Goal: Information Seeking & Learning: Find specific fact

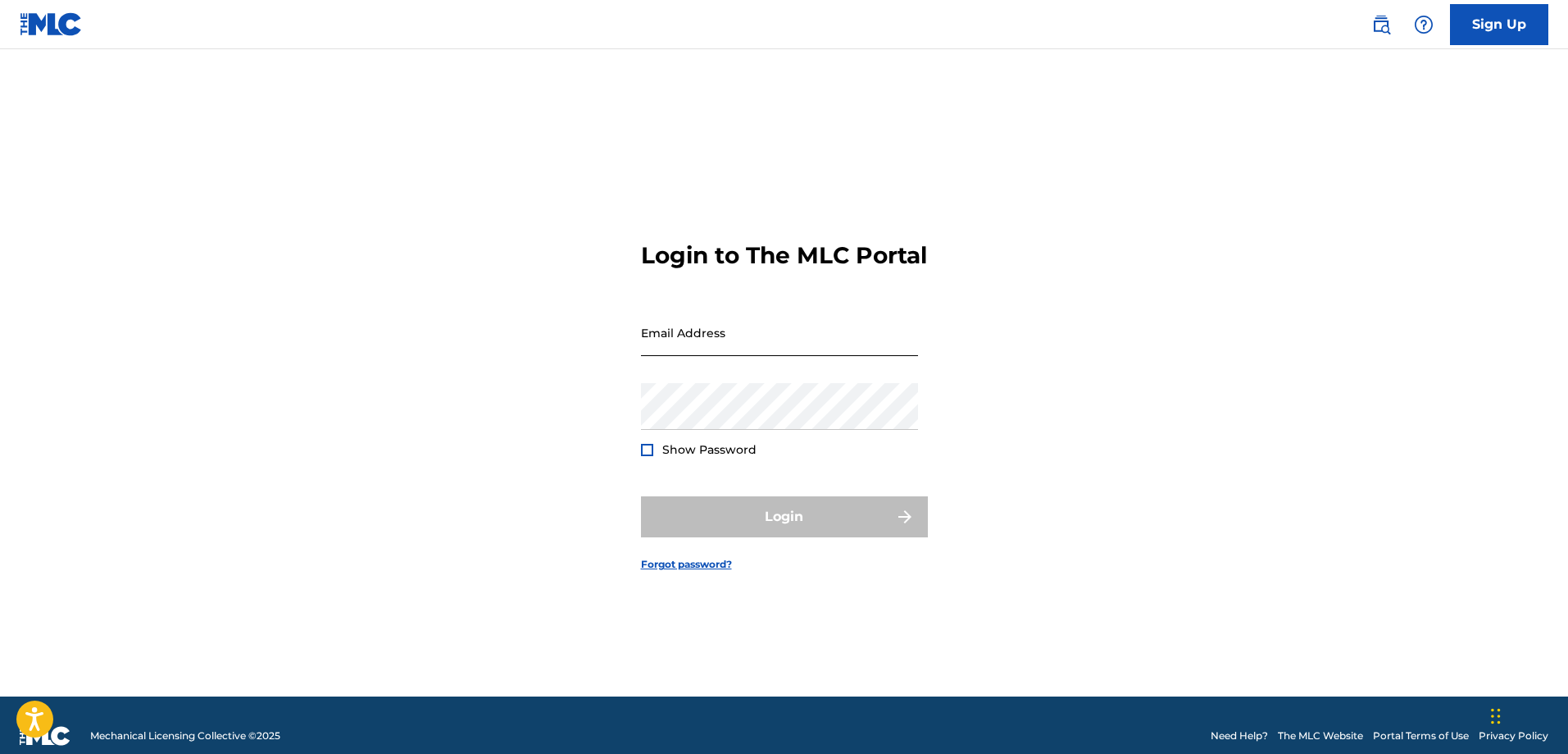
click at [789, 356] on input "Email Address" at bounding box center [779, 332] width 277 height 47
type input "[EMAIL_ADDRESS][DOMAIN_NAME]"
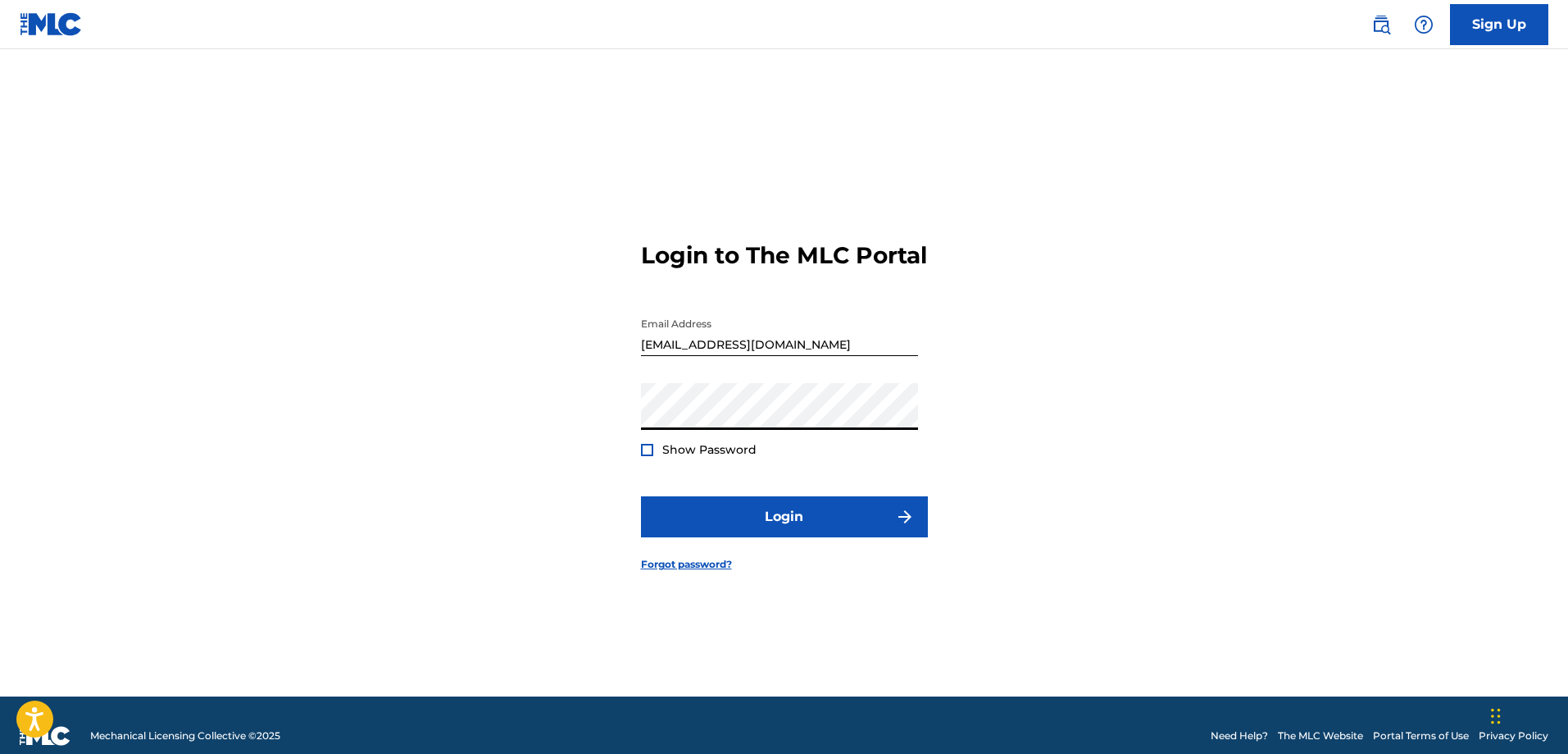
click at [644, 456] on div at bounding box center [647, 450] width 12 height 12
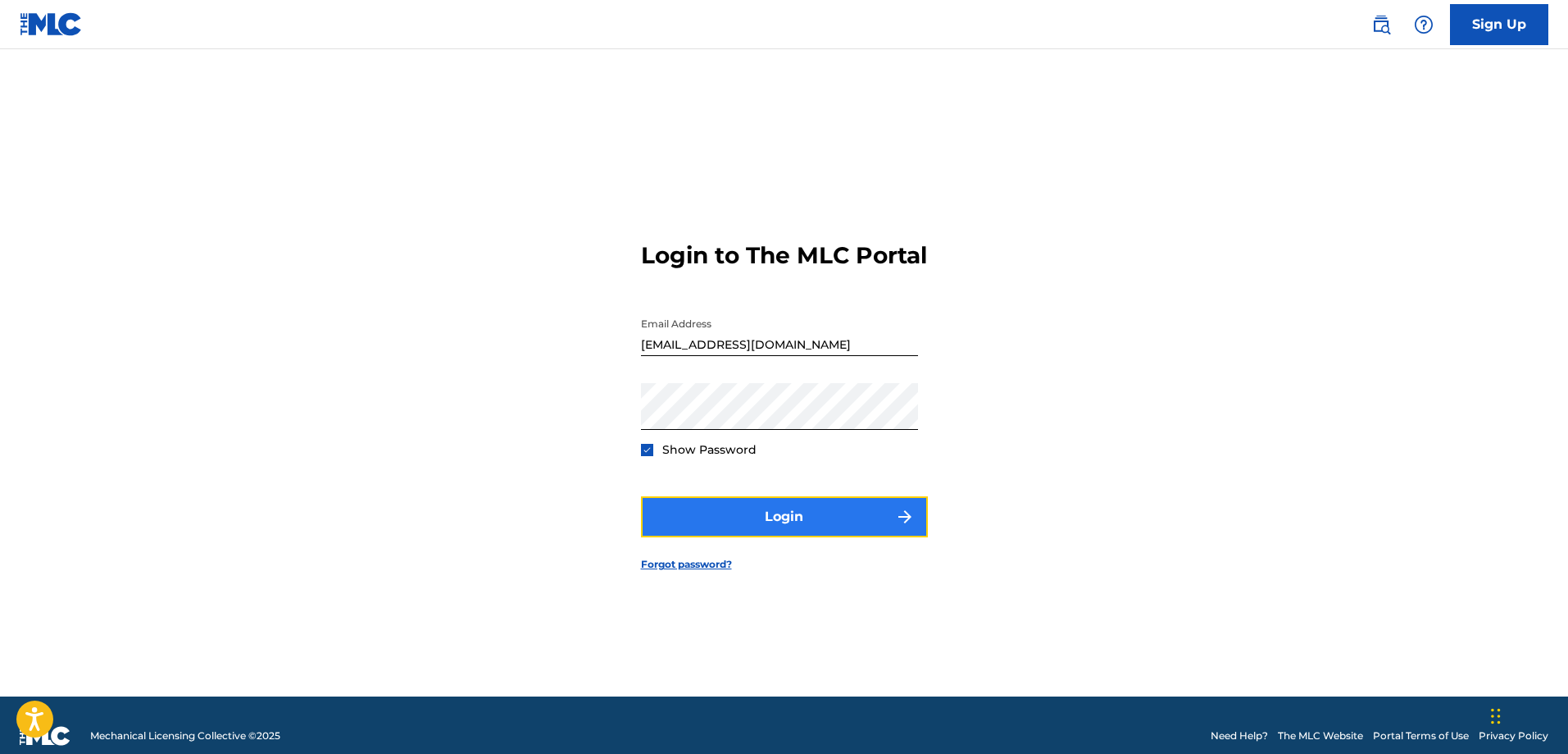
click at [842, 537] on button "Login" at bounding box center [784, 517] width 286 height 41
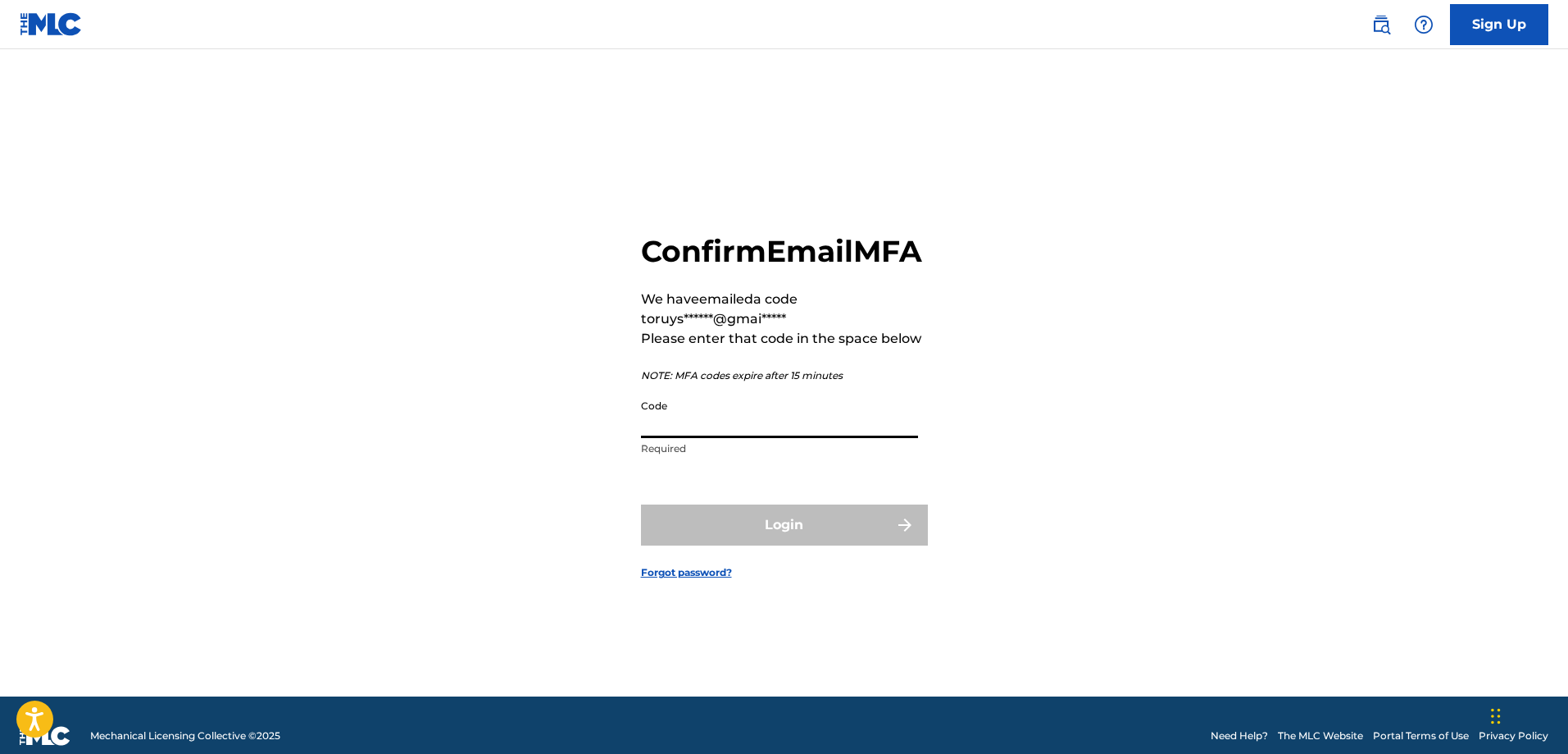
paste input "007089"
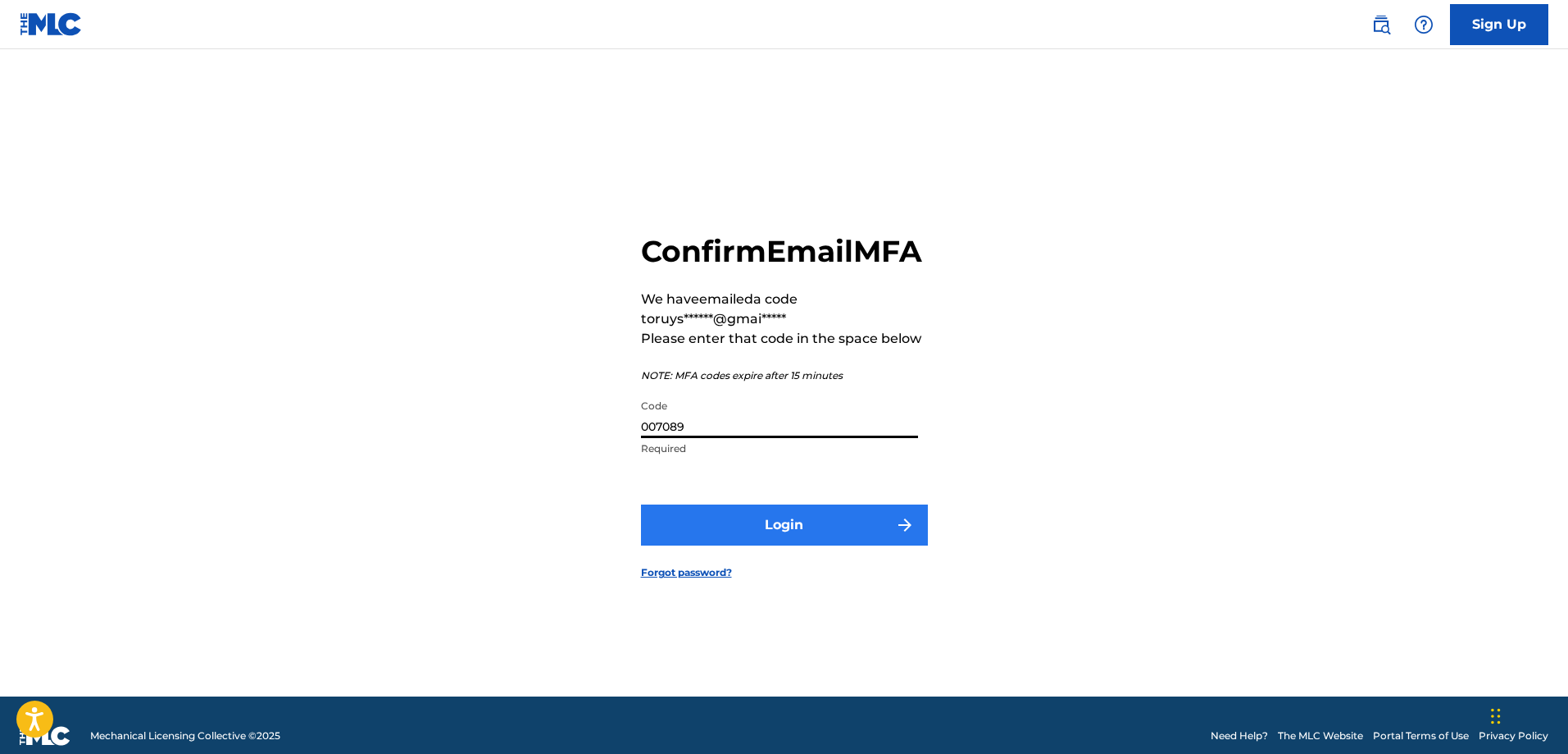
type input "007089"
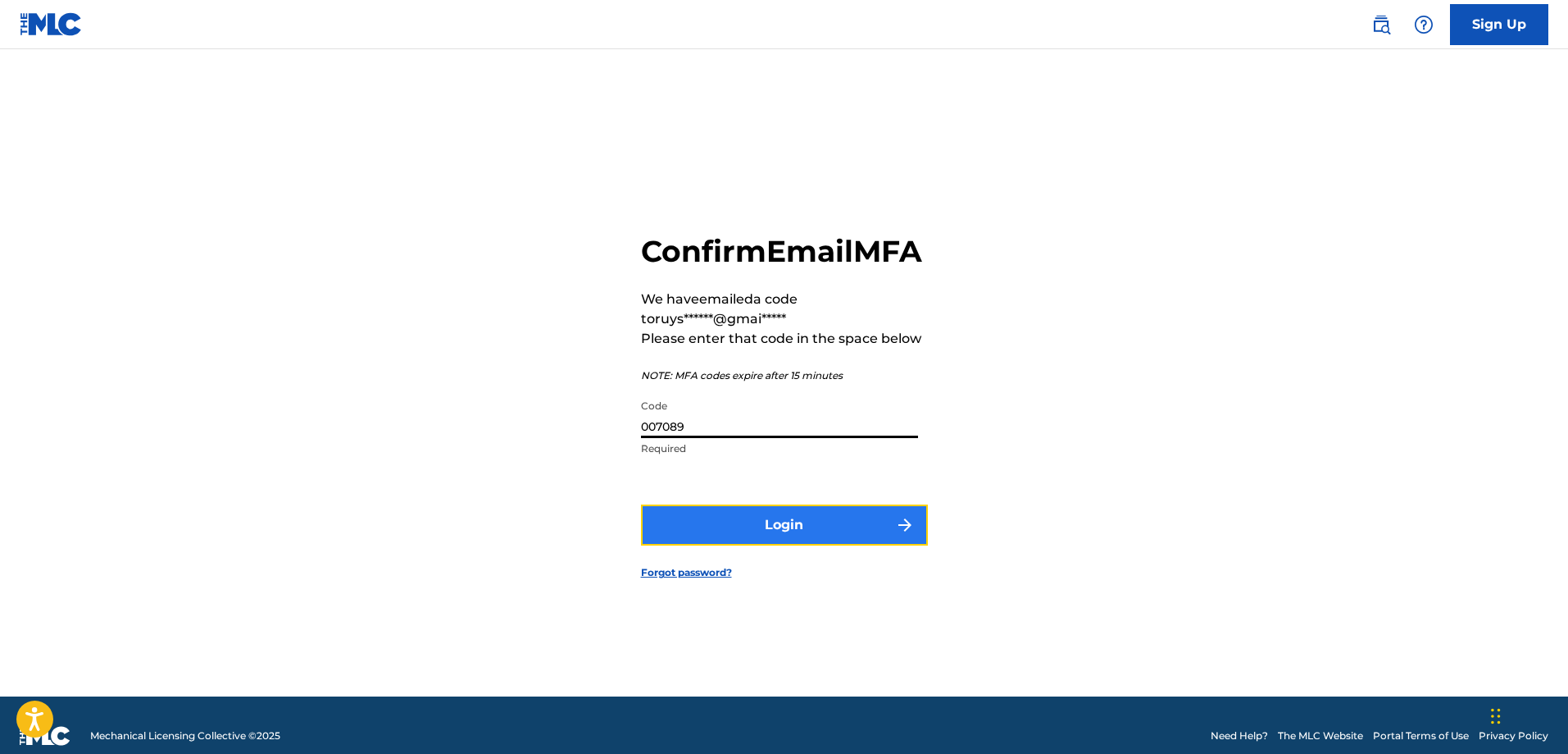
click at [754, 545] on button "Login" at bounding box center [784, 525] width 286 height 41
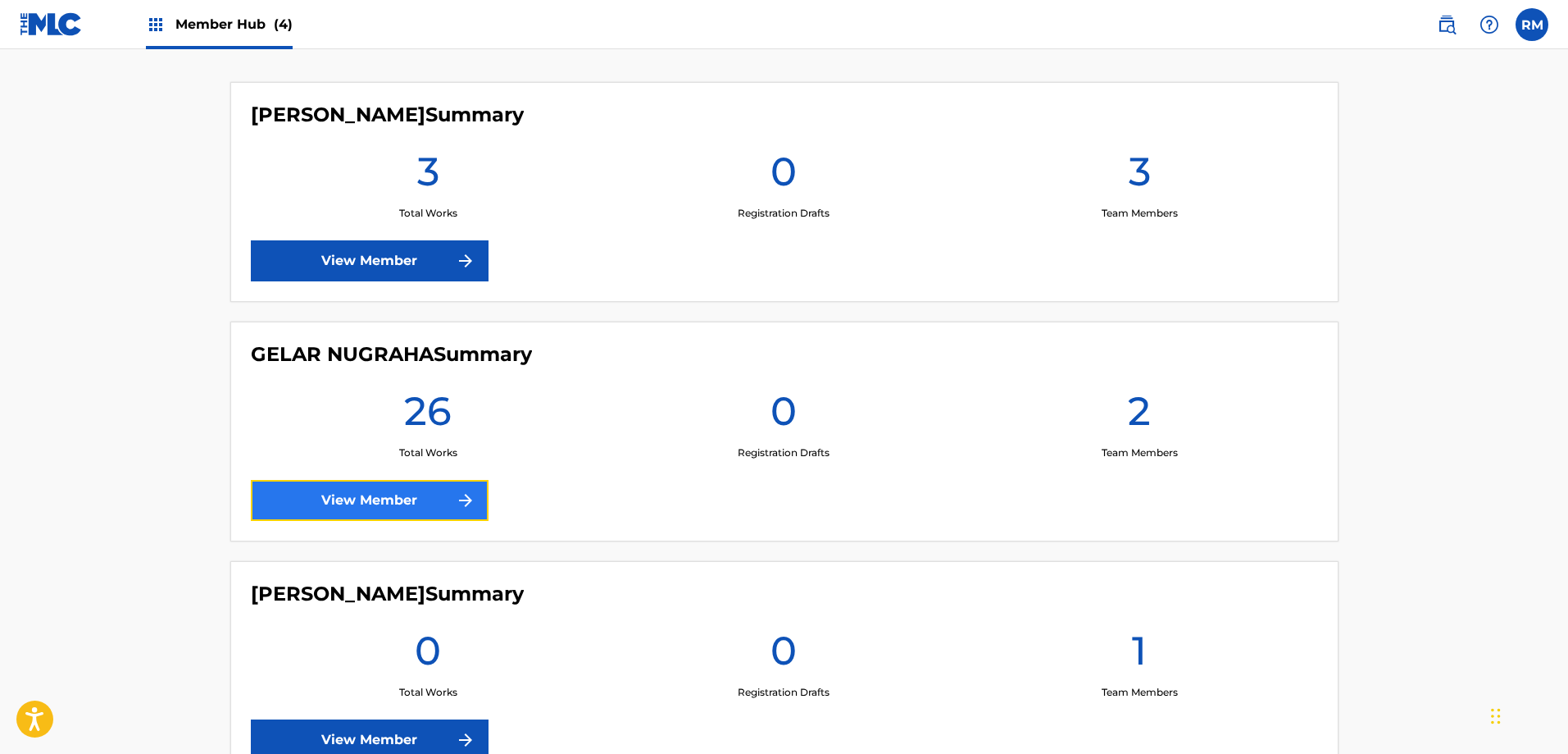
click at [439, 496] on link "View Member" at bounding box center [369, 500] width 238 height 41
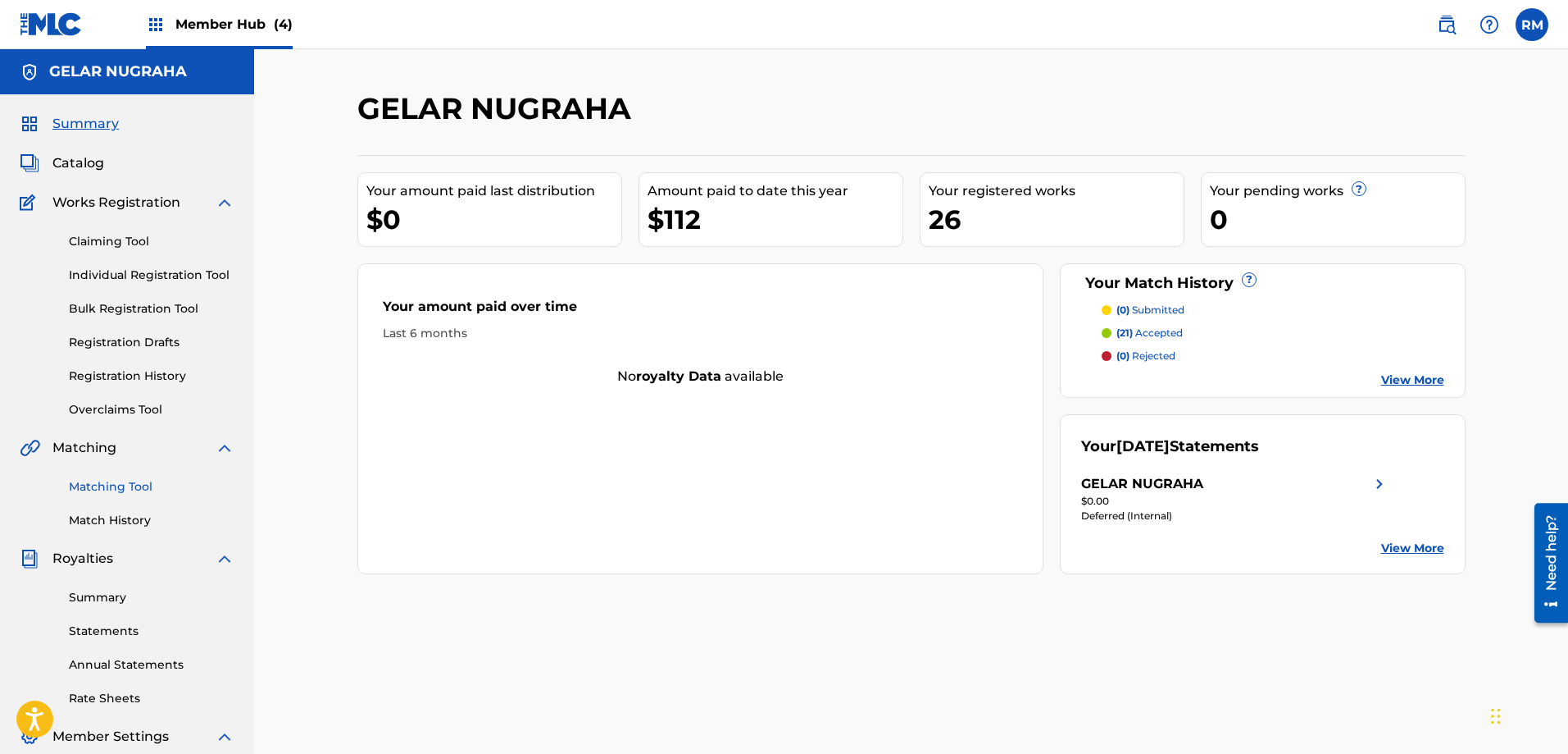
click at [124, 490] on link "Matching Tool" at bounding box center [152, 486] width 165 height 17
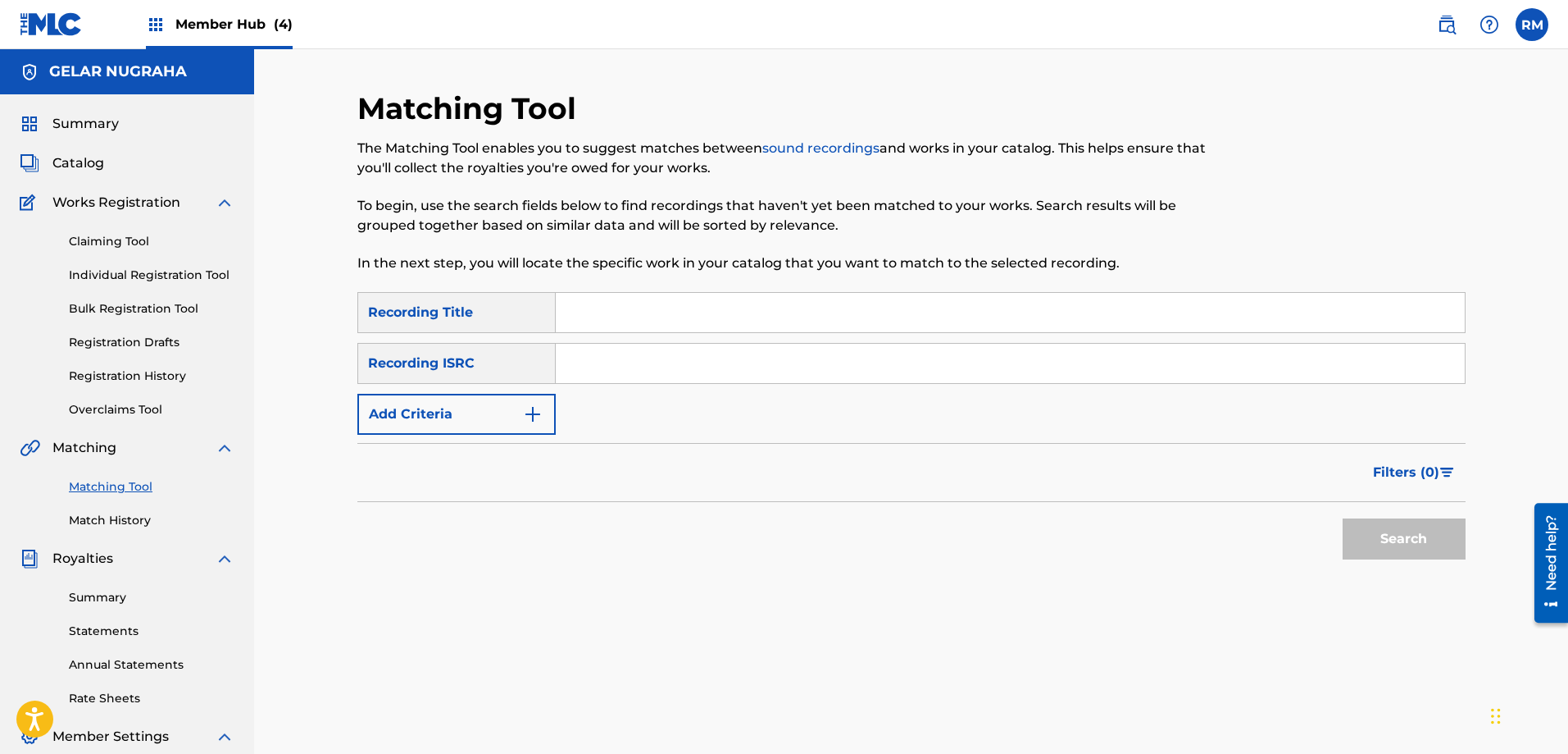
click at [613, 320] on input "Search Form" at bounding box center [1010, 312] width 909 height 39
click at [519, 411] on button "Add Criteria" at bounding box center [456, 414] width 199 height 41
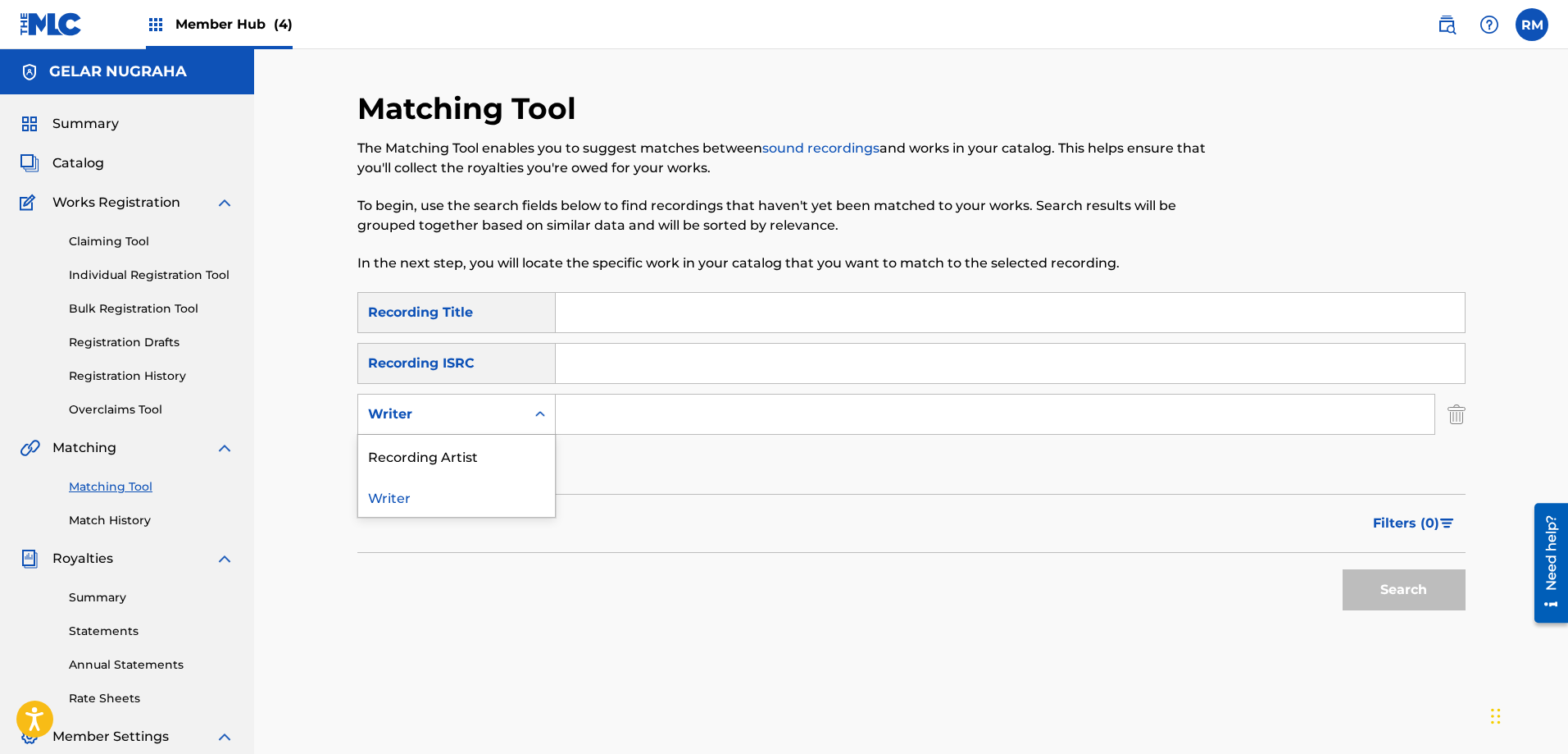
click at [513, 410] on div "Writer" at bounding box center [442, 414] width 148 height 20
click at [467, 454] on div "Recording Artist" at bounding box center [456, 455] width 197 height 41
click at [595, 410] on input "Search Form" at bounding box center [995, 414] width 879 height 39
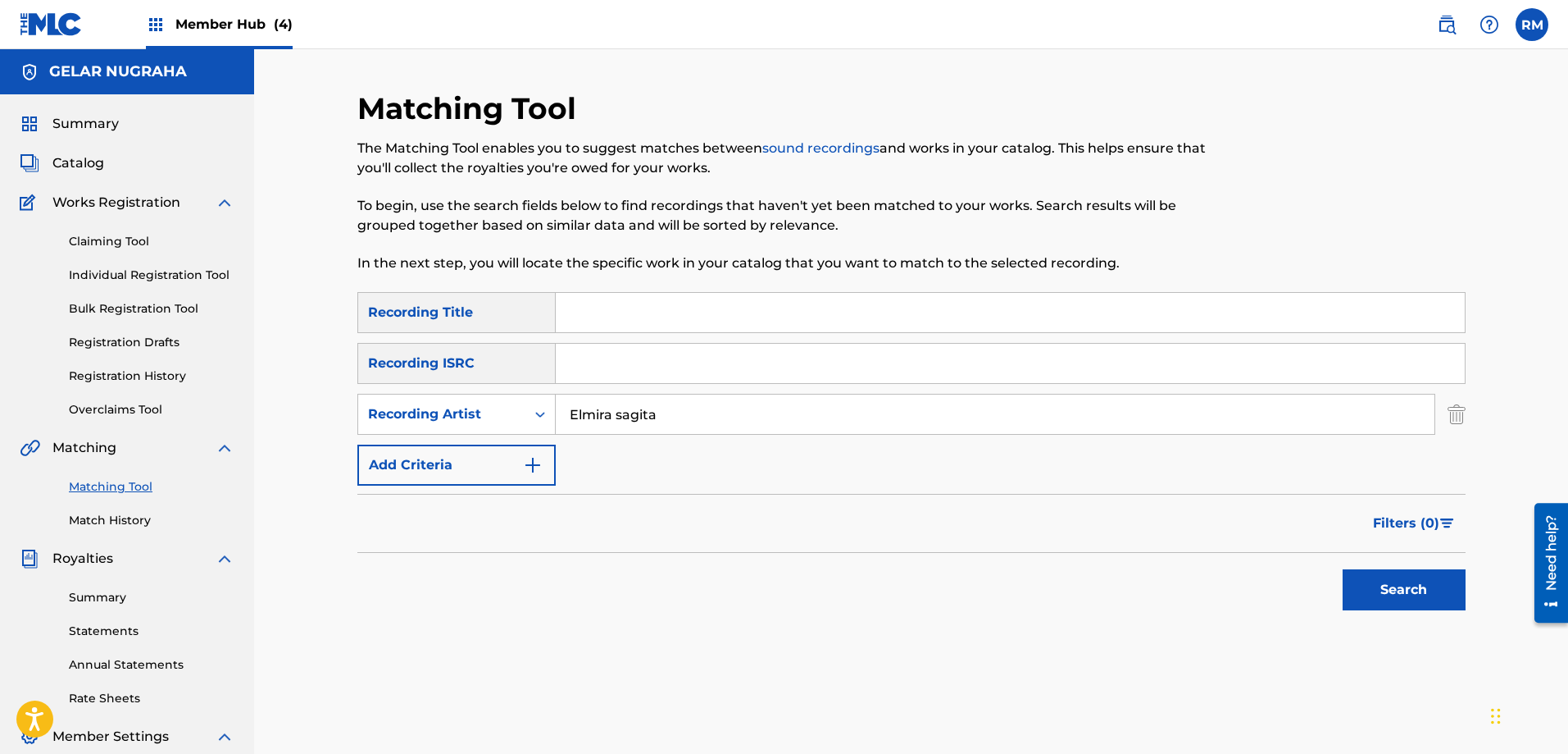
click at [645, 416] on input "Elmira sagita" at bounding box center [995, 414] width 879 height 39
click at [1353, 604] on button "Search" at bounding box center [1404, 589] width 123 height 41
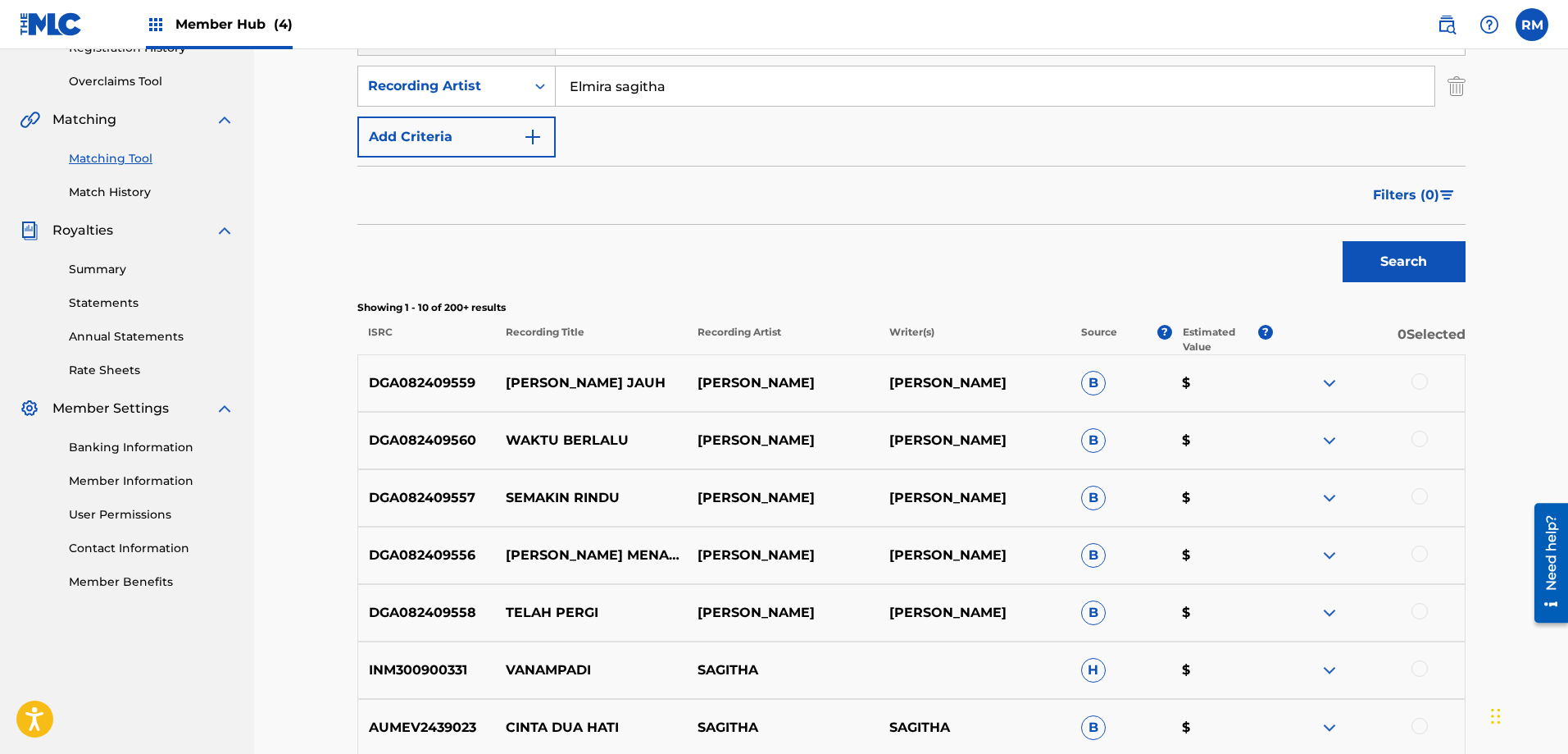
scroll to position [492, 0]
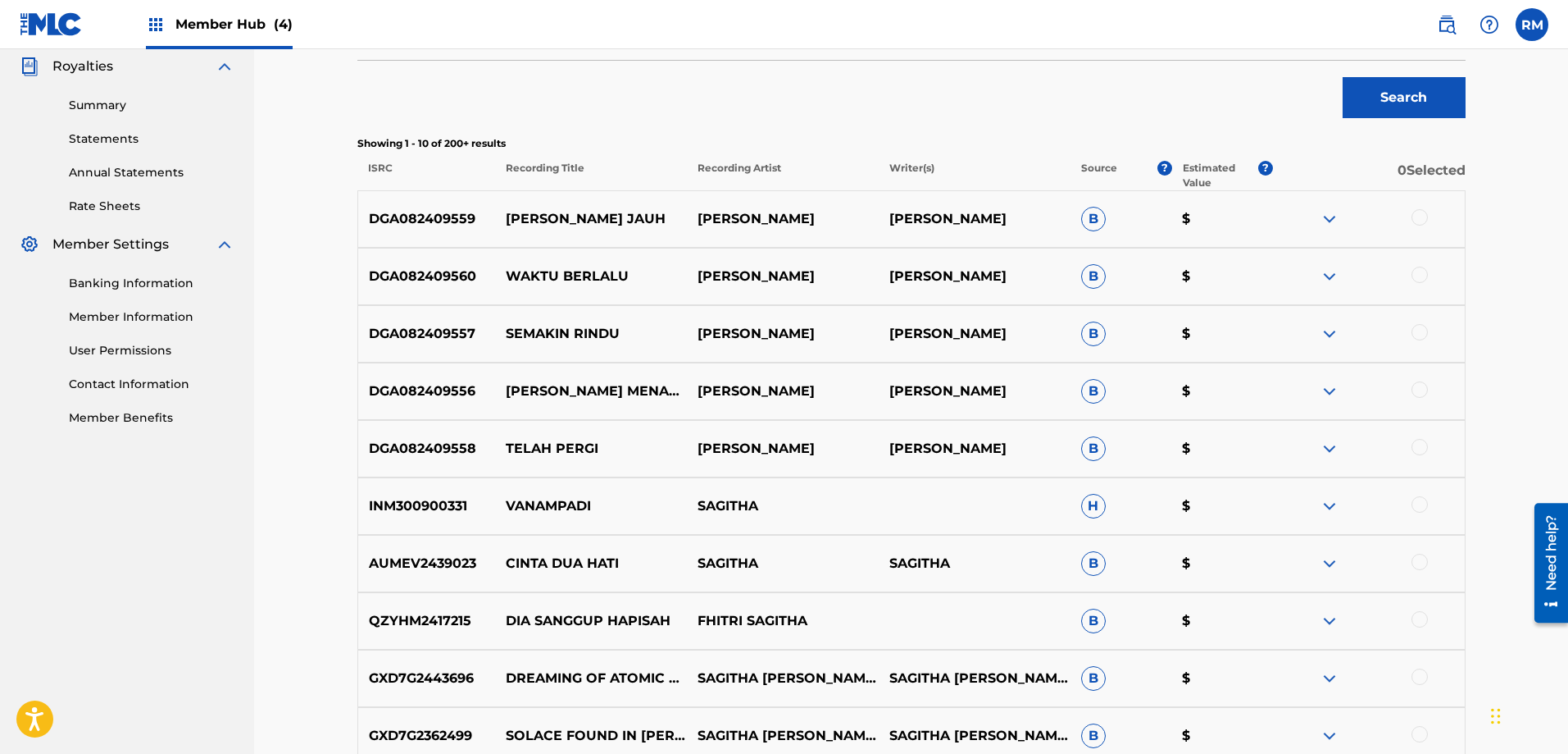
click at [1328, 223] on img at bounding box center [1329, 218] width 20 height 20
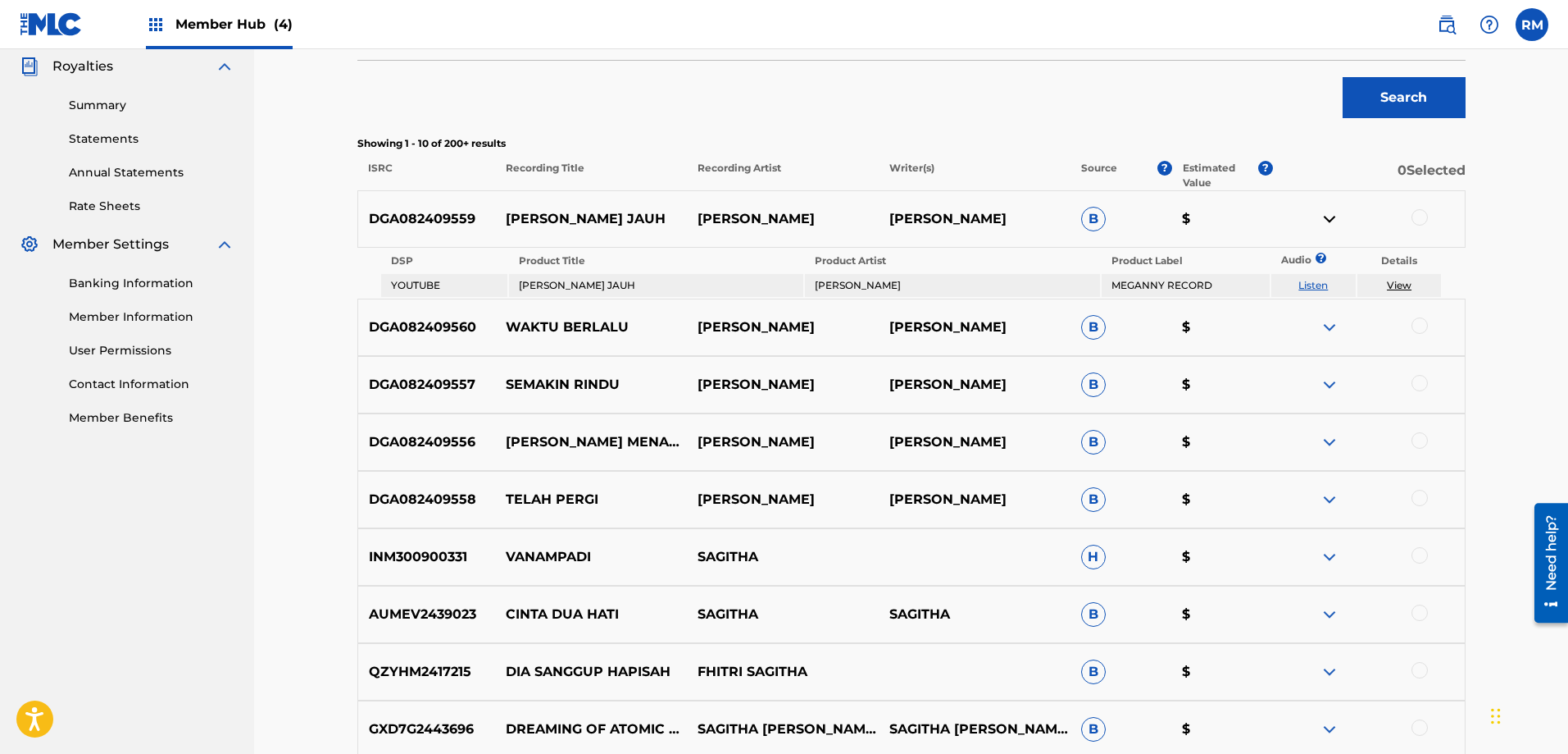
click at [1328, 328] on img at bounding box center [1329, 327] width 20 height 20
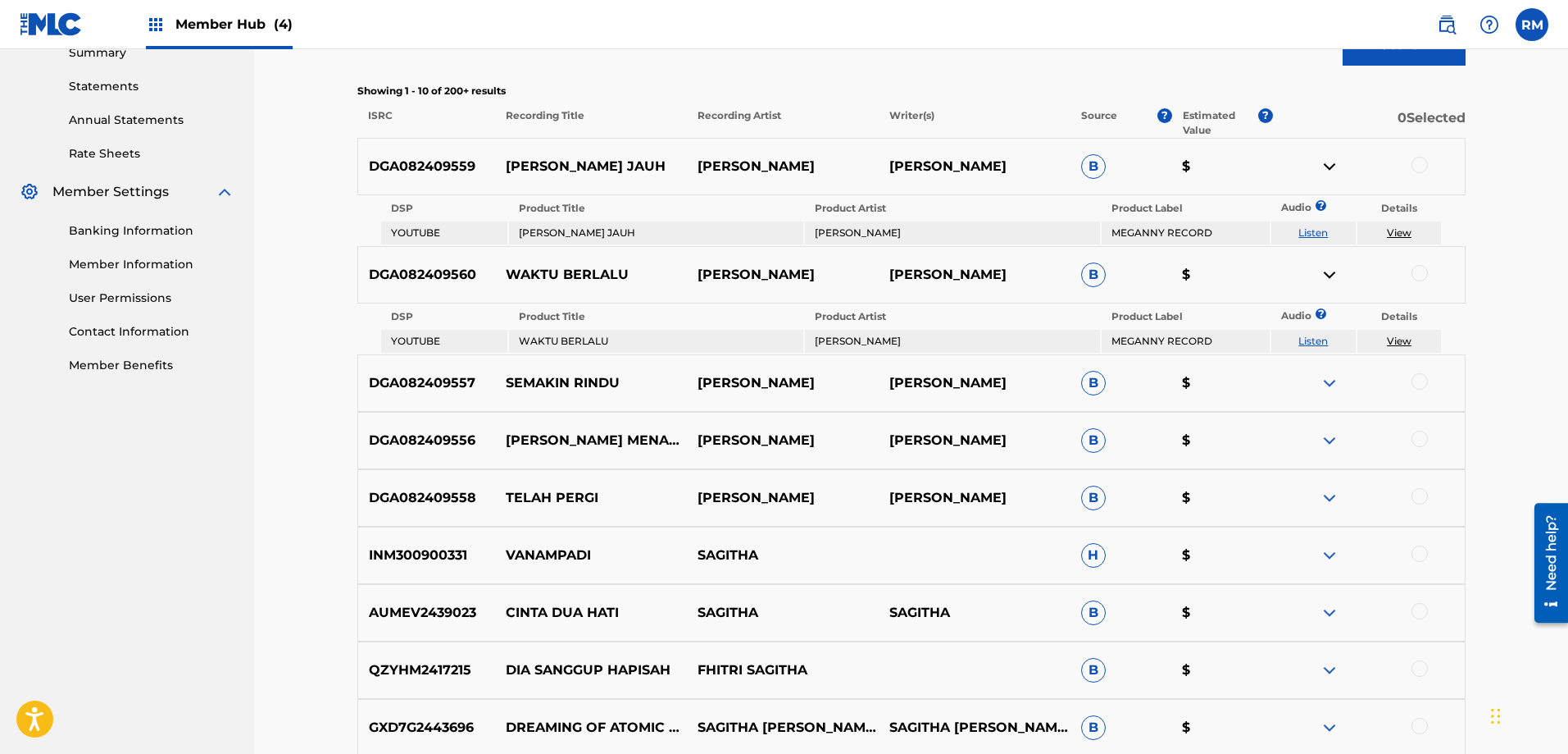
scroll to position [574, 0]
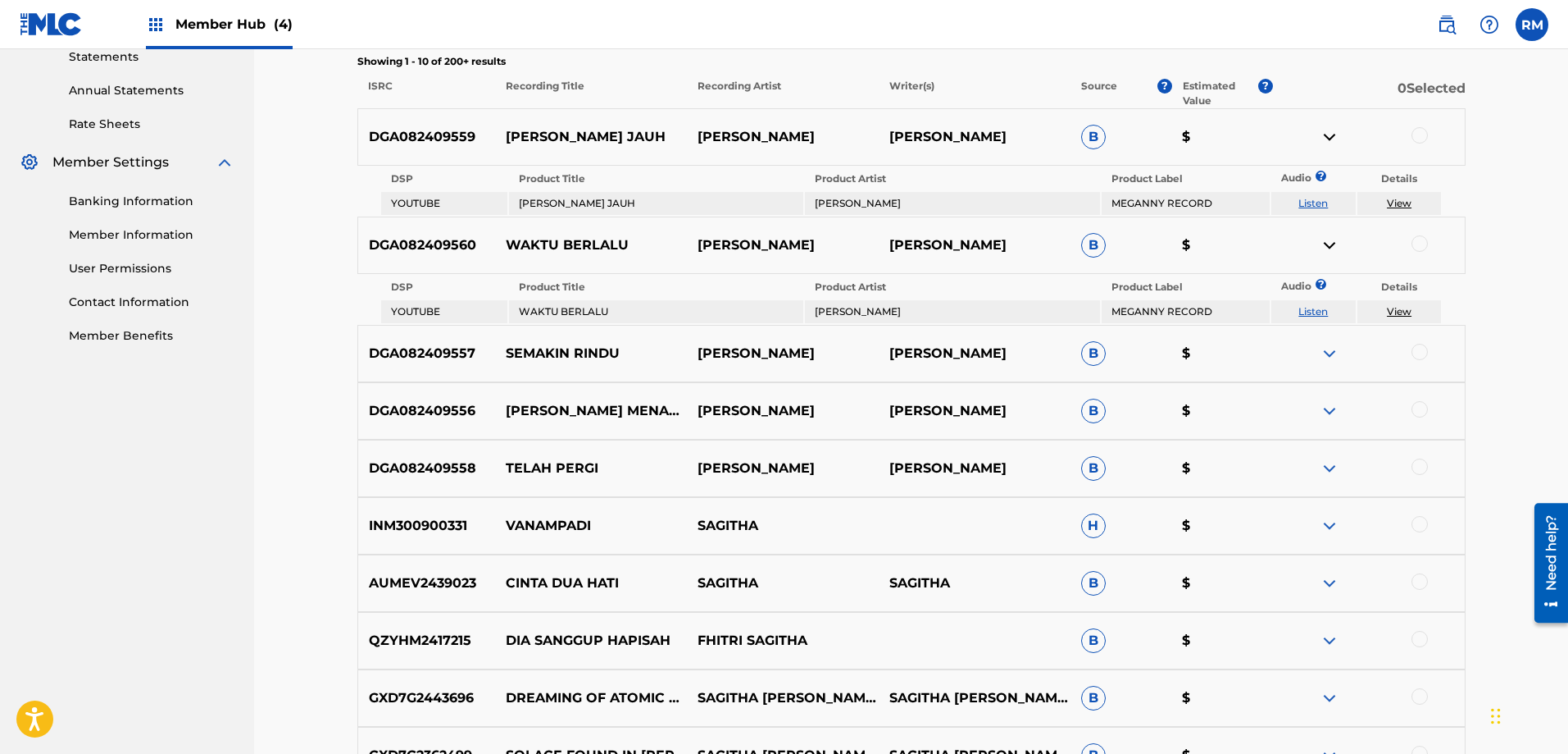
click at [1331, 354] on img at bounding box center [1329, 353] width 20 height 20
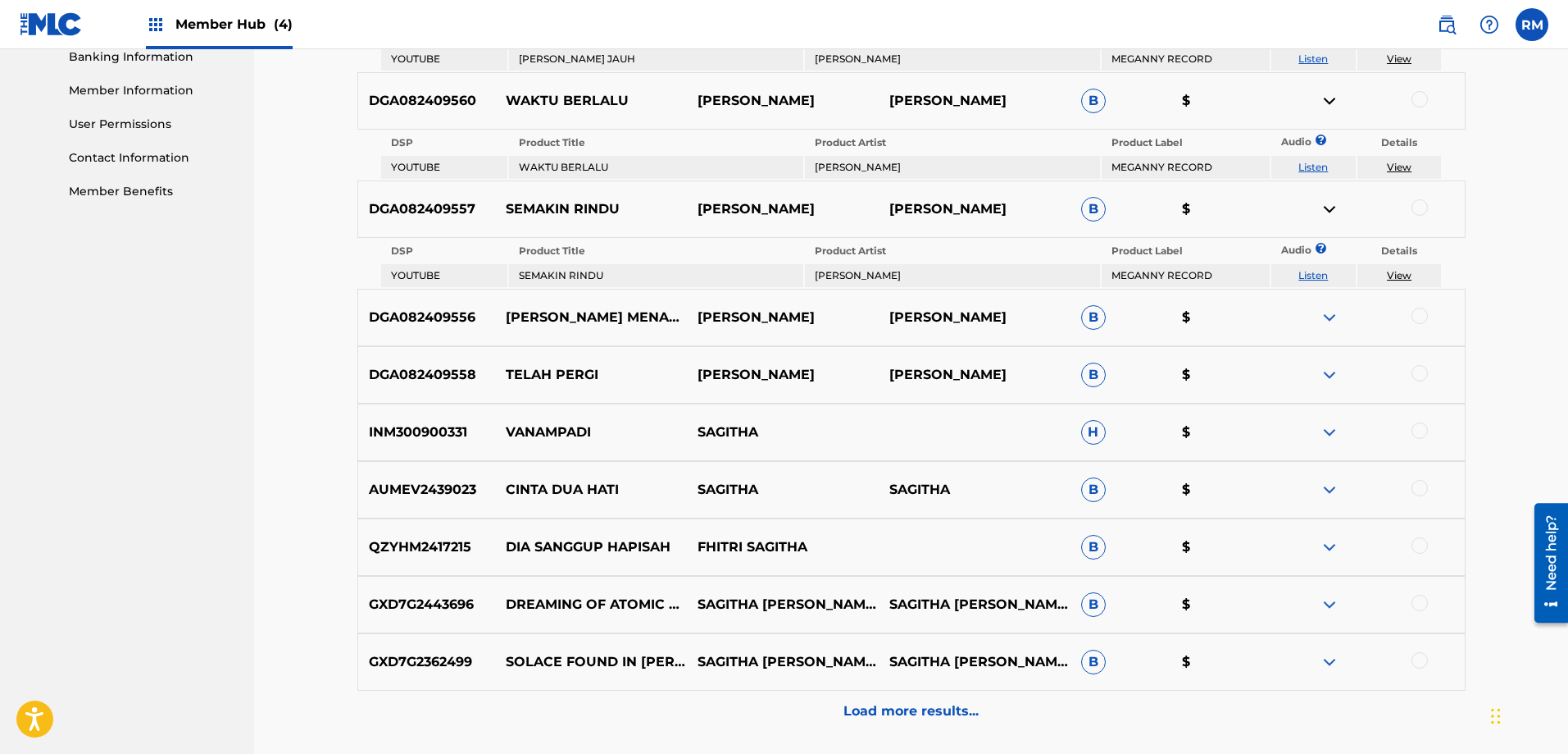
scroll to position [738, 0]
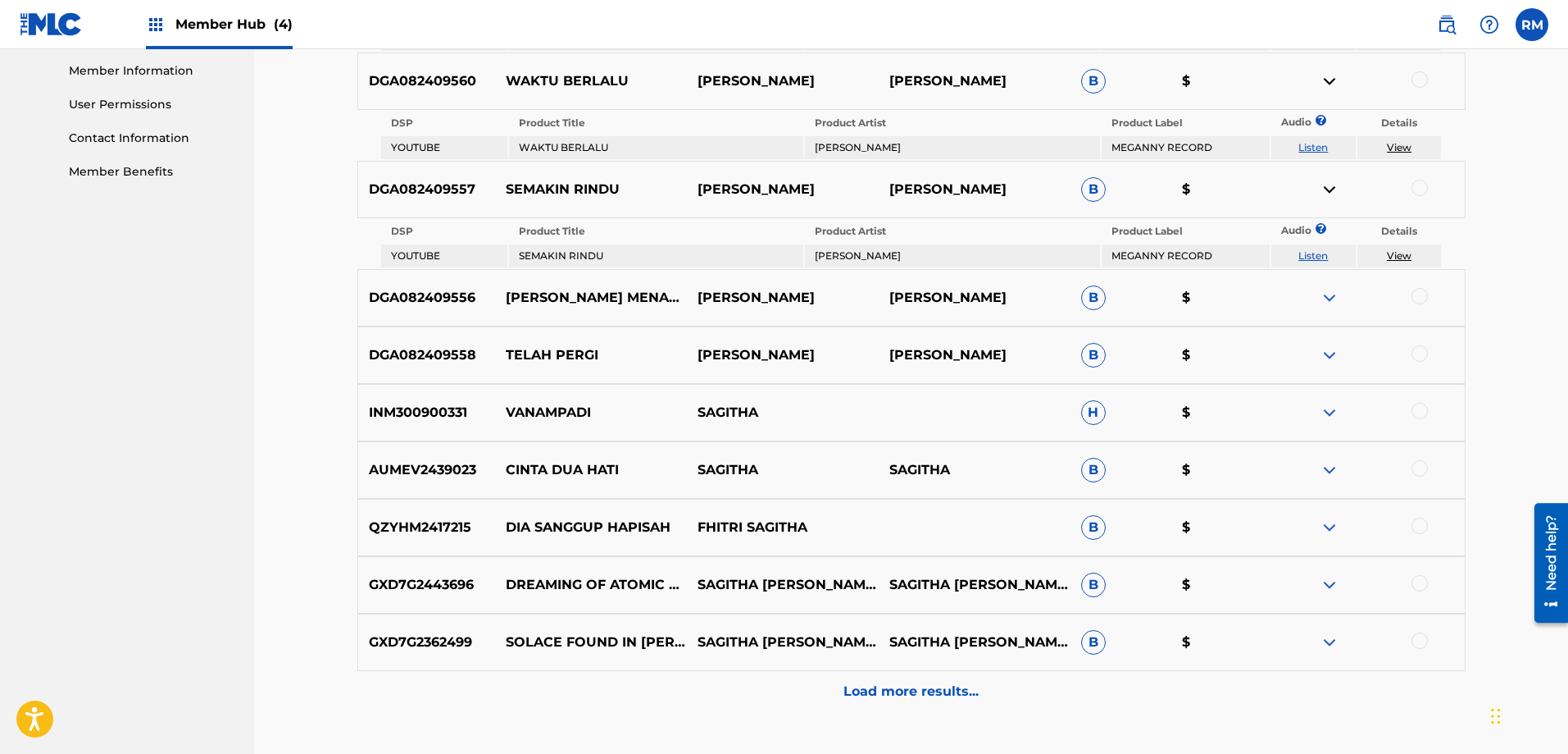
click at [1335, 302] on img at bounding box center [1329, 297] width 20 height 20
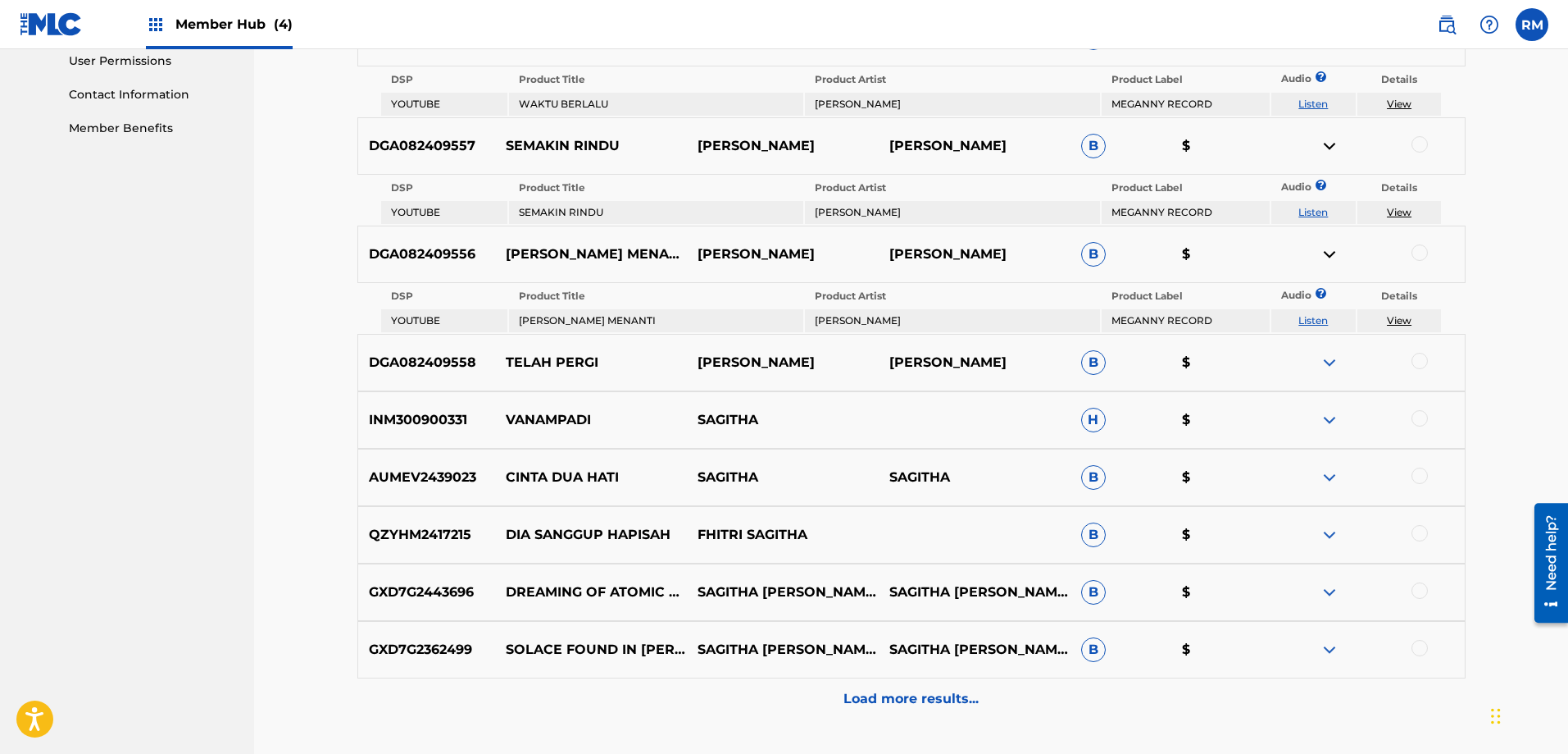
scroll to position [820, 0]
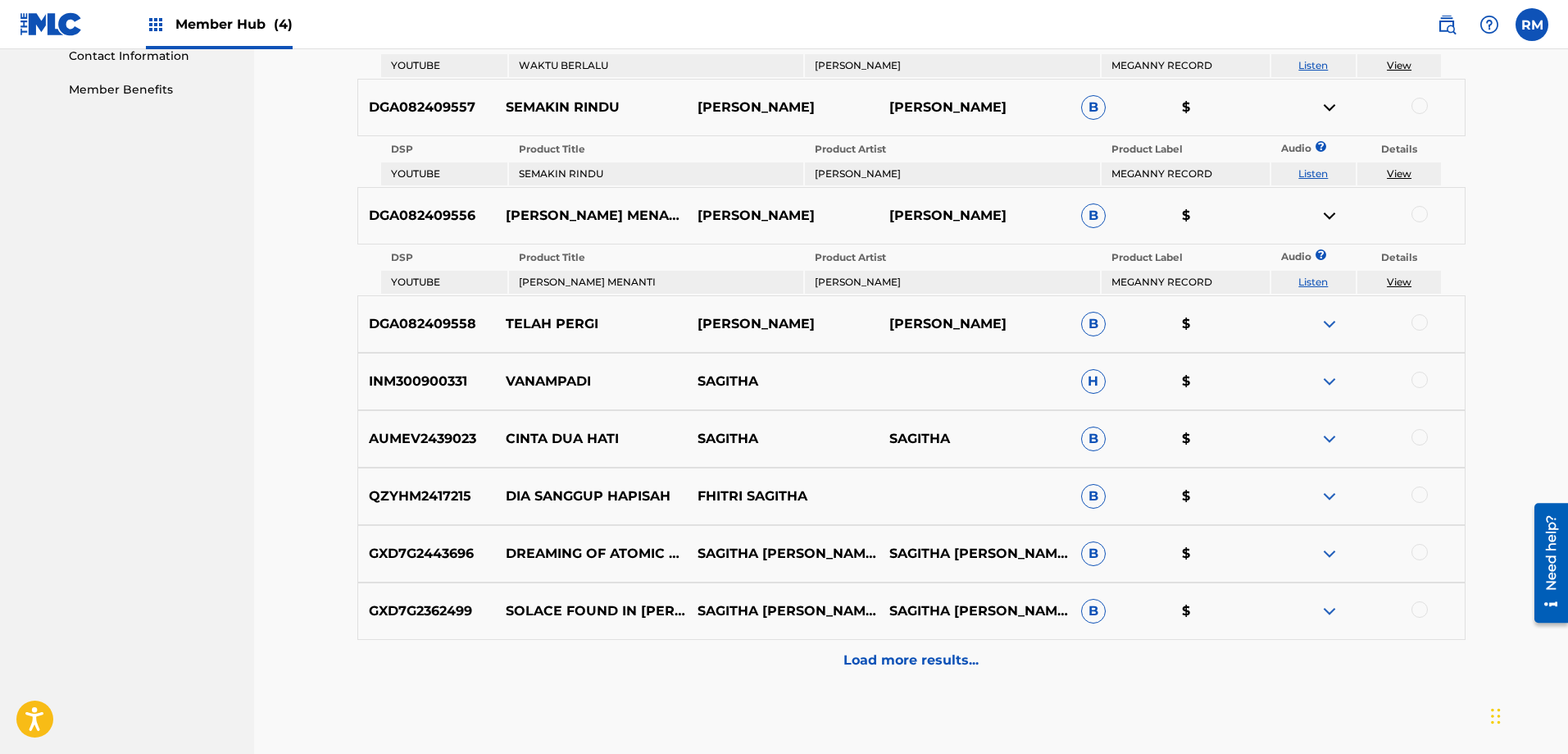
click at [1330, 325] on img at bounding box center [1329, 323] width 20 height 20
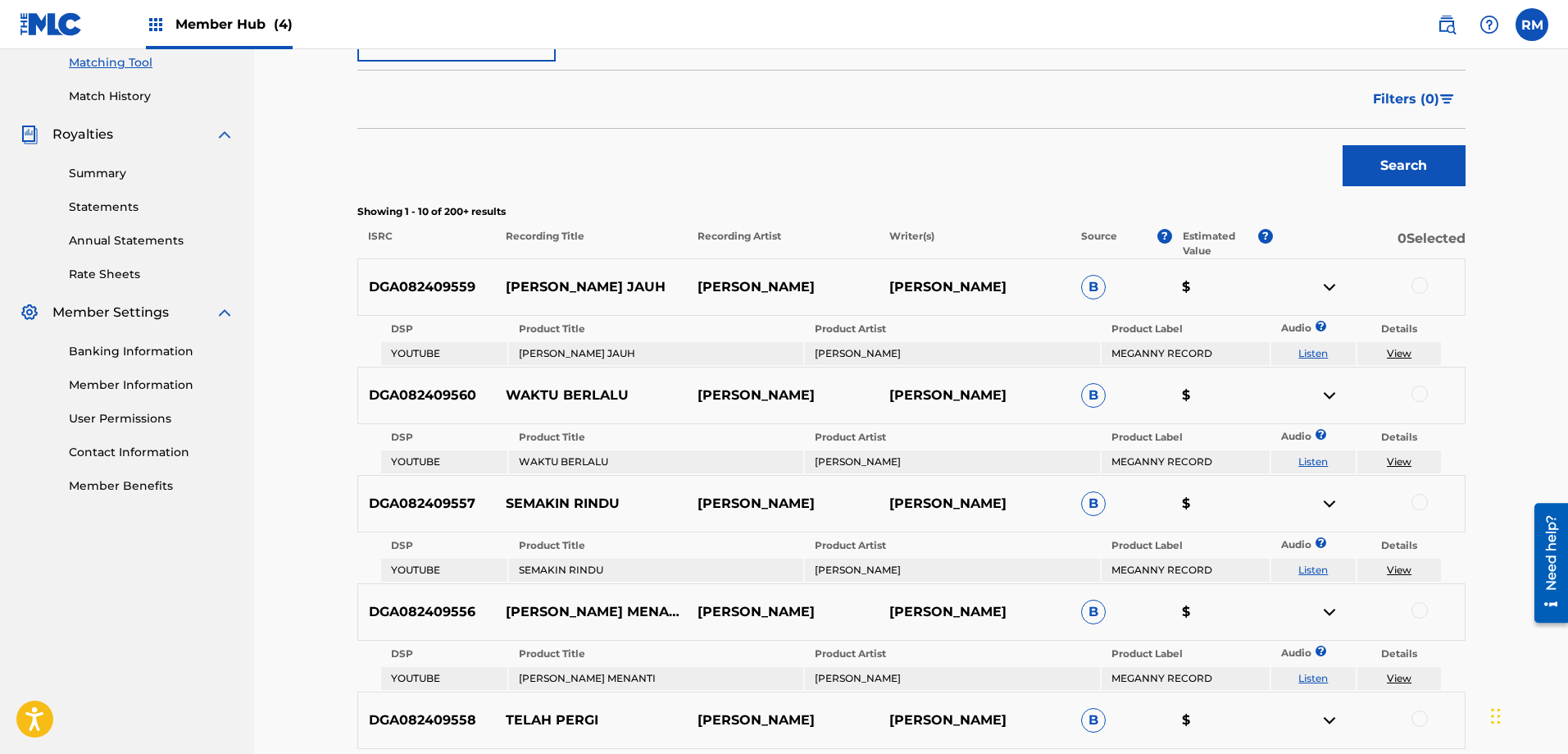
scroll to position [410, 0]
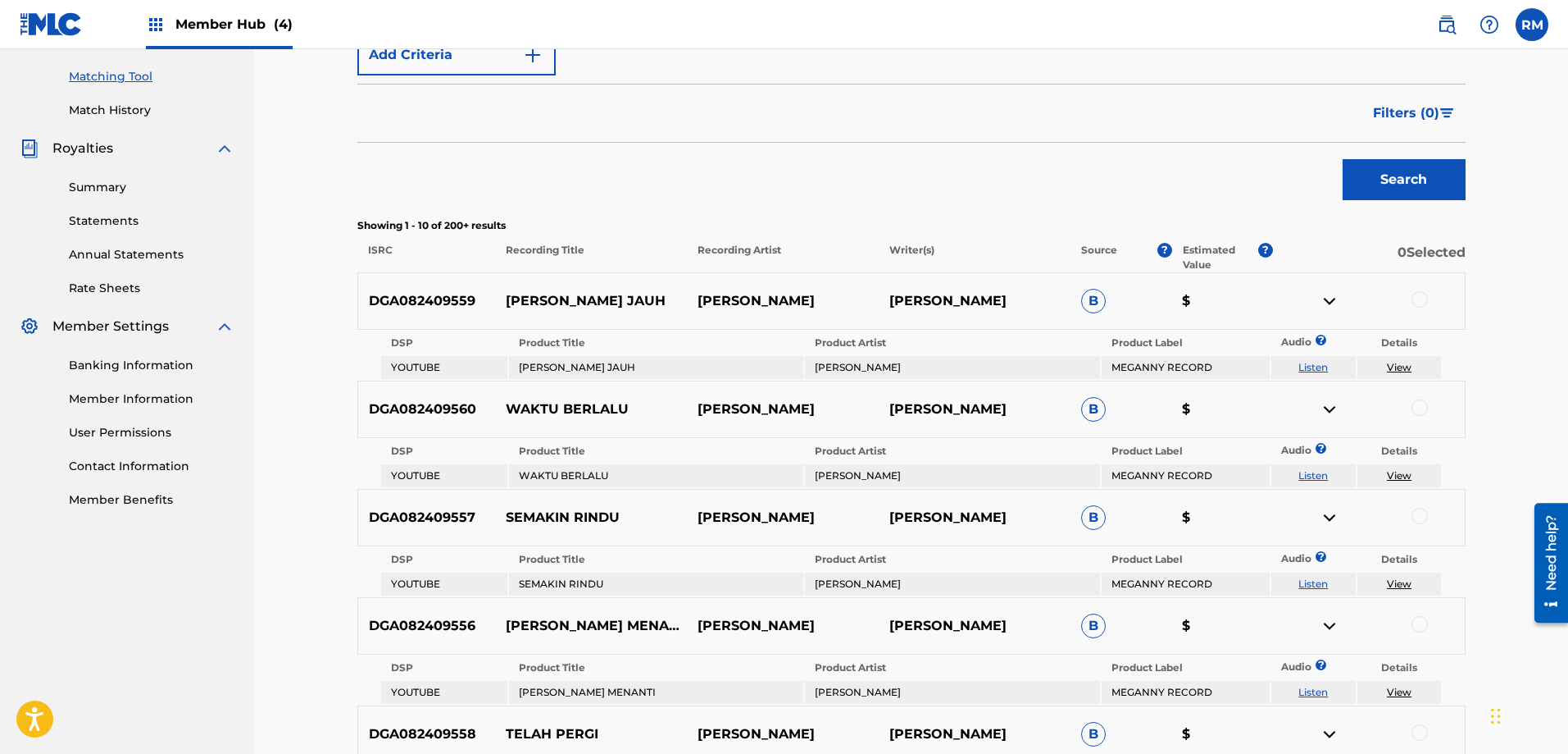
click at [1408, 370] on link "View" at bounding box center [1399, 367] width 25 height 12
drag, startPoint x: 506, startPoint y: 409, endPoint x: 623, endPoint y: 409, distance: 117.0
click at [623, 409] on p "WAKTU BERLALU" at bounding box center [591, 409] width 192 height 20
copy p "WAKTU BERLALU"
click at [416, 414] on p "DGA082409560" at bounding box center [427, 409] width 138 height 20
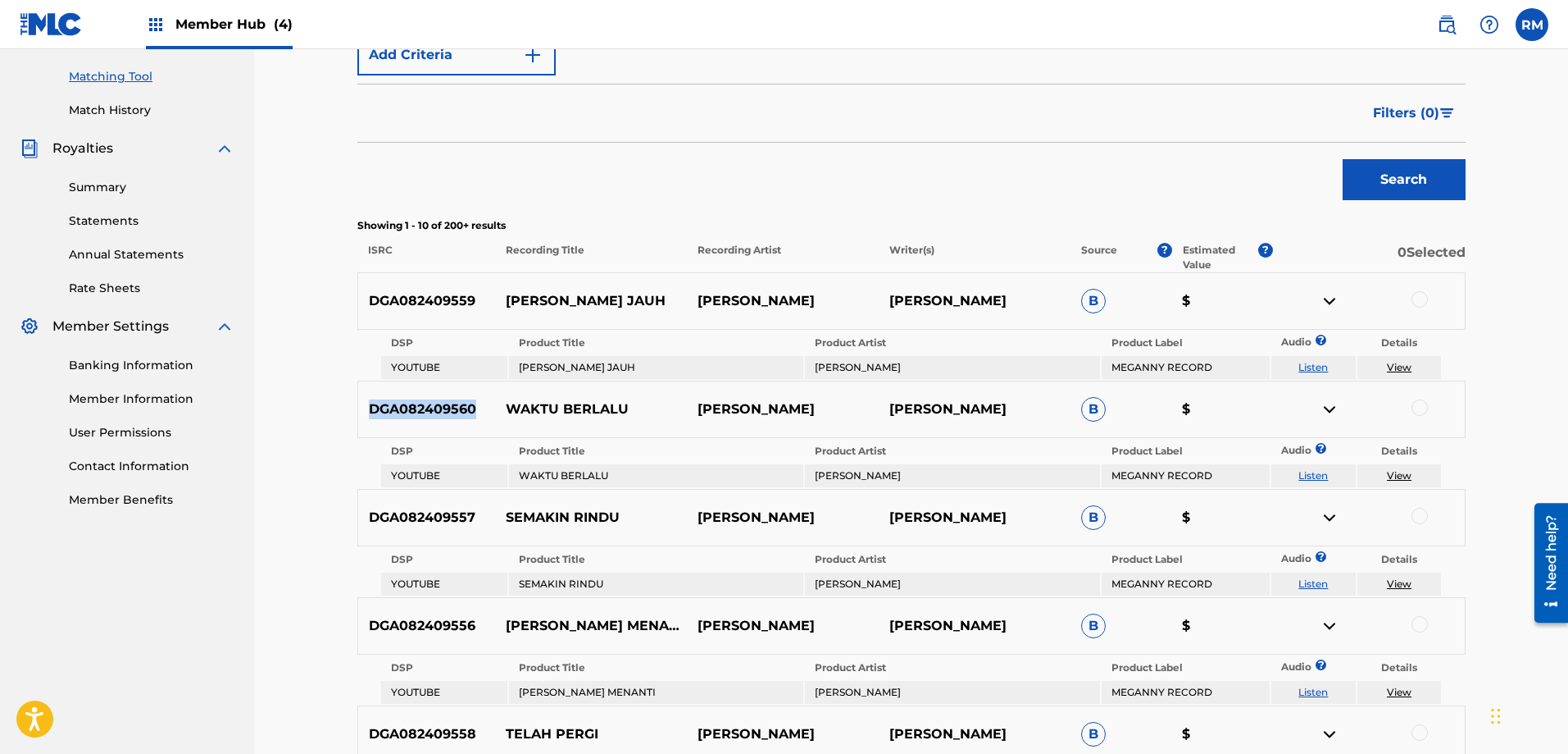
click at [416, 414] on p "DGA082409560" at bounding box center [427, 409] width 138 height 20
copy p "DGA082409560"
click at [528, 515] on p "SEMAKIN RINDU" at bounding box center [591, 517] width 192 height 20
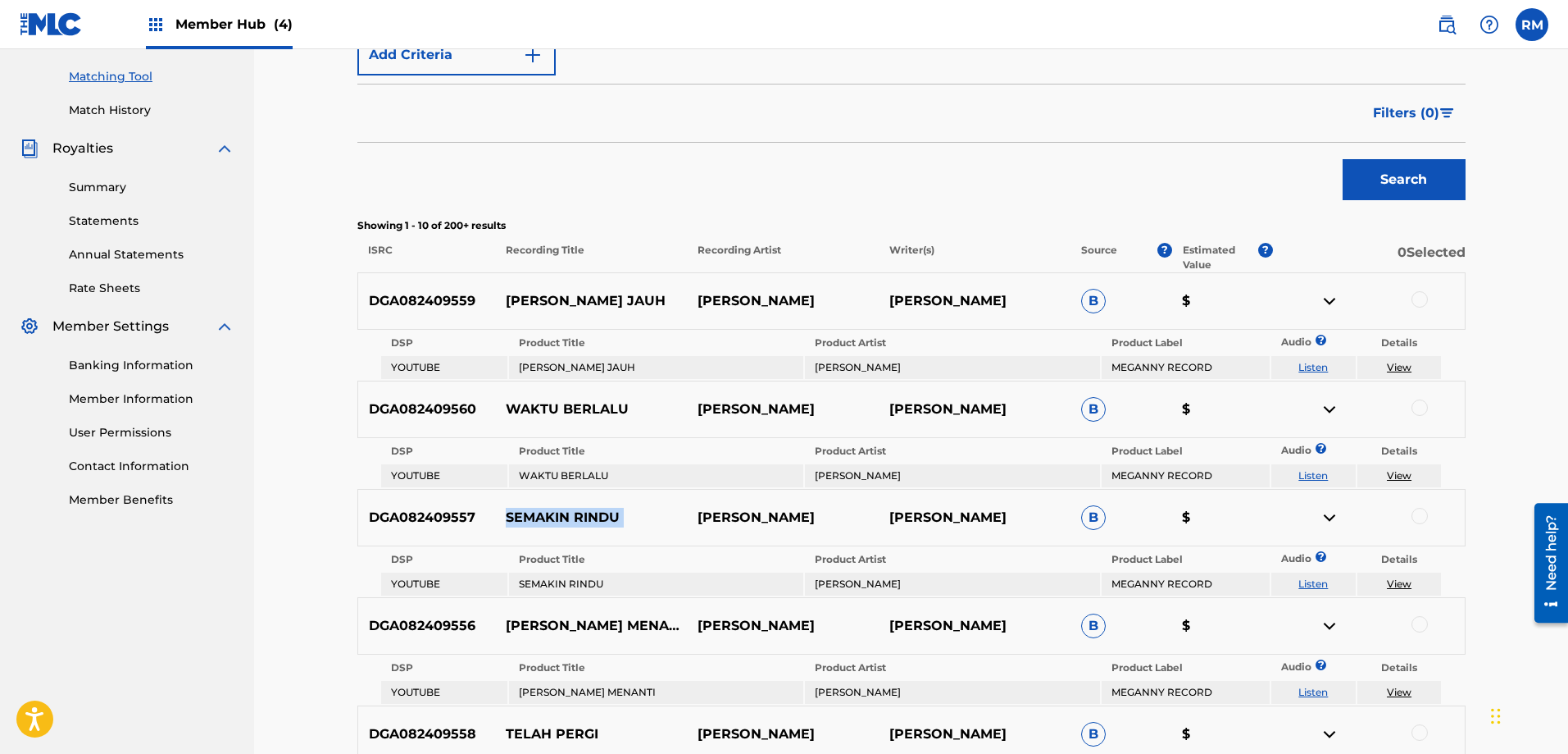
copy p "SEMAKIN RINDU"
click at [428, 519] on p "DGA082409557" at bounding box center [427, 517] width 138 height 20
copy p "DGA082409557"
click at [556, 625] on p "LELAH KU MENANTI" at bounding box center [591, 625] width 192 height 39
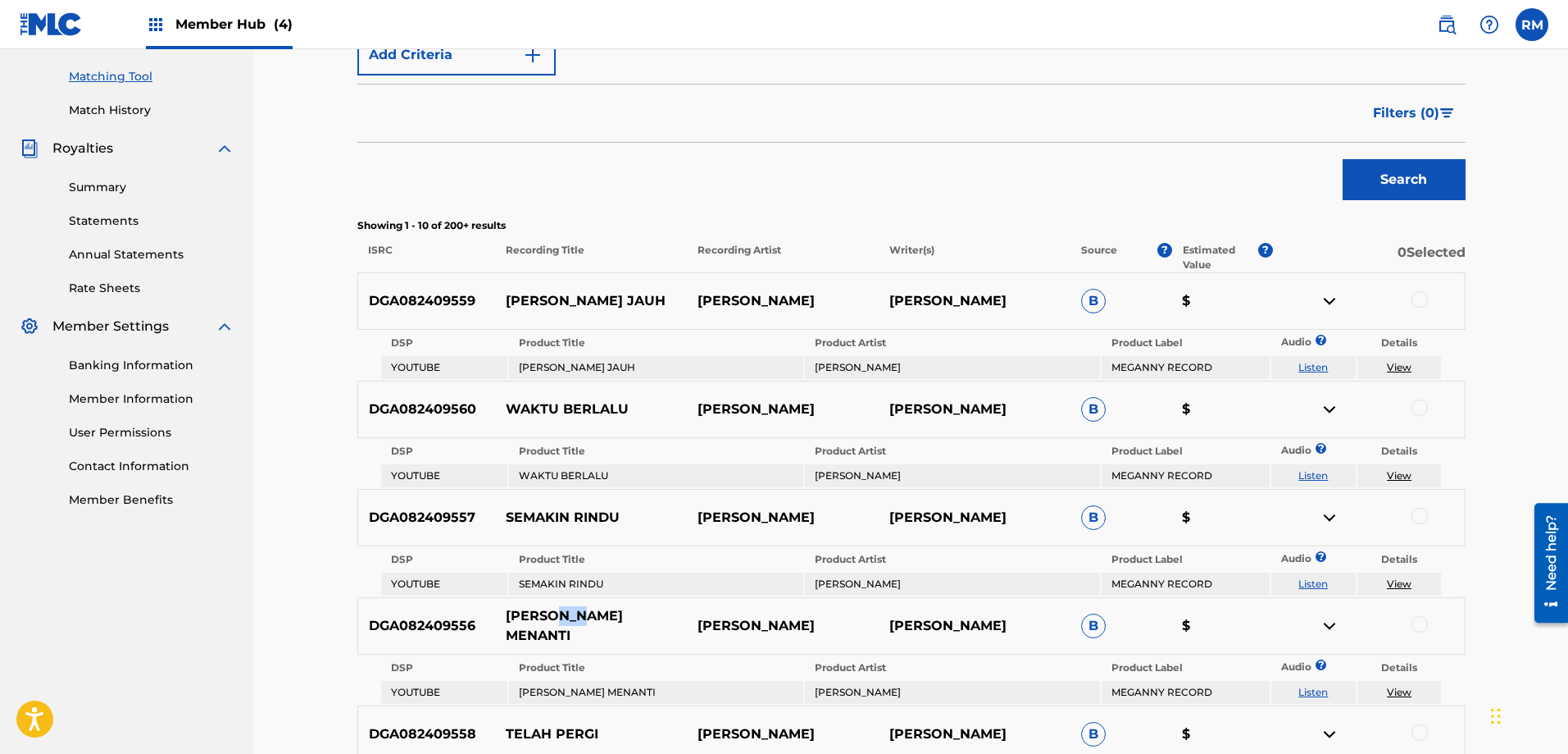
click at [556, 625] on p "LELAH KU MENANTI" at bounding box center [591, 625] width 192 height 39
copy p "LELAH KU MENANTI"
click at [431, 627] on p "DGA082409556" at bounding box center [427, 625] width 138 height 20
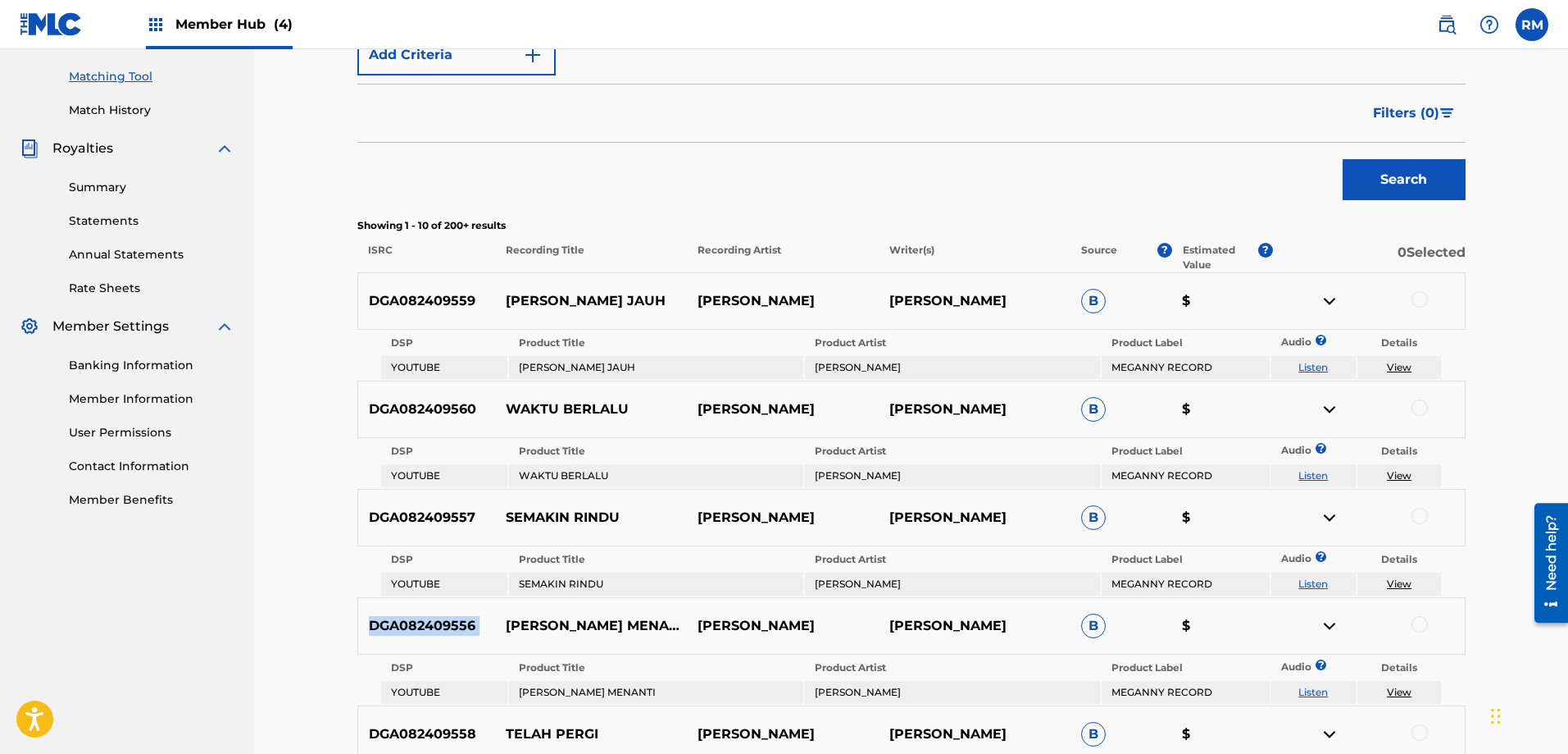
click at [431, 627] on p "DGA082409556" at bounding box center [427, 625] width 138 height 20
copy p "DGA082409556"
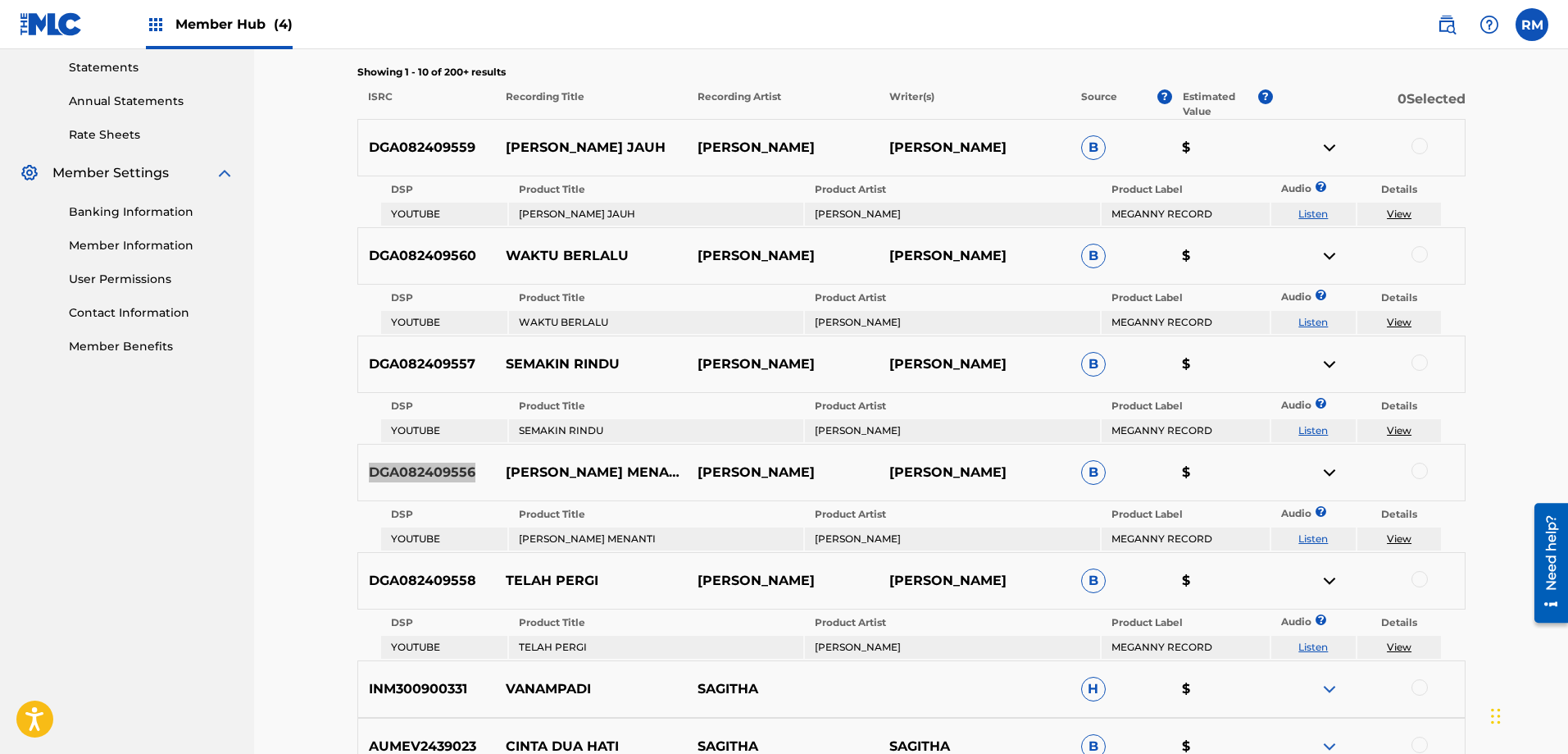
scroll to position [574, 0]
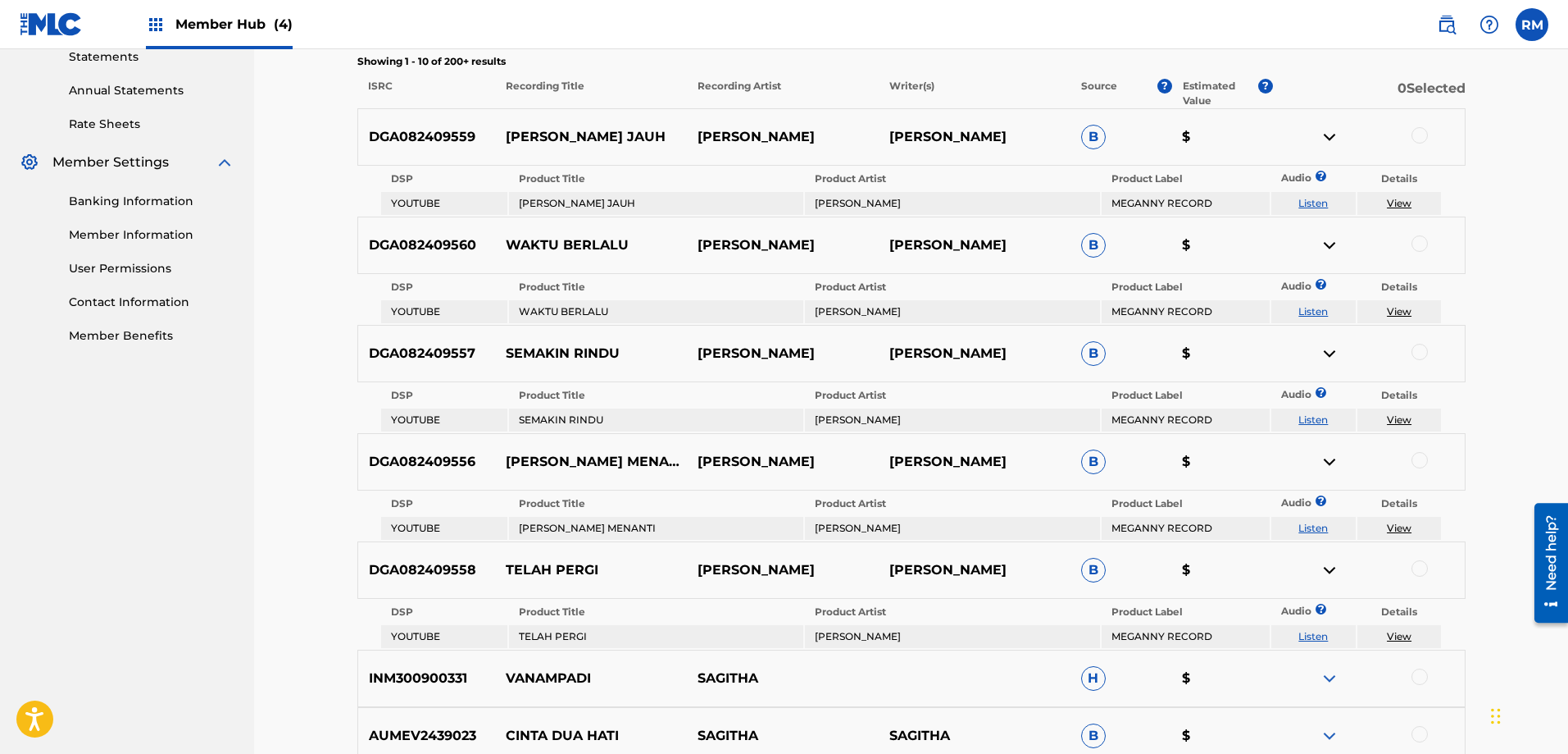
click at [548, 570] on p "TELAH PERGI" at bounding box center [591, 570] width 192 height 20
copy p "TELAH PERGI"
click at [419, 572] on p "DGA082409558" at bounding box center [427, 570] width 138 height 20
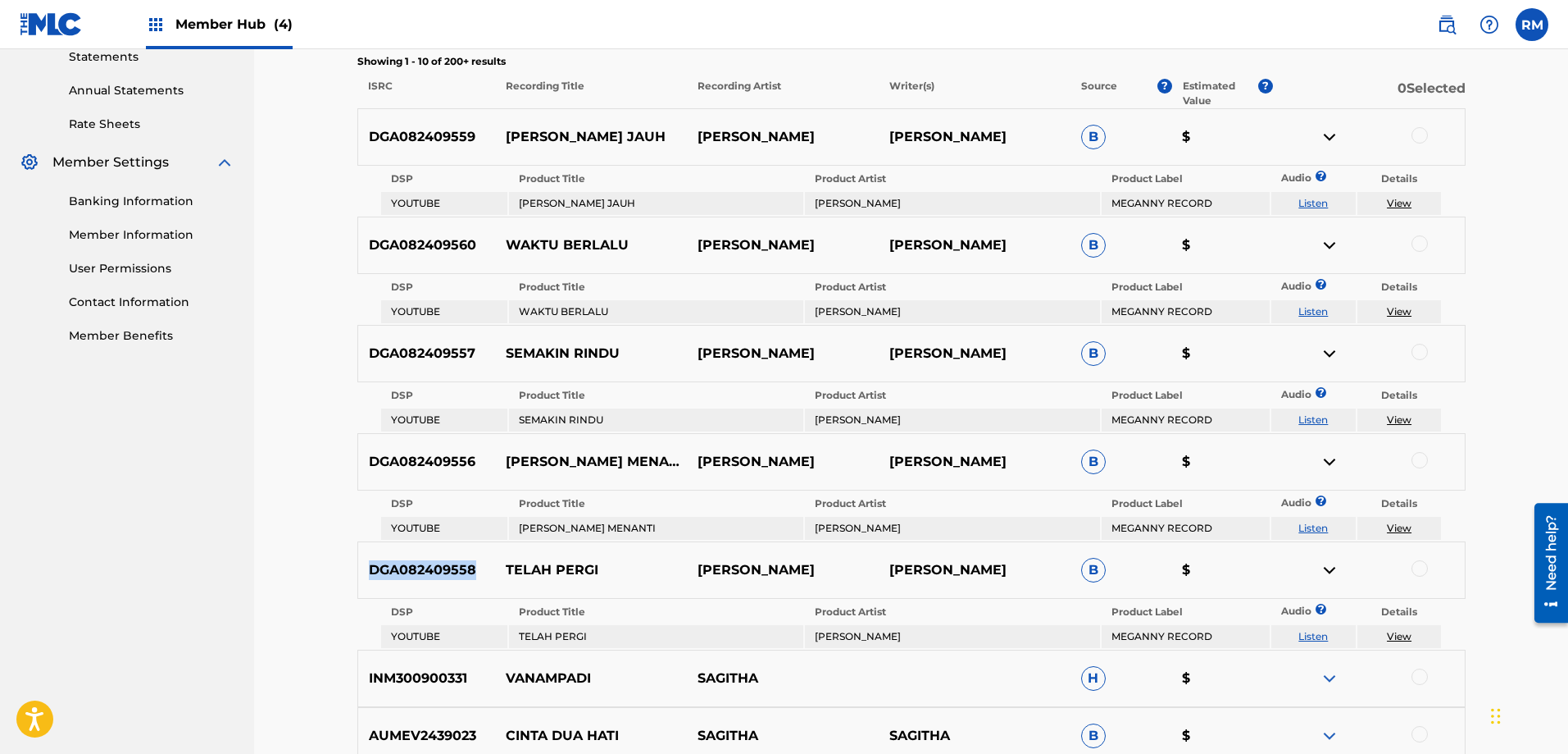
click at [419, 572] on p "DGA082409558" at bounding box center [427, 570] width 138 height 20
copy p "DGA082409558"
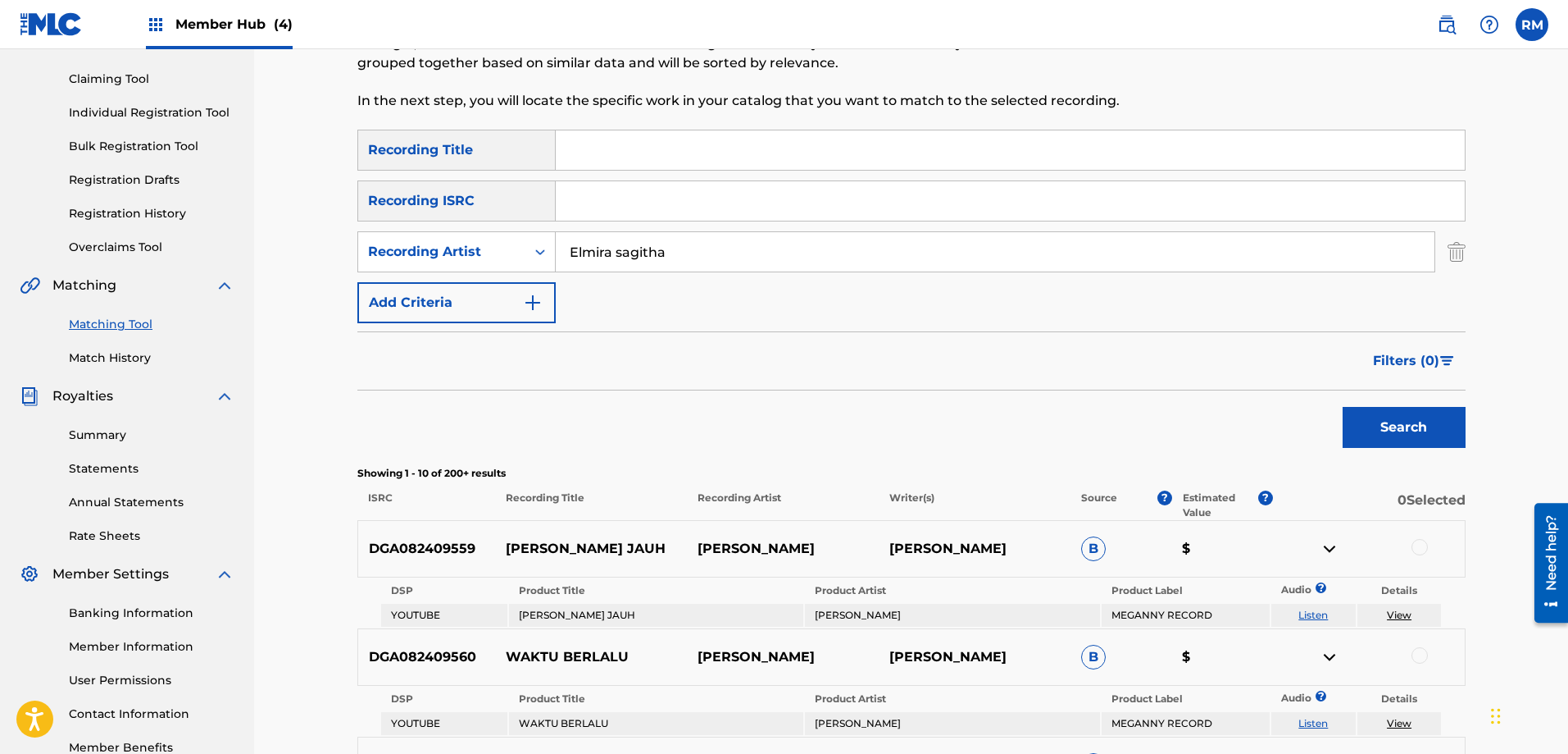
scroll to position [0, 0]
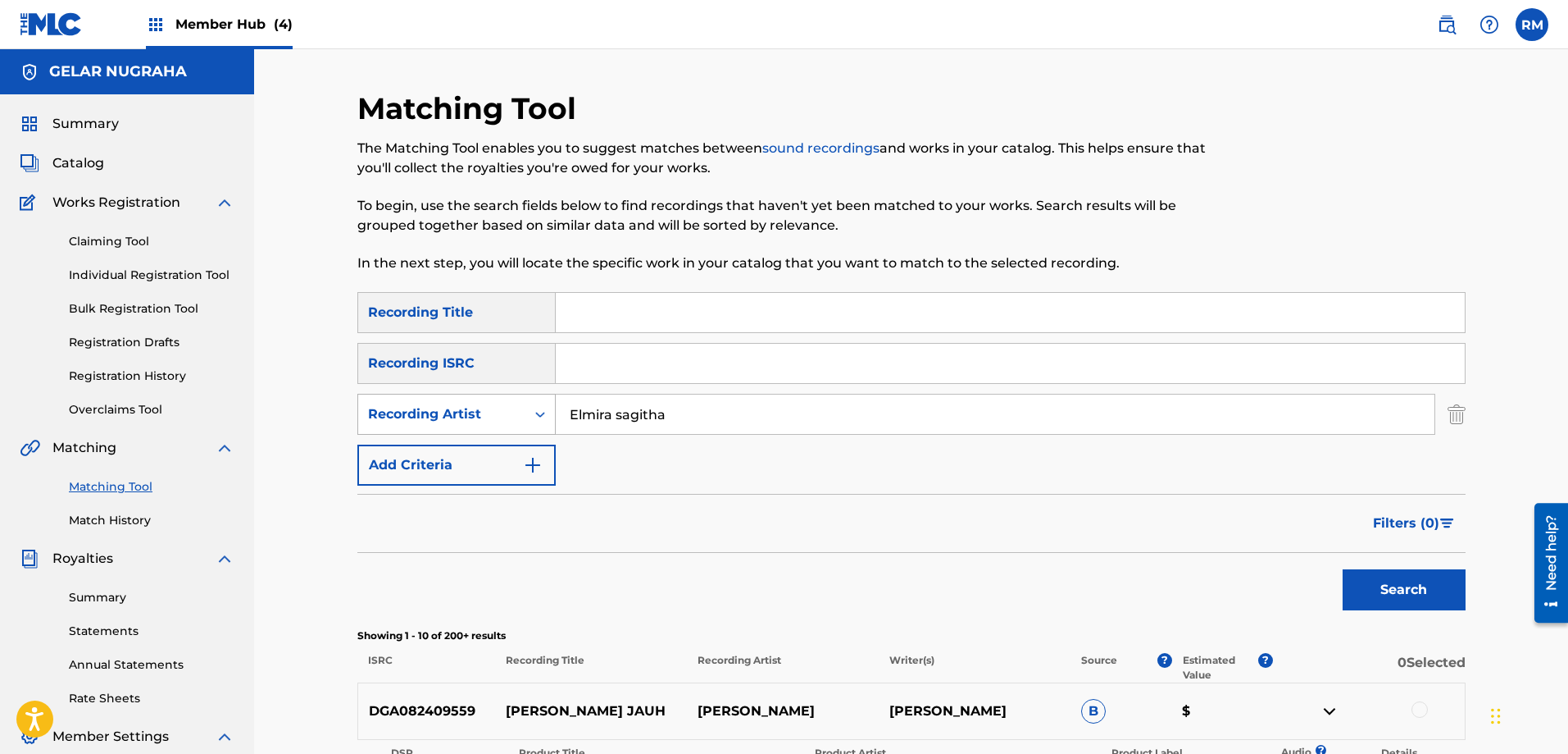
drag, startPoint x: 694, startPoint y: 406, endPoint x: 469, endPoint y: 399, distance: 225.1
click at [474, 399] on div "SearchWithCriteria495e88a2-bb86-4e01-84aa-a31299a8f695 Recording Artist Elmira …" at bounding box center [911, 414] width 1108 height 41
click at [1343, 569] on button "Search" at bounding box center [1404, 589] width 123 height 41
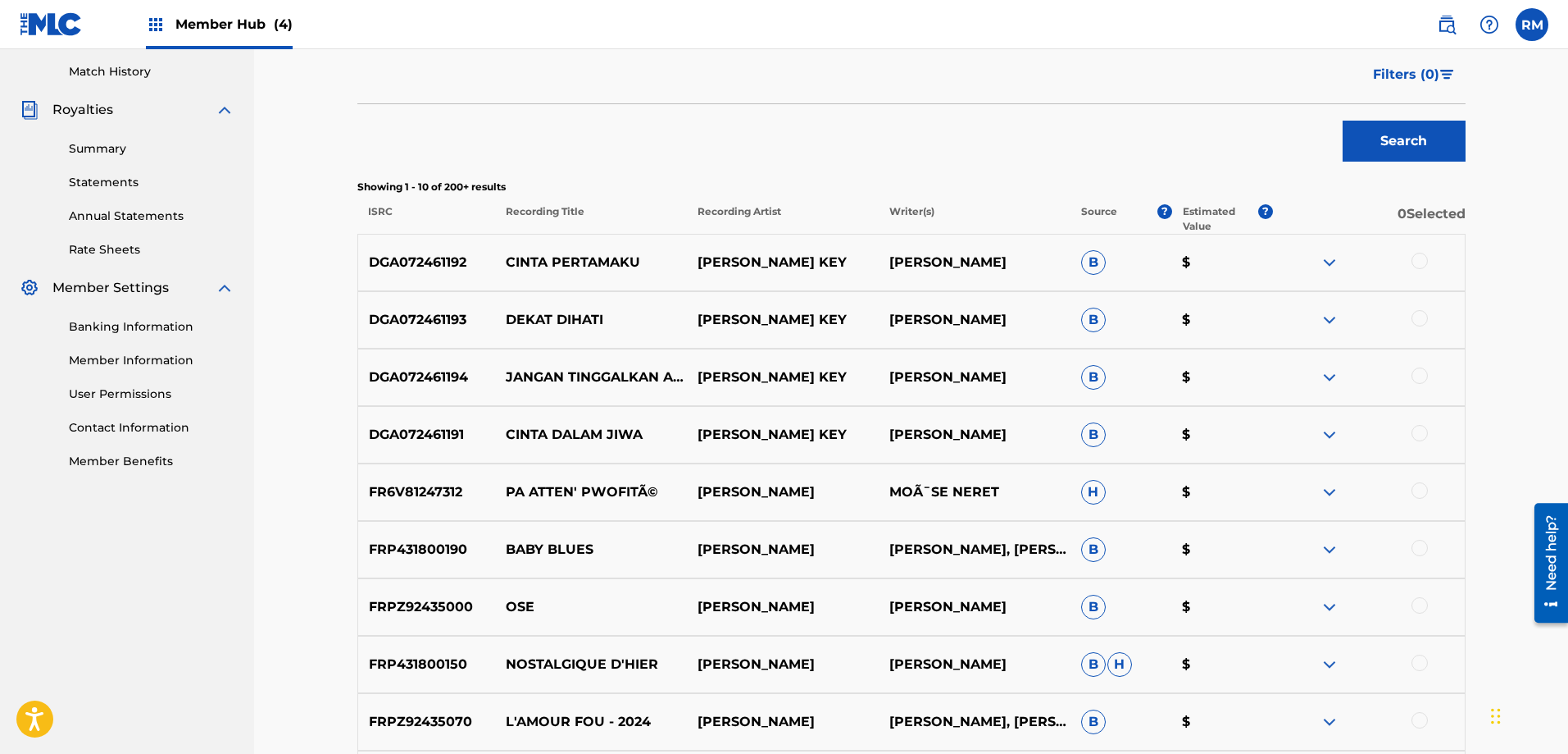
scroll to position [410, 0]
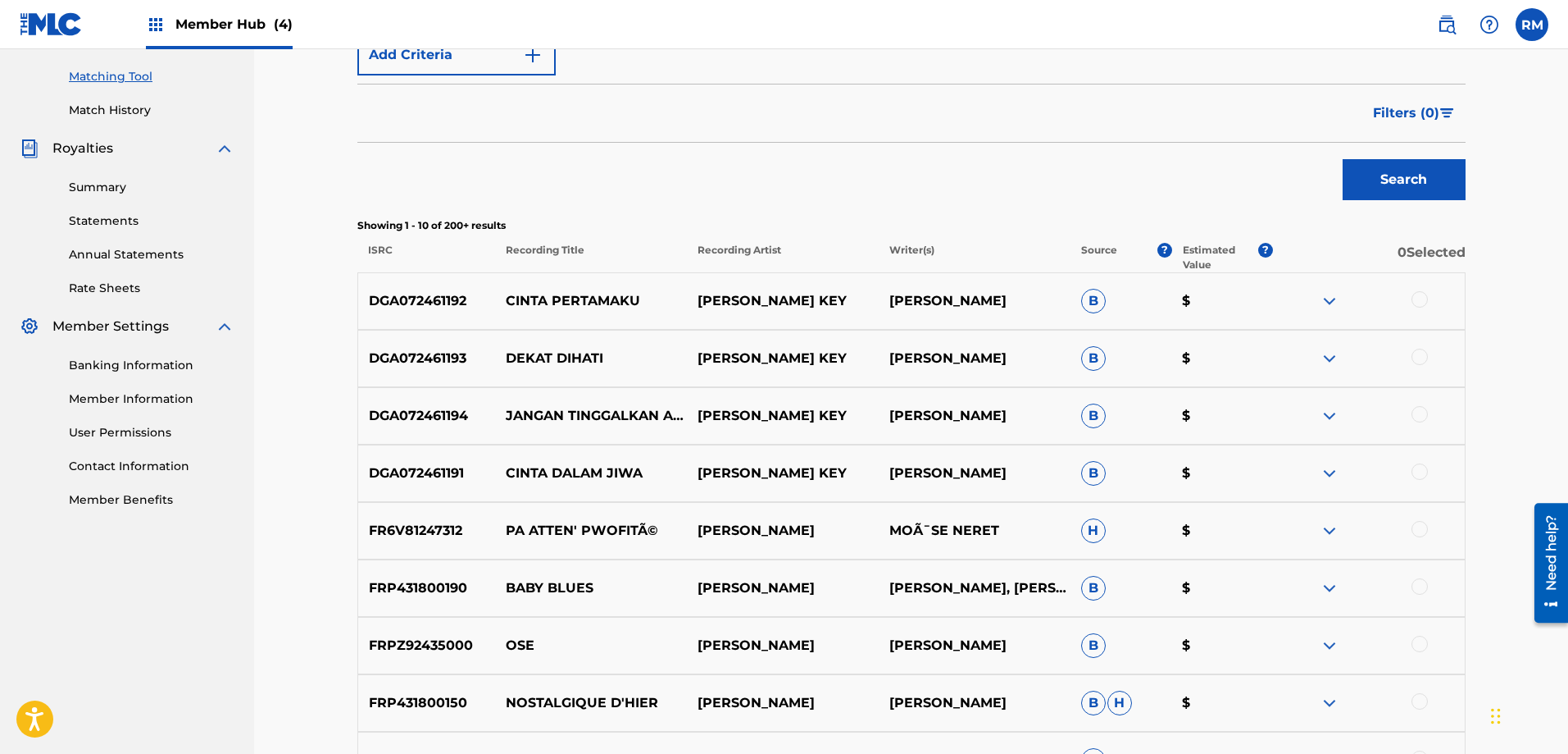
click at [510, 472] on p "CINTA DALAM JIWA" at bounding box center [591, 473] width 192 height 20
drag, startPoint x: 510, startPoint y: 472, endPoint x: 632, endPoint y: 472, distance: 122.0
click at [632, 472] on p "CINTA DALAM JIWA" at bounding box center [591, 473] width 192 height 20
copy p "CINTA DALAM JIWA"
click at [434, 471] on p "DGA072461191" at bounding box center [427, 473] width 138 height 20
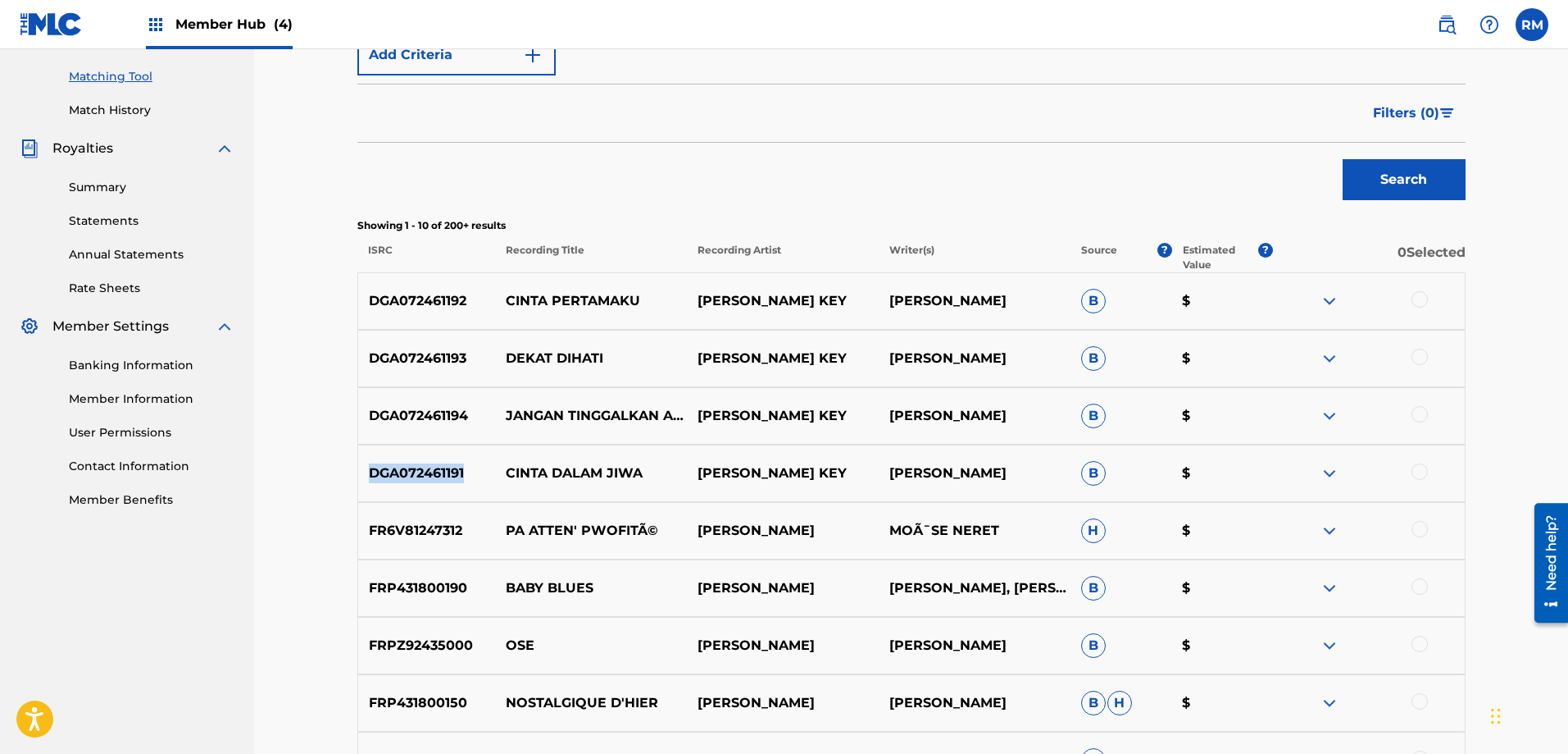
click at [434, 471] on p "DGA072461191" at bounding box center [427, 473] width 138 height 20
copy p "DGA072461191"
drag, startPoint x: 510, startPoint y: 405, endPoint x: 545, endPoint y: 423, distance: 39.4
click at [545, 423] on p "JANGAN TINGGALKAN AKU" at bounding box center [591, 415] width 192 height 39
click at [535, 421] on p "JANGAN TINGGALKAN AKU" at bounding box center [591, 415] width 192 height 39
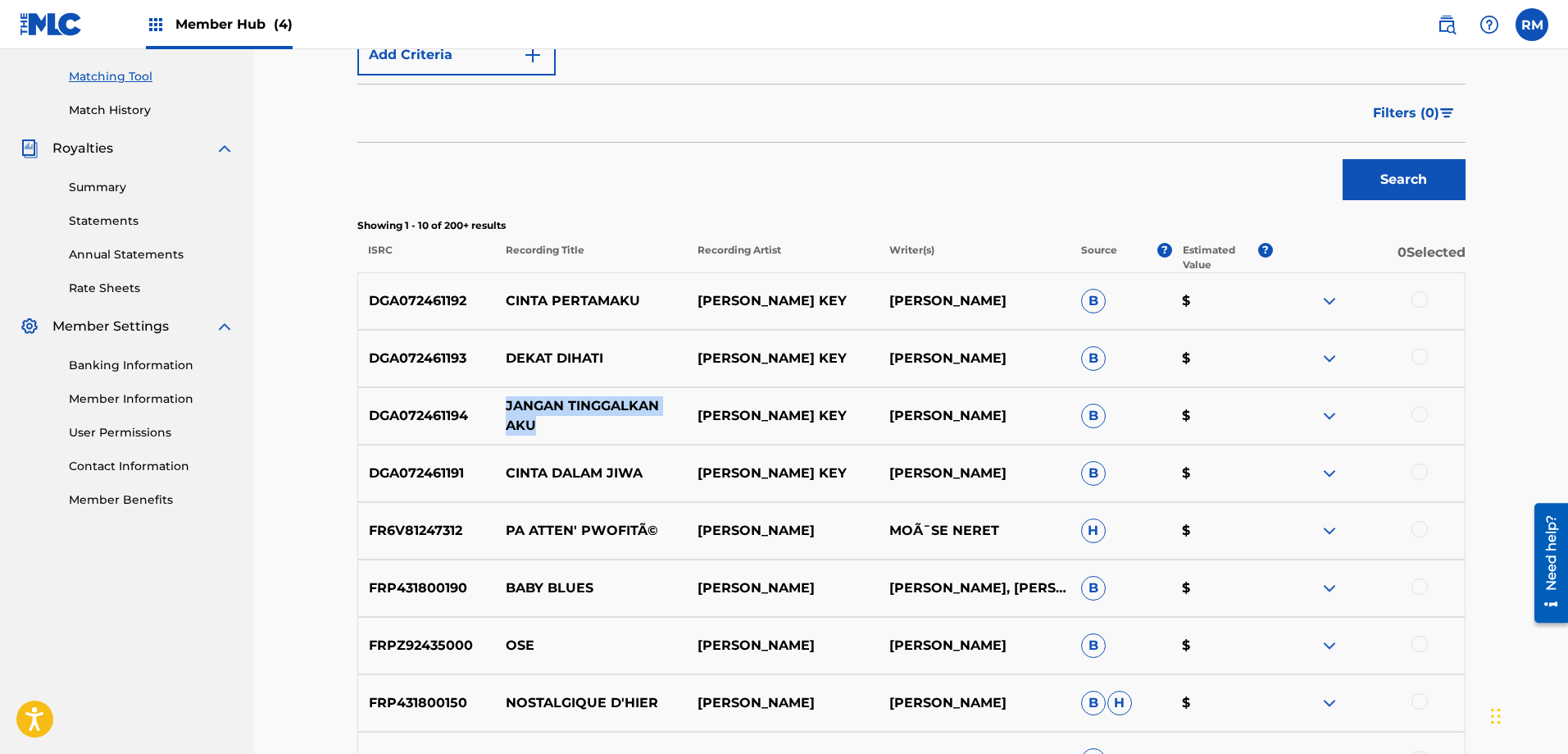
drag, startPoint x: 506, startPoint y: 404, endPoint x: 533, endPoint y: 423, distance: 33.0
click at [533, 423] on p "JANGAN TINGGALKAN AKU" at bounding box center [591, 415] width 192 height 39
click at [438, 415] on p "DGA072461194" at bounding box center [427, 415] width 138 height 20
click at [531, 356] on p "DEKAT DIHATI" at bounding box center [591, 358] width 192 height 20
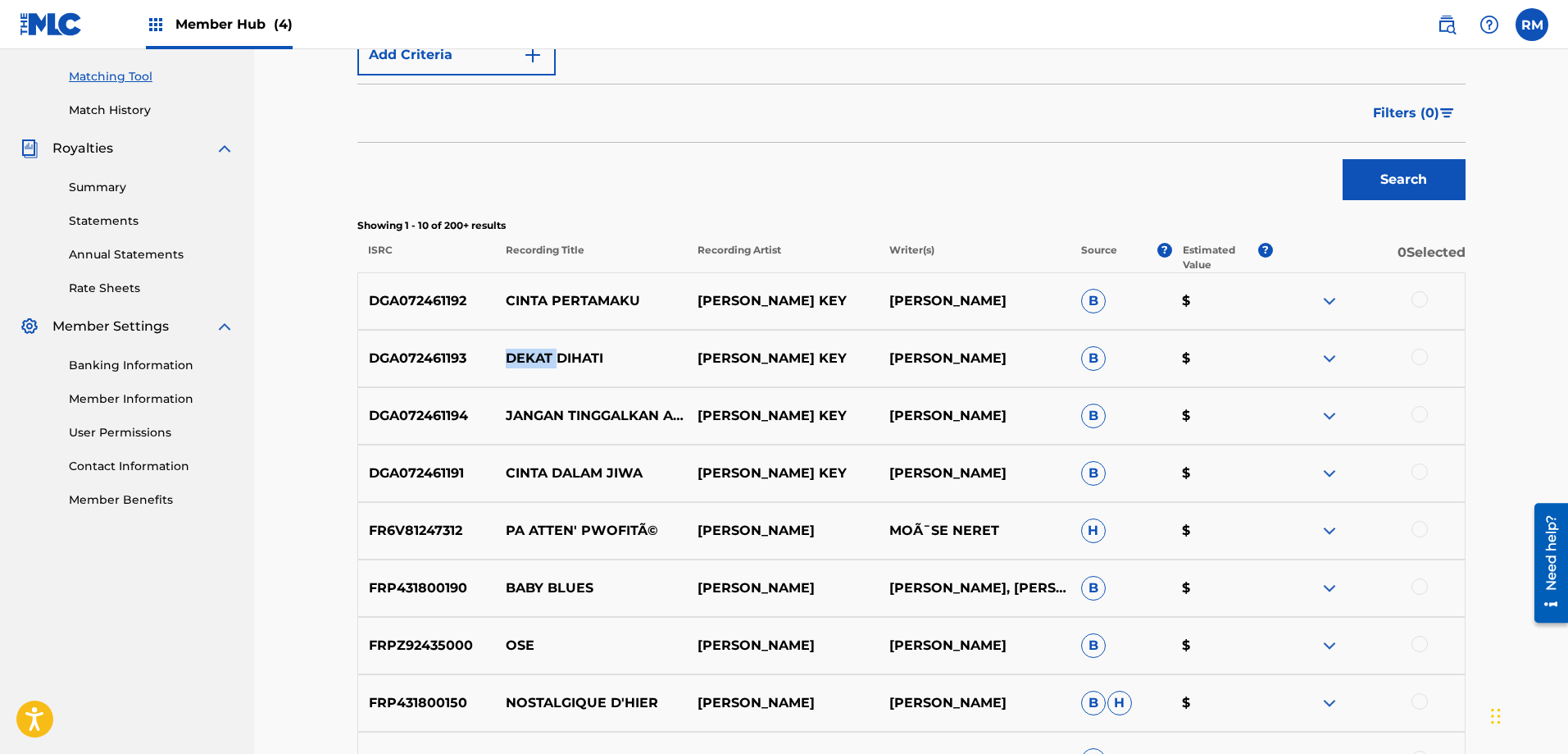
click at [531, 356] on p "DEKAT DIHATI" at bounding box center [591, 358] width 192 height 20
click at [458, 352] on p "DGA072461193" at bounding box center [427, 358] width 138 height 20
click at [547, 287] on div "DGA072461192 CINTA PERTAMAKU JENIFER KEY JENIFER KEYRA B $" at bounding box center [911, 300] width 1108 height 57
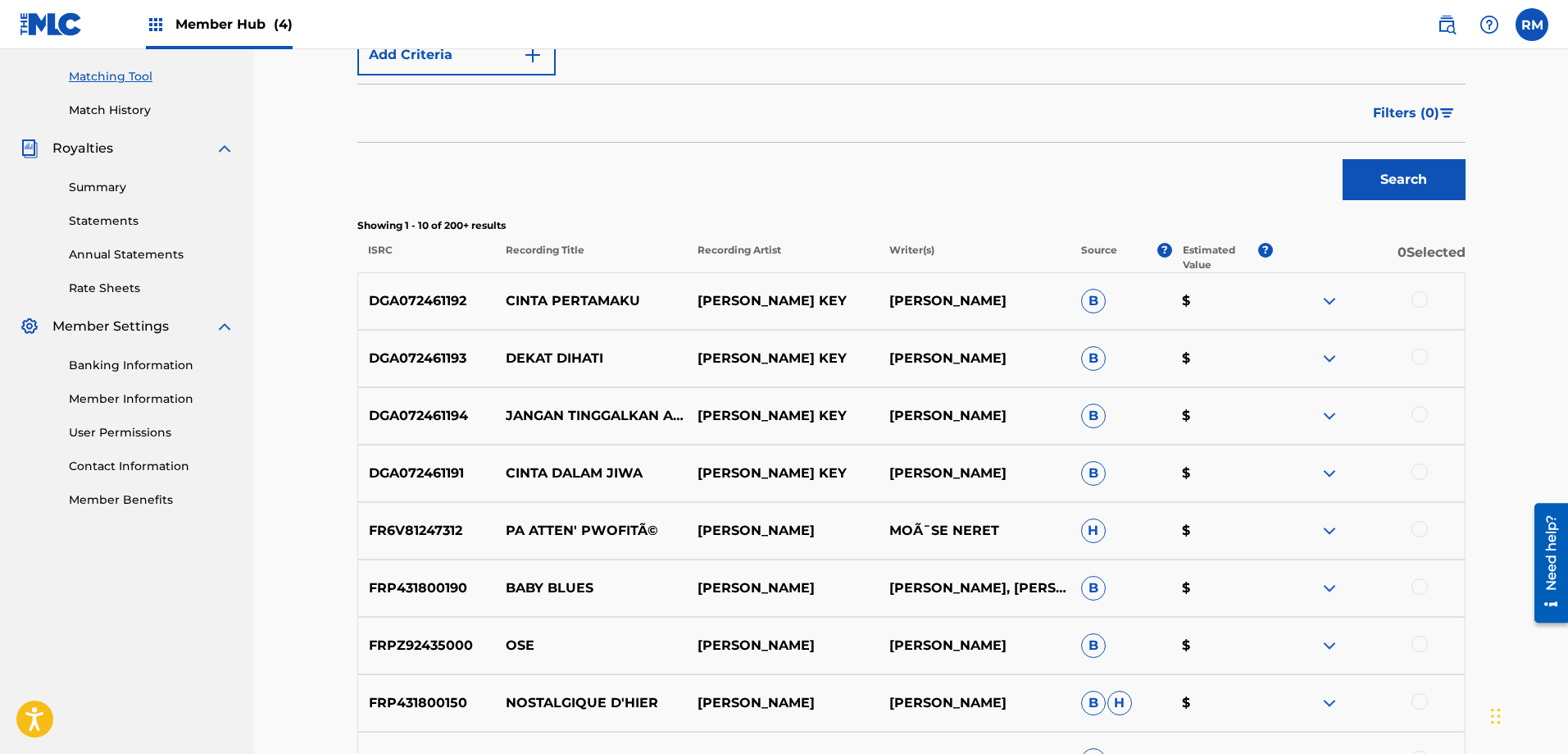
click at [555, 308] on p "CINTA PERTAMAKU" at bounding box center [591, 300] width 192 height 20
click at [555, 304] on p "CINTA PERTAMAKU" at bounding box center [591, 300] width 192 height 20
click at [419, 301] on p "DGA072461192" at bounding box center [427, 300] width 138 height 20
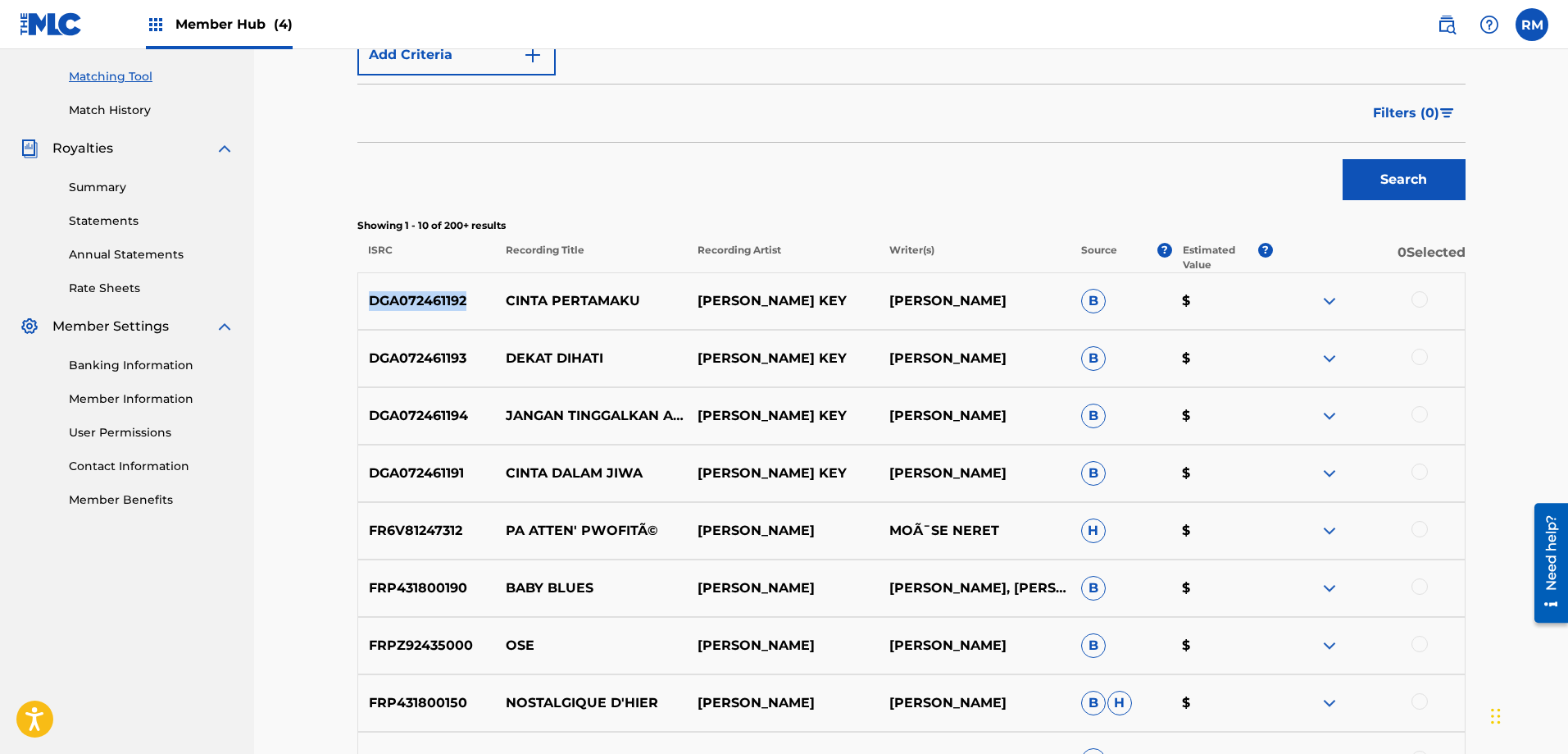
click at [419, 301] on p "DGA072461192" at bounding box center [427, 300] width 138 height 20
click at [1323, 303] on img at bounding box center [1329, 300] width 20 height 20
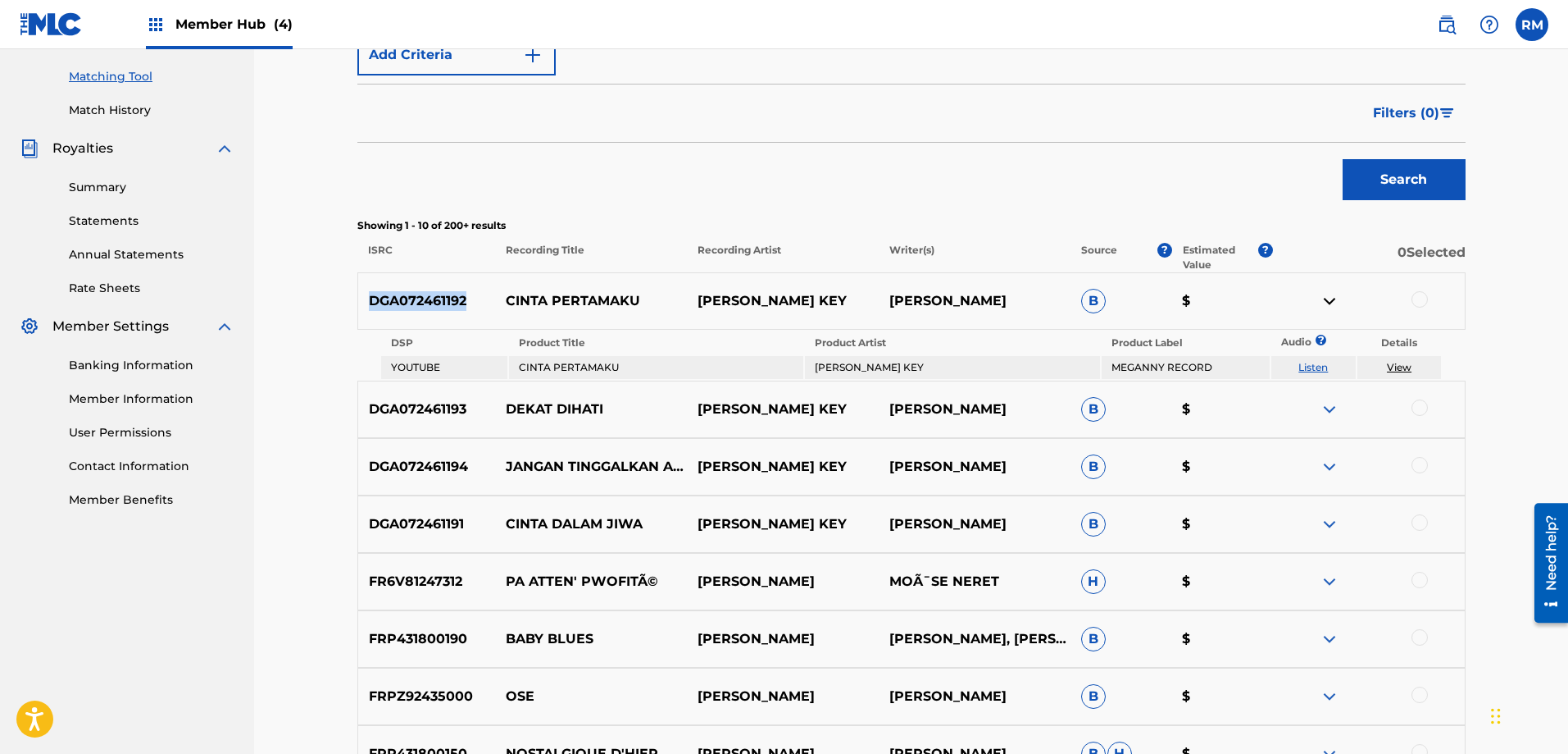
click at [1402, 368] on link "View" at bounding box center [1399, 367] width 25 height 12
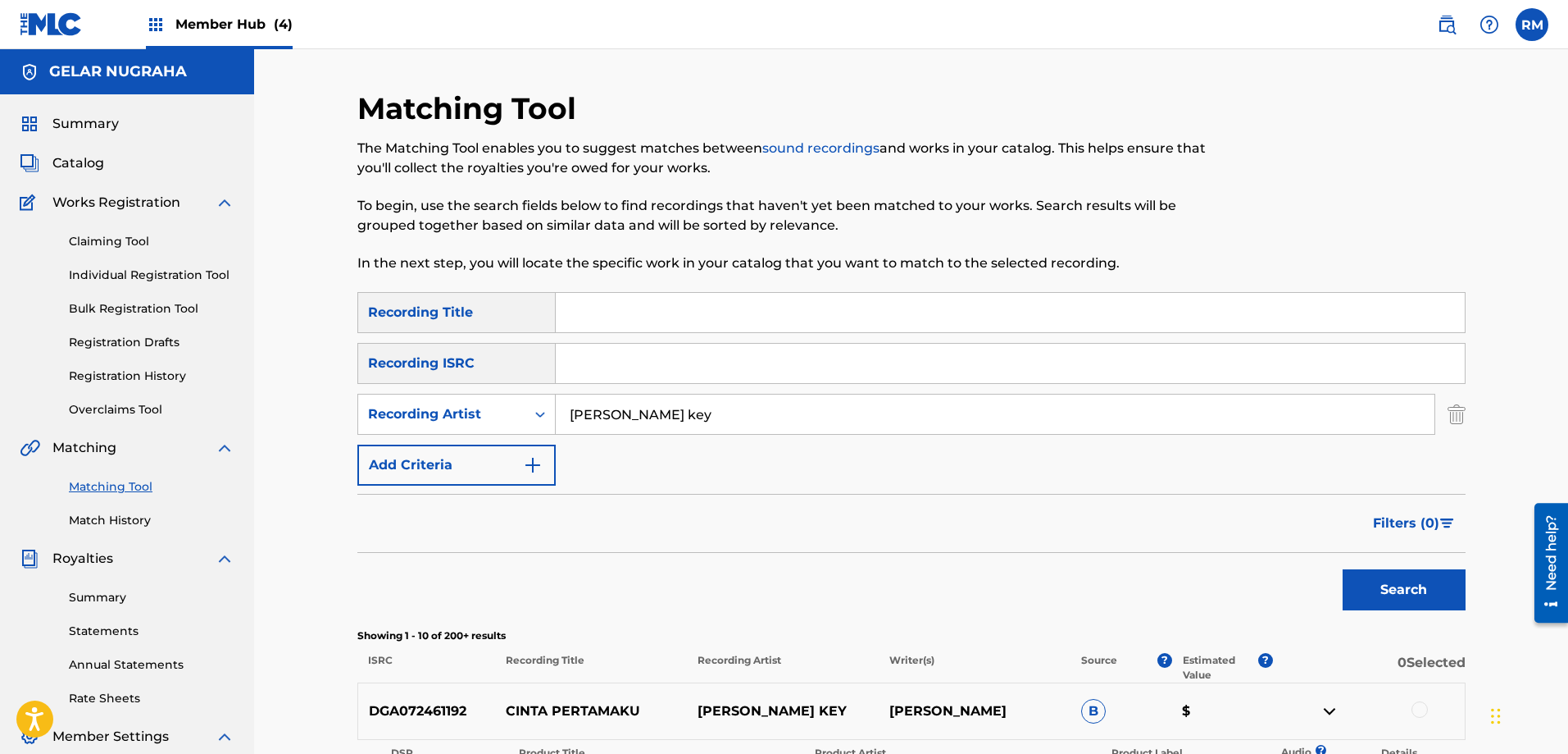
click at [649, 431] on input "Jenifer key" at bounding box center [995, 414] width 879 height 39
click at [1343, 569] on button "Search" at bounding box center [1404, 589] width 123 height 41
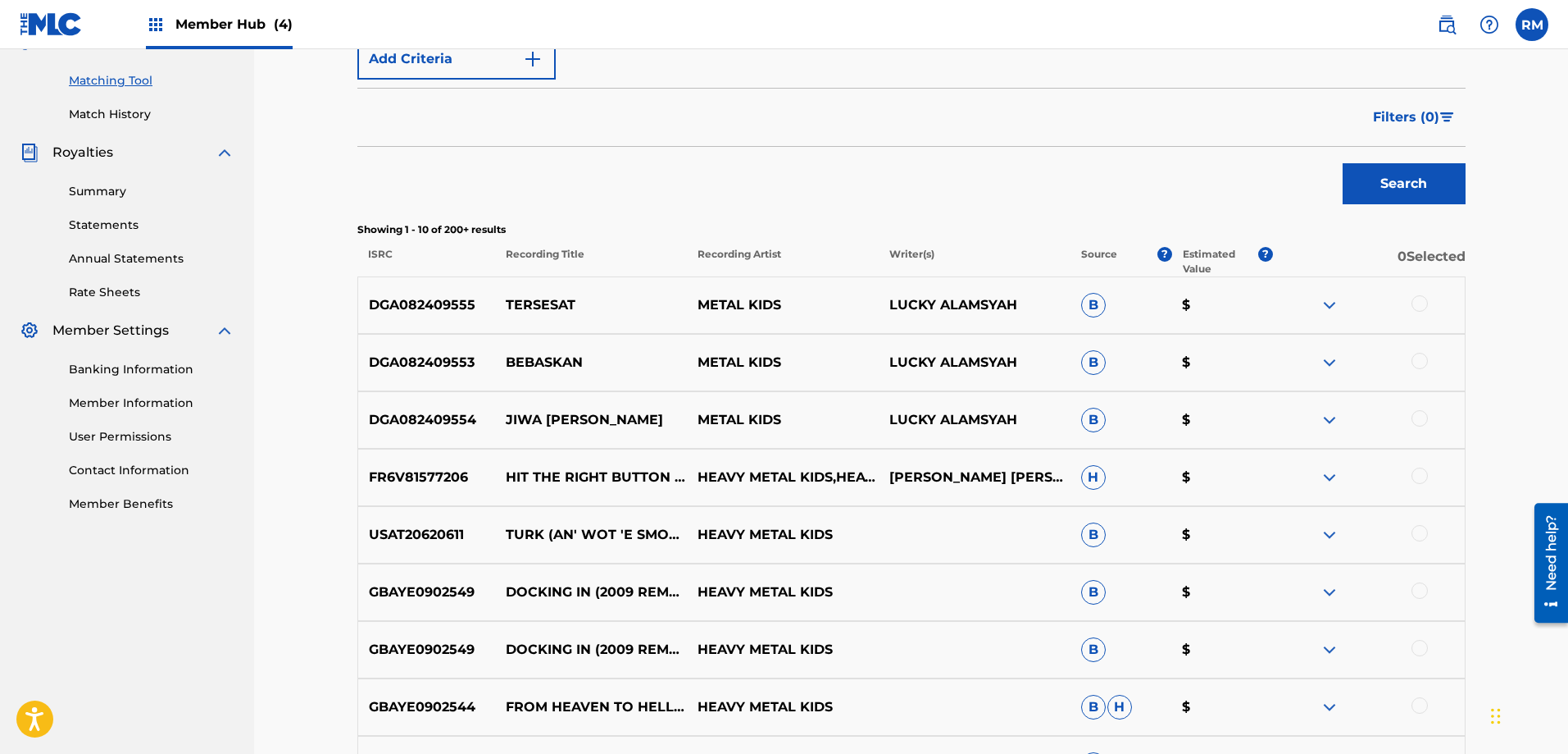
scroll to position [492, 0]
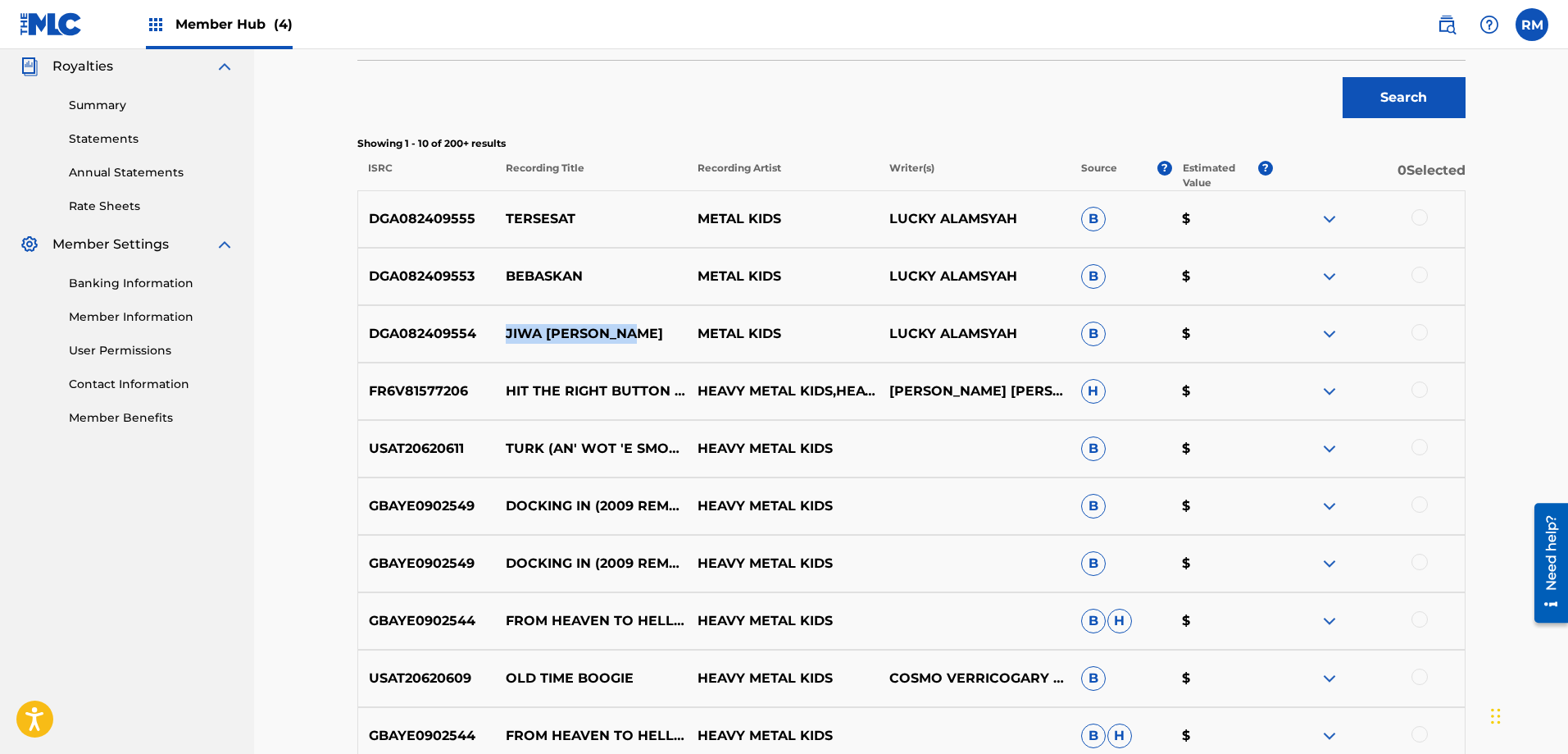
drag, startPoint x: 506, startPoint y: 334, endPoint x: 636, endPoint y: 334, distance: 130.0
click at [636, 334] on p "JIWA YANG SUNYI" at bounding box center [591, 334] width 192 height 20
click at [432, 334] on p "DGA082409554" at bounding box center [427, 334] width 138 height 20
click at [749, 334] on p "METAL KIDS" at bounding box center [783, 334] width 192 height 20
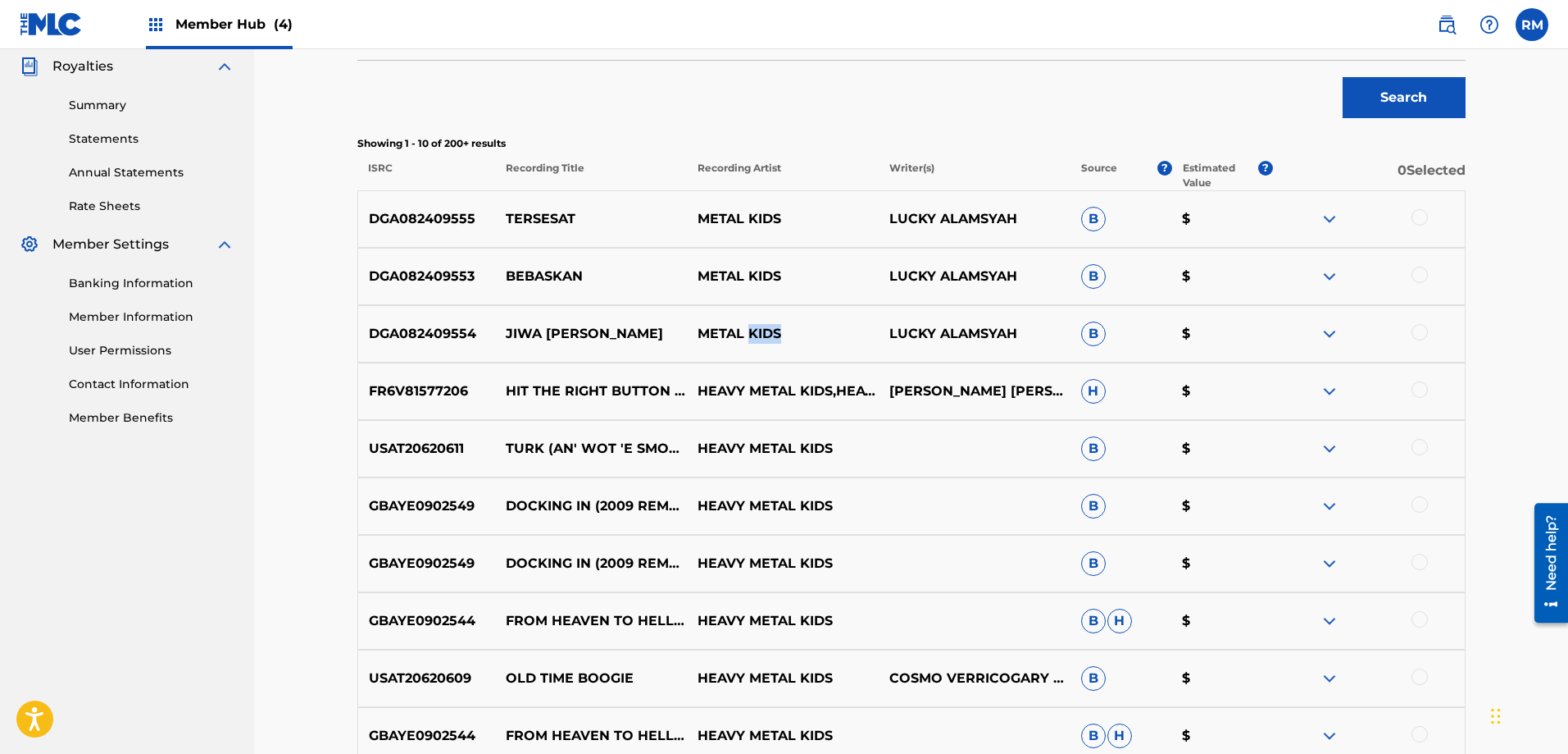
click at [749, 334] on p "METAL KIDS" at bounding box center [783, 334] width 192 height 20
drag, startPoint x: 702, startPoint y: 334, endPoint x: 789, endPoint y: 335, distance: 87.0
click at [789, 335] on p "METAL KIDS" at bounding box center [783, 334] width 192 height 20
drag, startPoint x: 772, startPoint y: 335, endPoint x: 728, endPoint y: 333, distance: 44.0
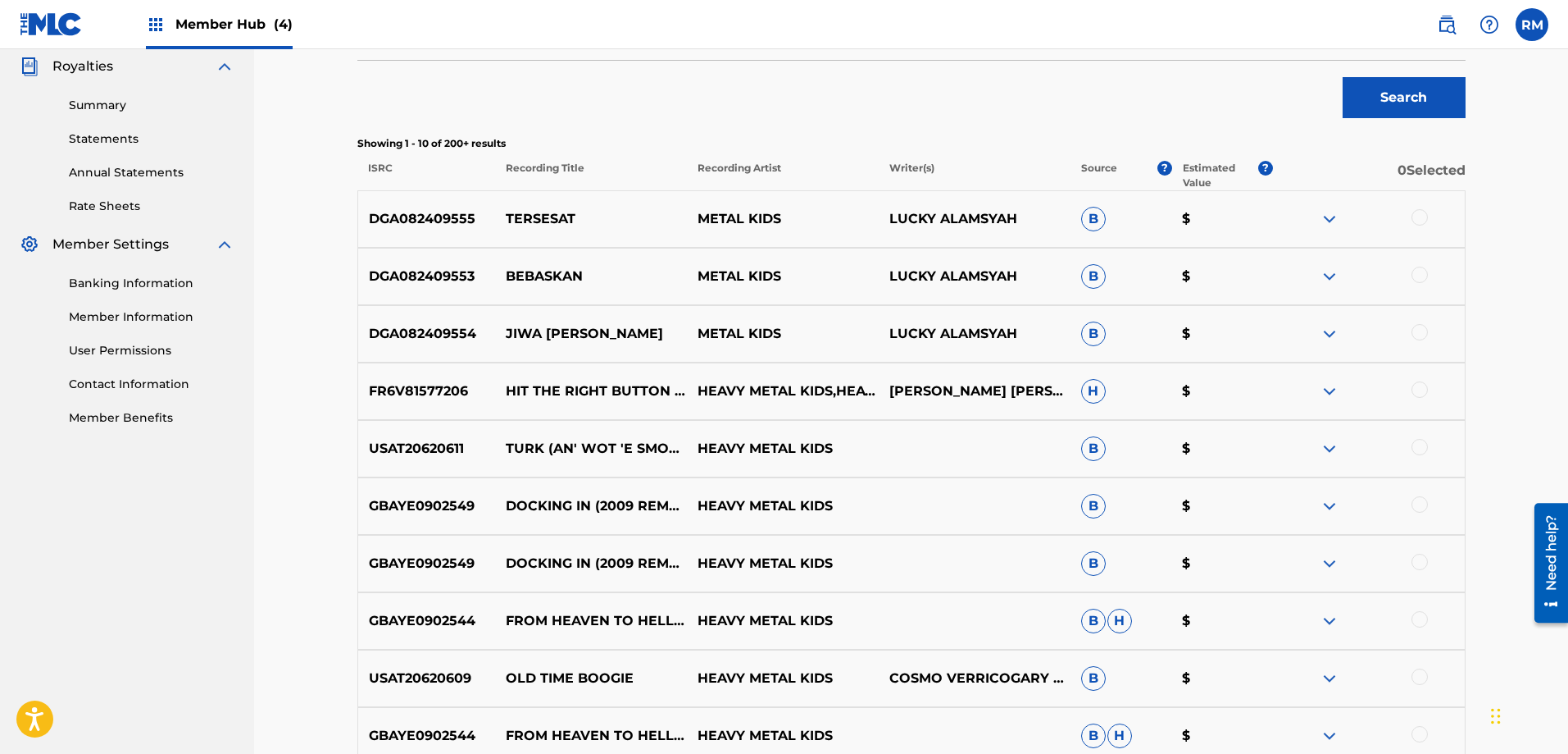
click at [729, 333] on p "METAL KIDS" at bounding box center [783, 334] width 192 height 20
drag, startPoint x: 697, startPoint y: 333, endPoint x: 780, endPoint y: 334, distance: 83.0
click at [780, 334] on p "METAL KIDS" at bounding box center [783, 334] width 192 height 20
drag, startPoint x: 779, startPoint y: 334, endPoint x: 746, endPoint y: 333, distance: 33.0
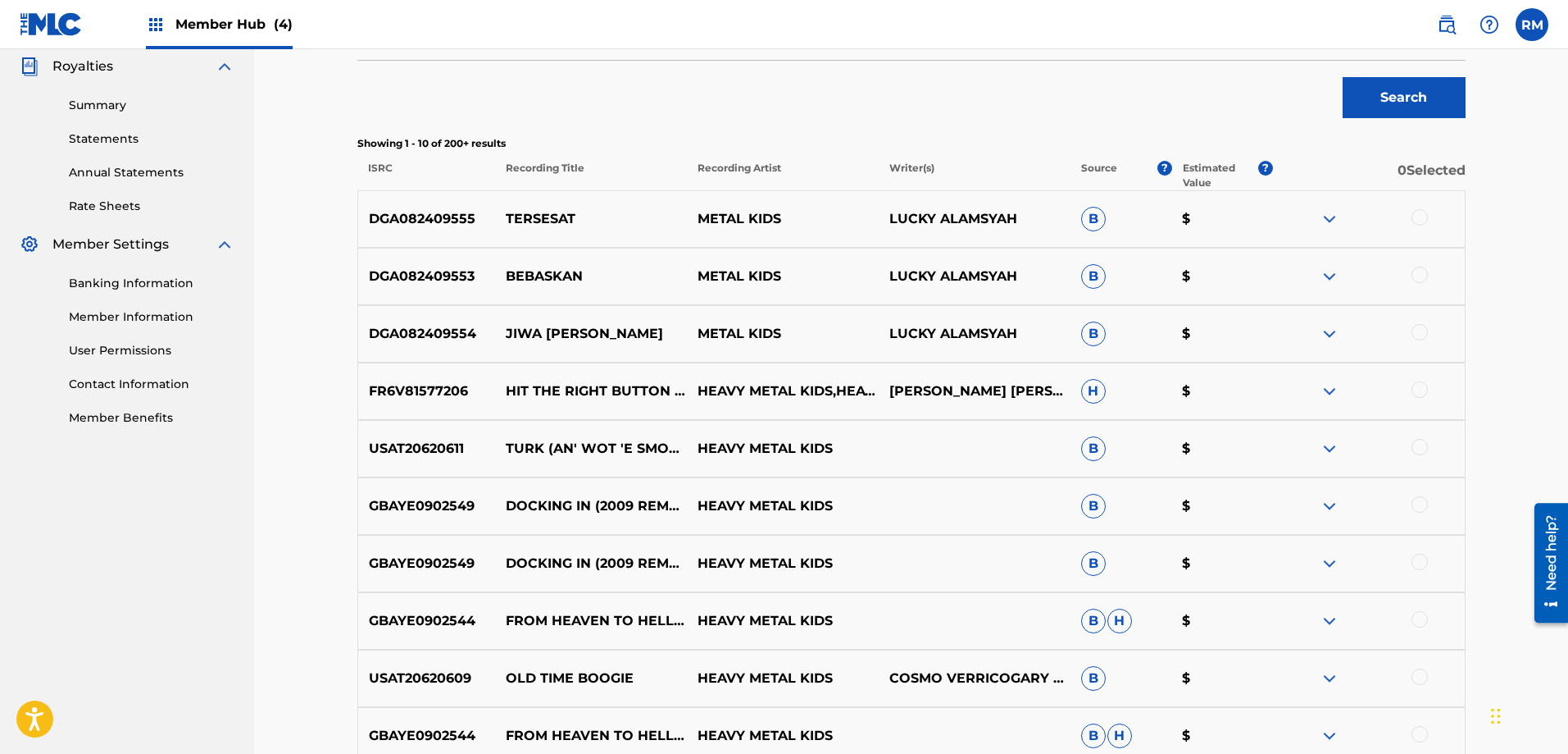
click at [746, 333] on p "METAL KIDS" at bounding box center [783, 334] width 192 height 20
drag, startPoint x: 700, startPoint y: 331, endPoint x: 779, endPoint y: 336, distance: 79.2
click at [779, 336] on p "METAL KIDS" at bounding box center [783, 334] width 192 height 20
drag, startPoint x: 890, startPoint y: 332, endPoint x: 1016, endPoint y: 338, distance: 126.1
click at [1016, 338] on p "LUCKY ALAMSYAH" at bounding box center [975, 334] width 192 height 20
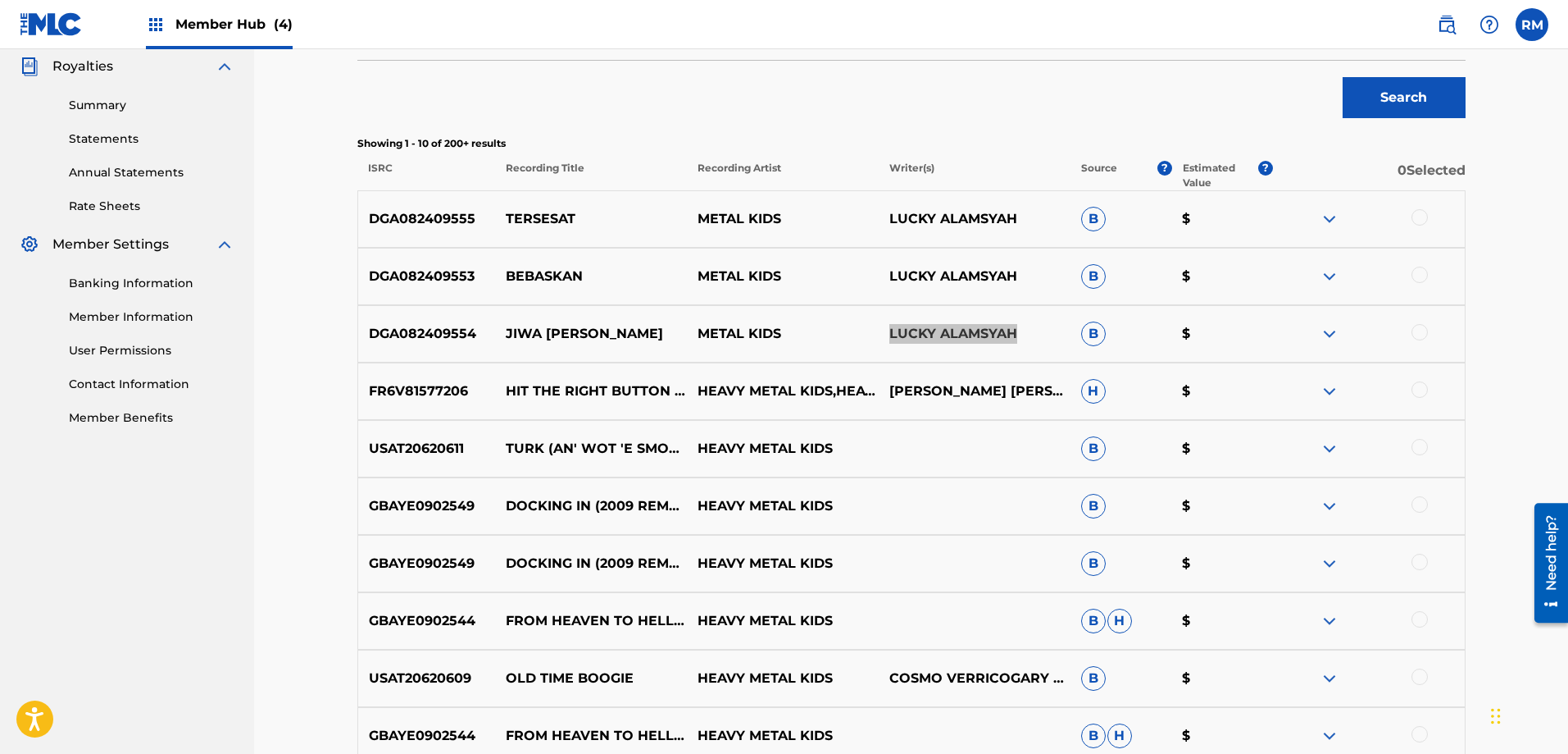
scroll to position [410, 0]
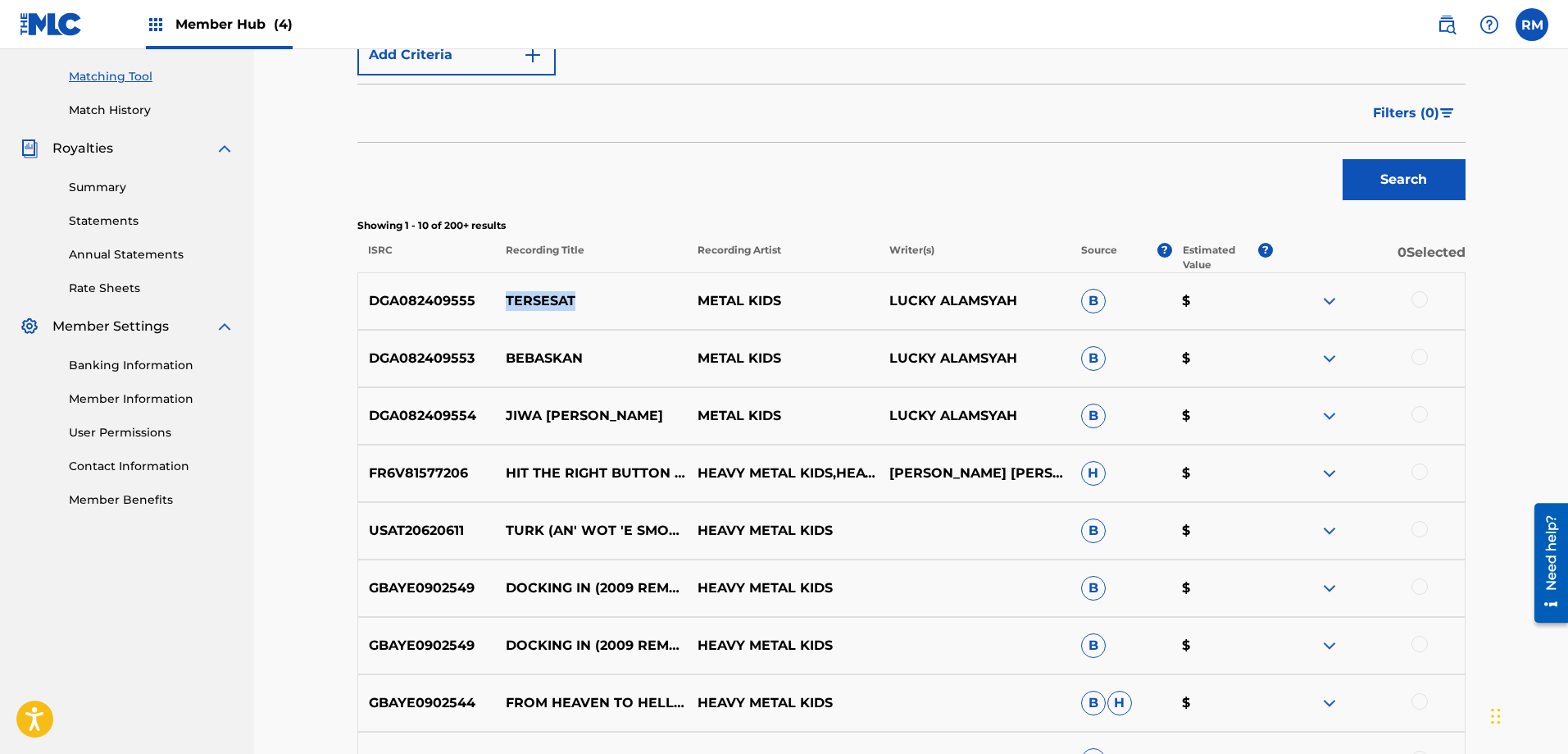
drag, startPoint x: 506, startPoint y: 301, endPoint x: 582, endPoint y: 304, distance: 76.1
click at [584, 304] on p "TERSESAT" at bounding box center [591, 300] width 192 height 20
click at [416, 306] on p "DGA082409555" at bounding box center [427, 300] width 138 height 20
click at [523, 355] on p "BEBASKAN" at bounding box center [591, 358] width 192 height 20
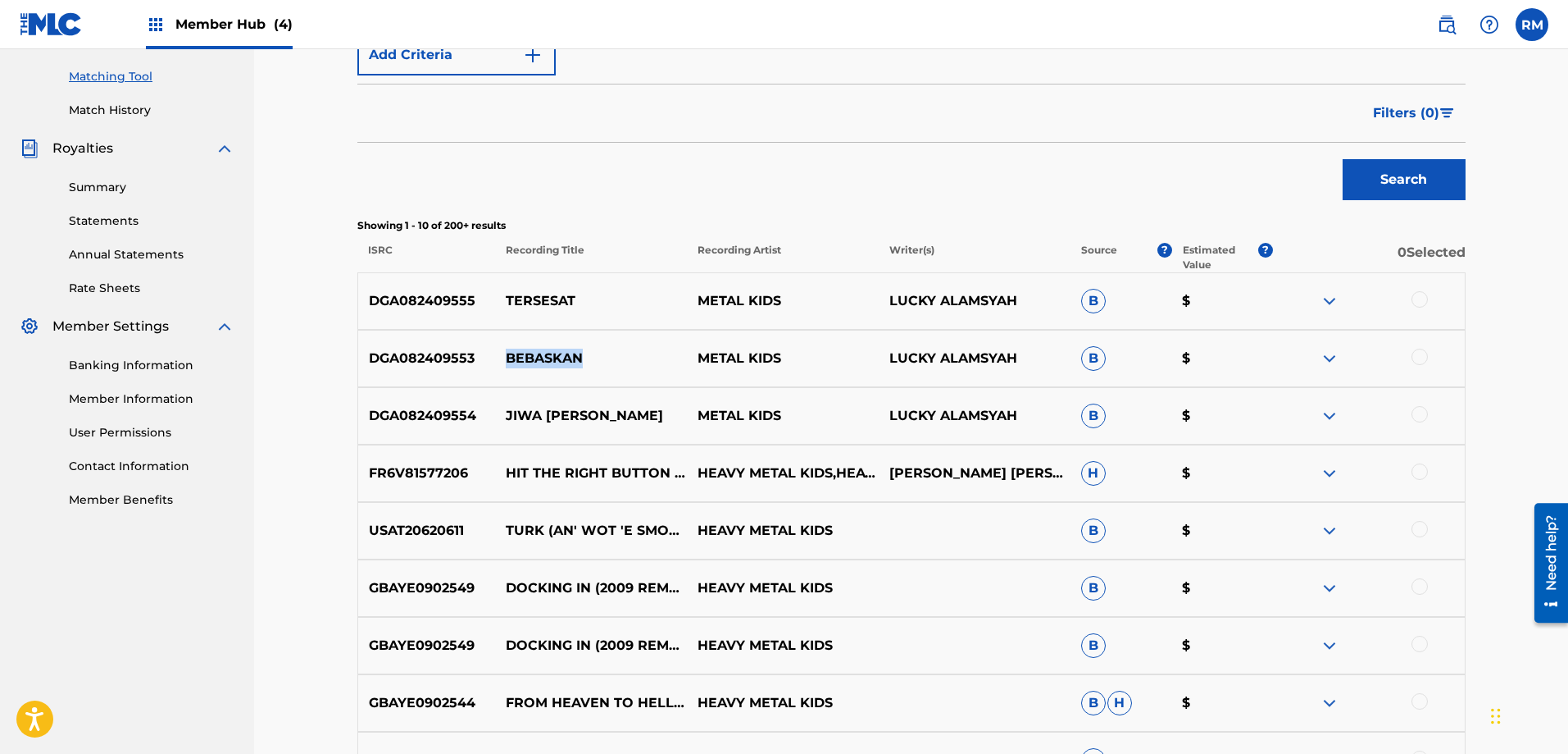
click at [523, 355] on p "BEBASKAN" at bounding box center [591, 358] width 192 height 20
click at [409, 363] on p "DGA082409553" at bounding box center [427, 358] width 138 height 20
click at [1332, 303] on img at bounding box center [1329, 300] width 20 height 20
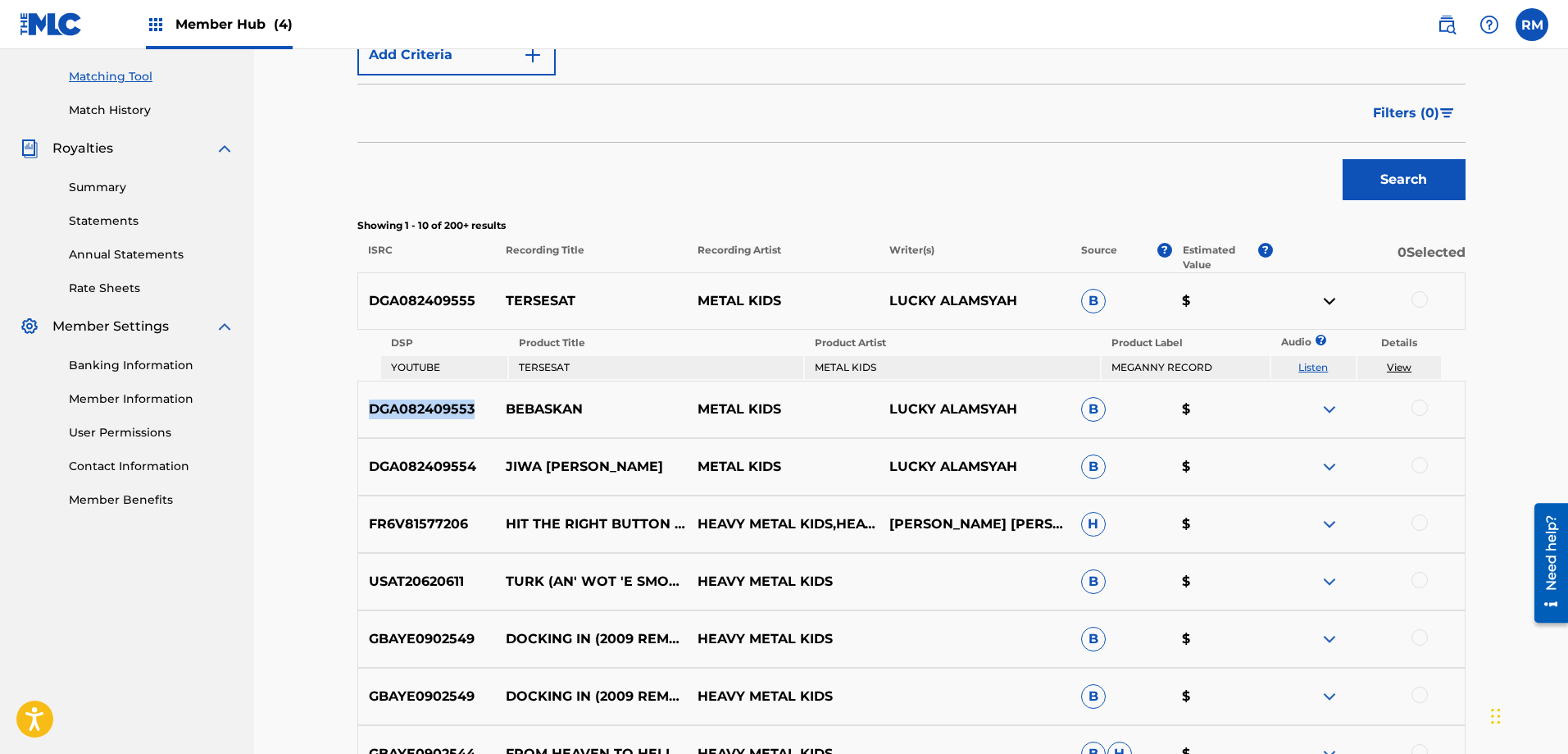
click at [1395, 367] on link "View" at bounding box center [1399, 367] width 25 height 12
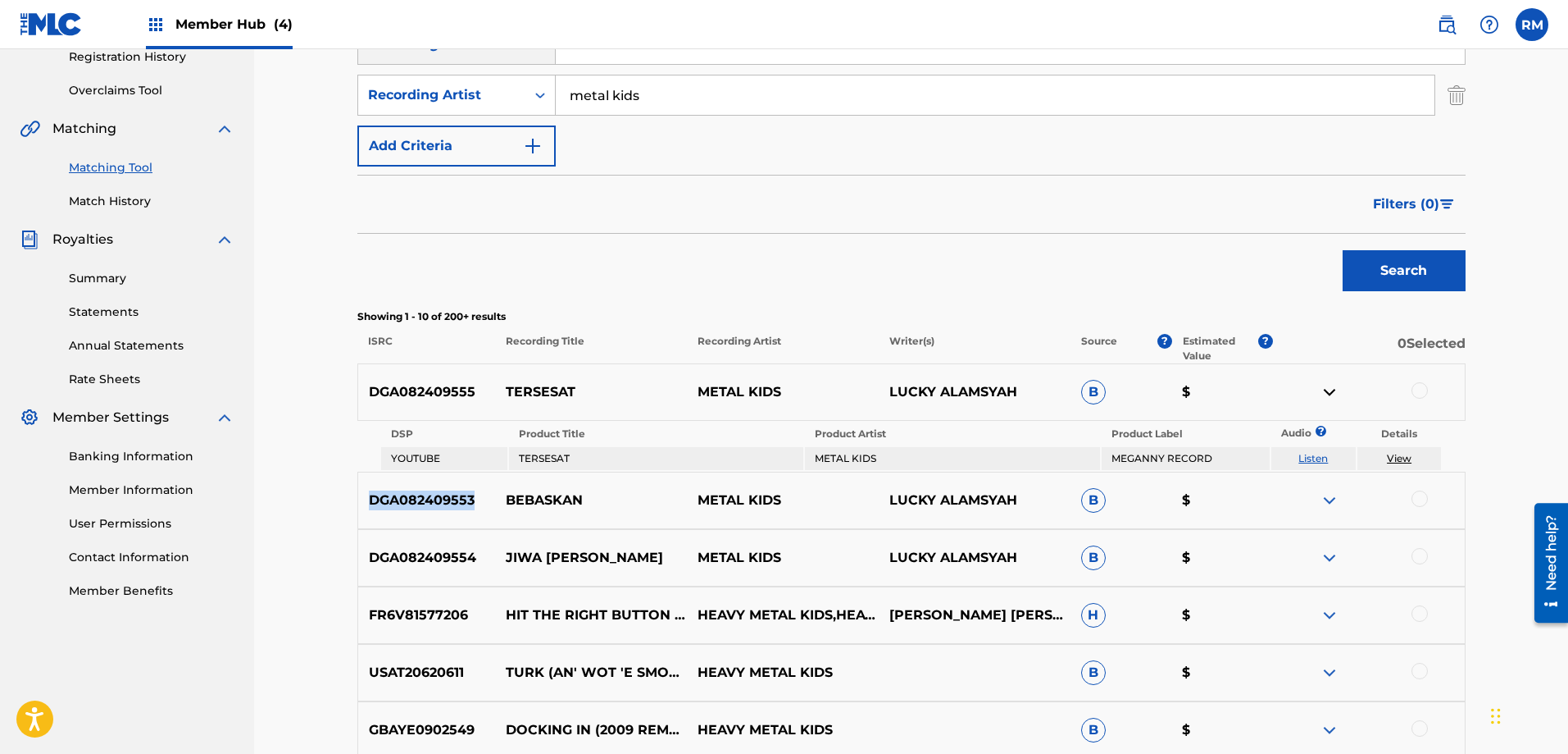
scroll to position [0, 0]
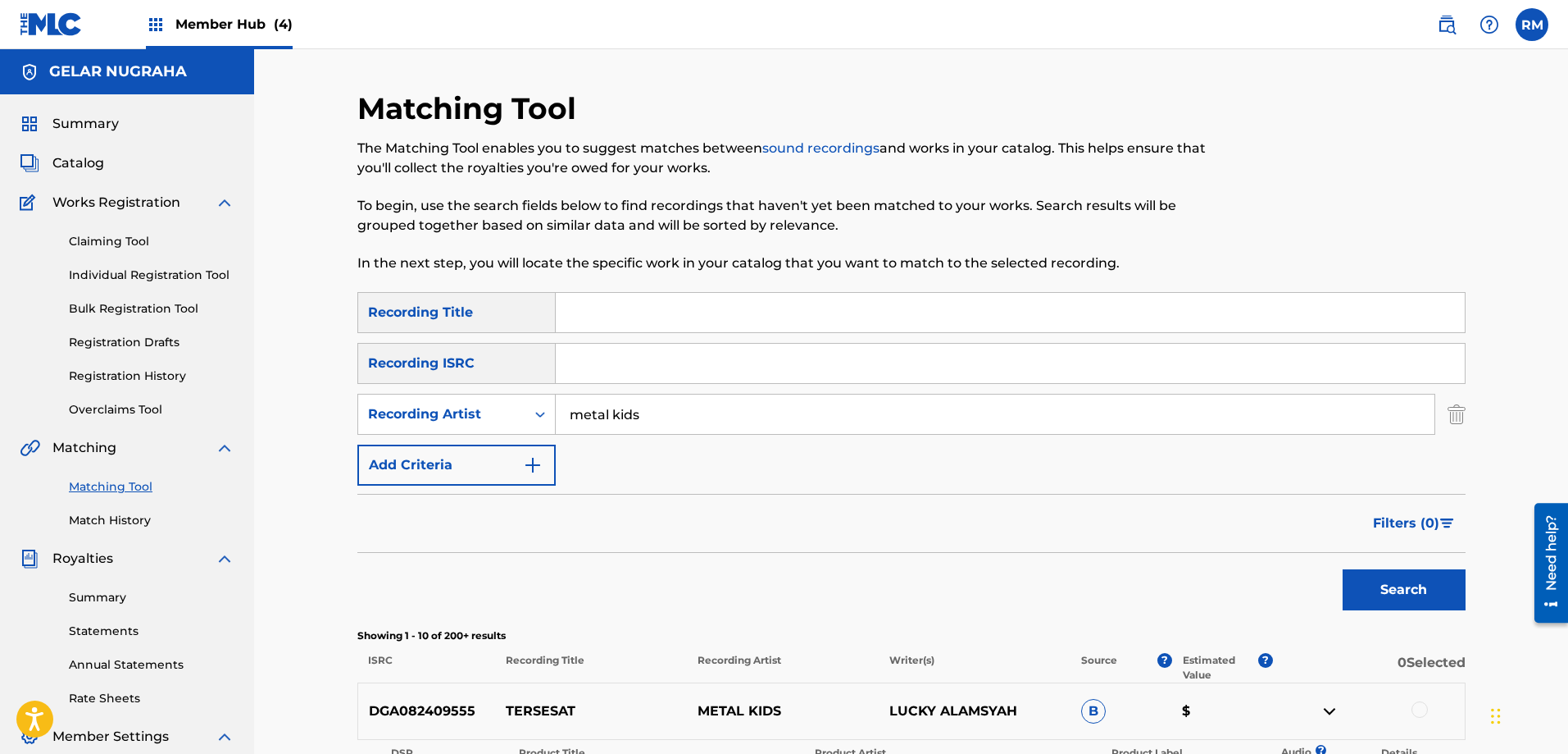
click at [639, 415] on input "metal kids" at bounding box center [995, 414] width 879 height 39
drag, startPoint x: 1400, startPoint y: 585, endPoint x: 1115, endPoint y: 550, distance: 287.1
click at [1400, 584] on button "Search" at bounding box center [1404, 589] width 123 height 41
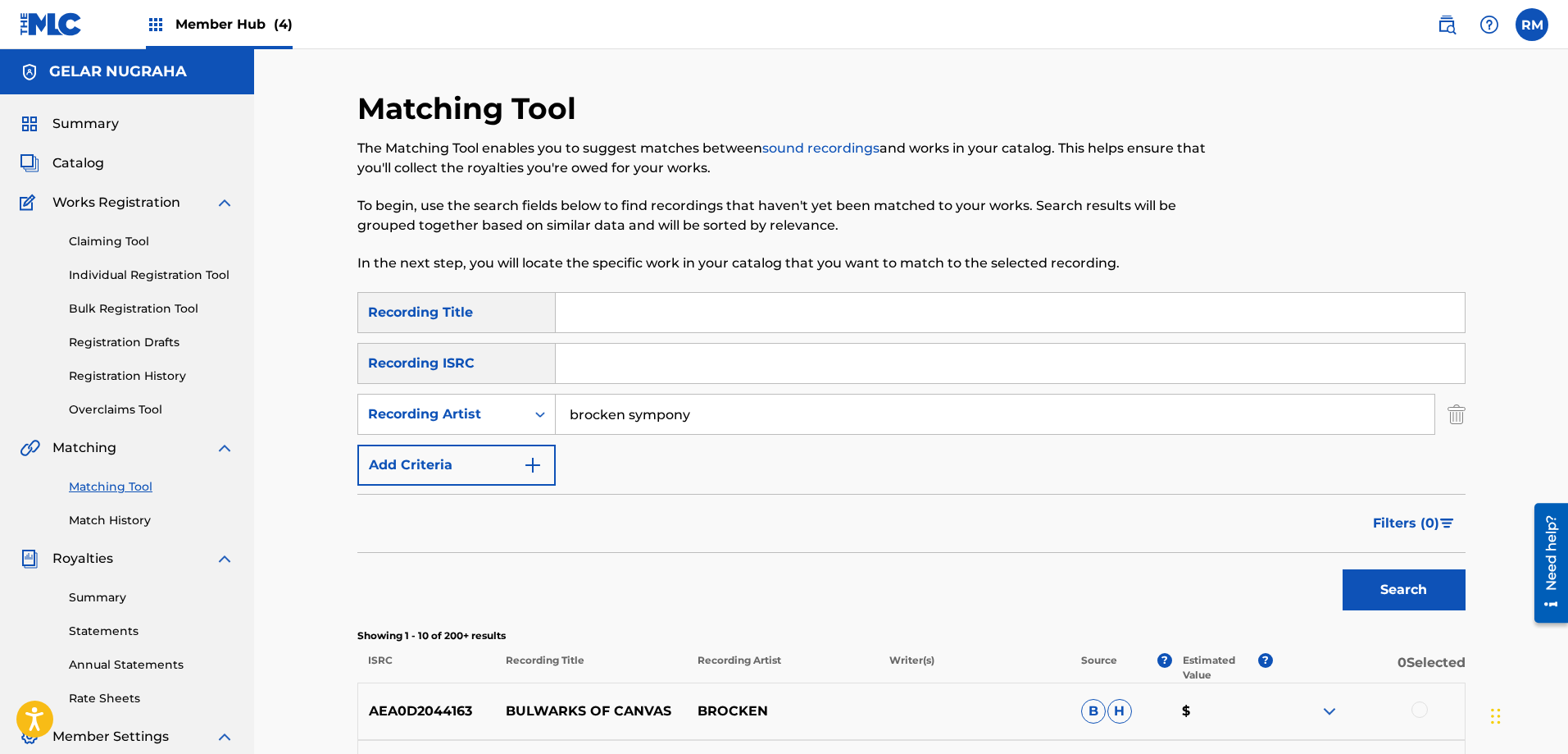
click at [665, 415] on input "brocken sympony" at bounding box center [995, 414] width 879 height 39
drag, startPoint x: 1439, startPoint y: 584, endPoint x: 997, endPoint y: 432, distance: 467.4
click at [1438, 583] on button "Search" at bounding box center [1404, 589] width 123 height 41
click at [641, 415] on input "brocken symphony" at bounding box center [995, 414] width 879 height 39
click at [644, 416] on input "brocken syimphony" at bounding box center [995, 414] width 879 height 39
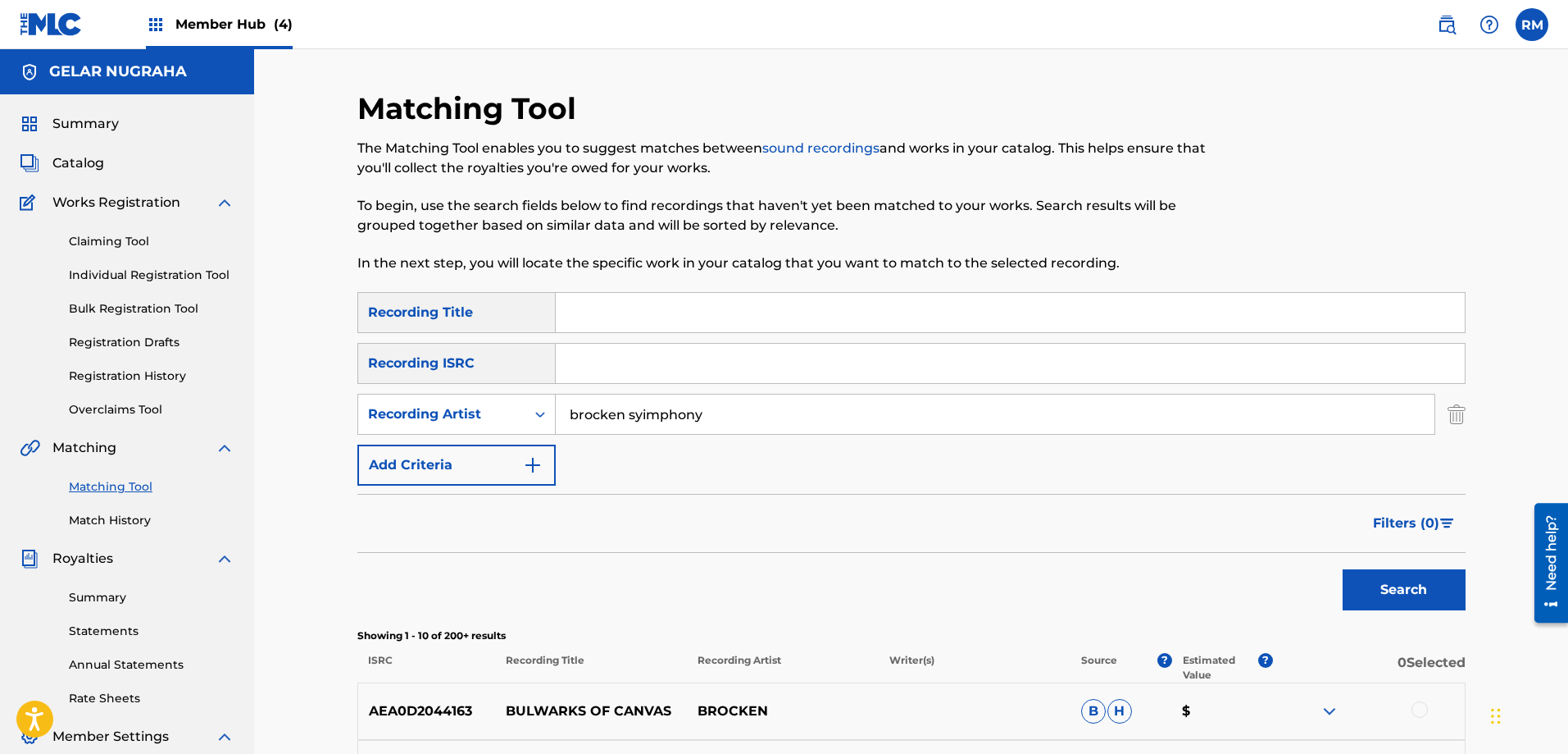
click at [630, 419] on input "brocken syimphony" at bounding box center [995, 414] width 879 height 39
click at [641, 426] on input "brocken syimphony" at bounding box center [995, 414] width 879 height 39
click at [1385, 584] on button "Search" at bounding box center [1404, 589] width 123 height 41
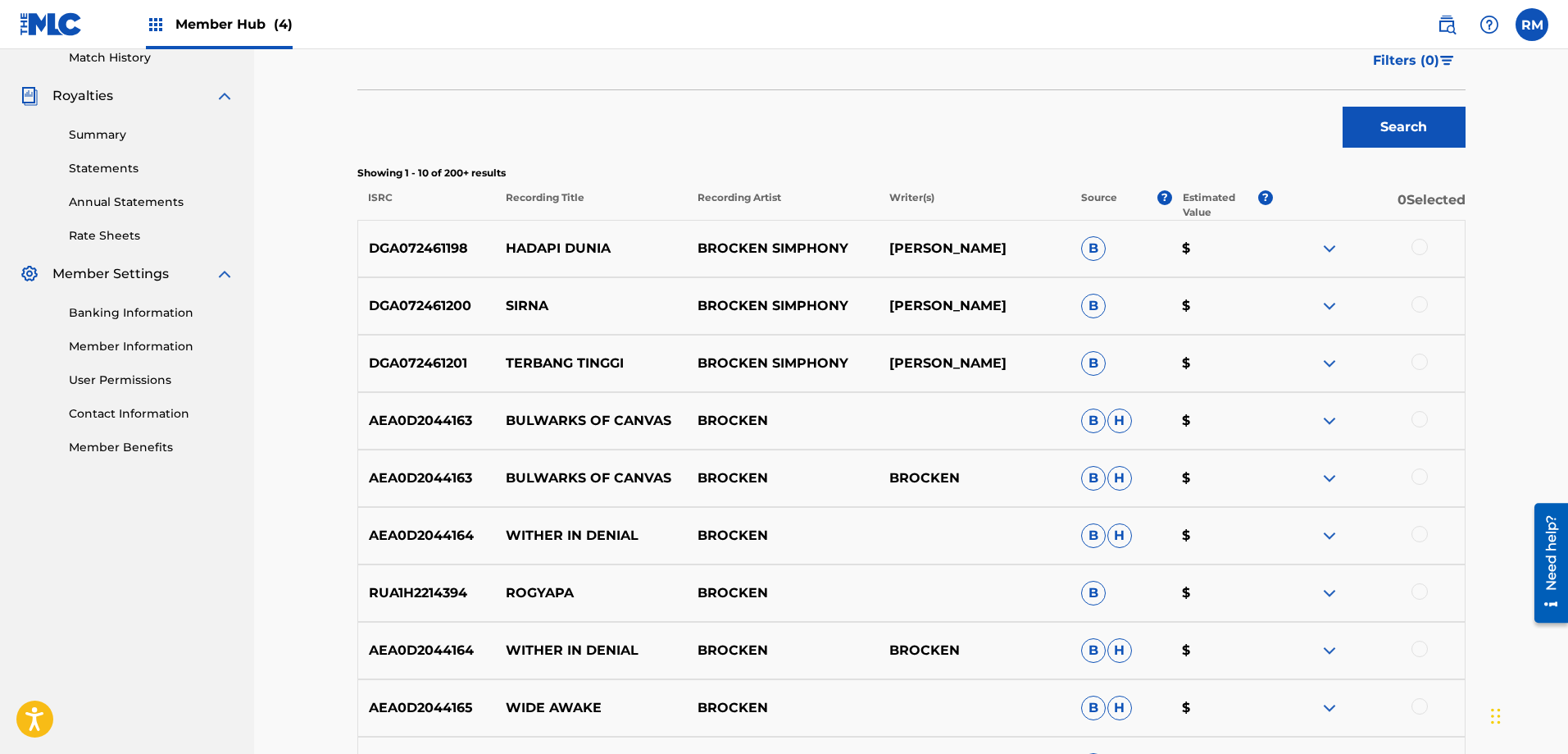
scroll to position [458, 0]
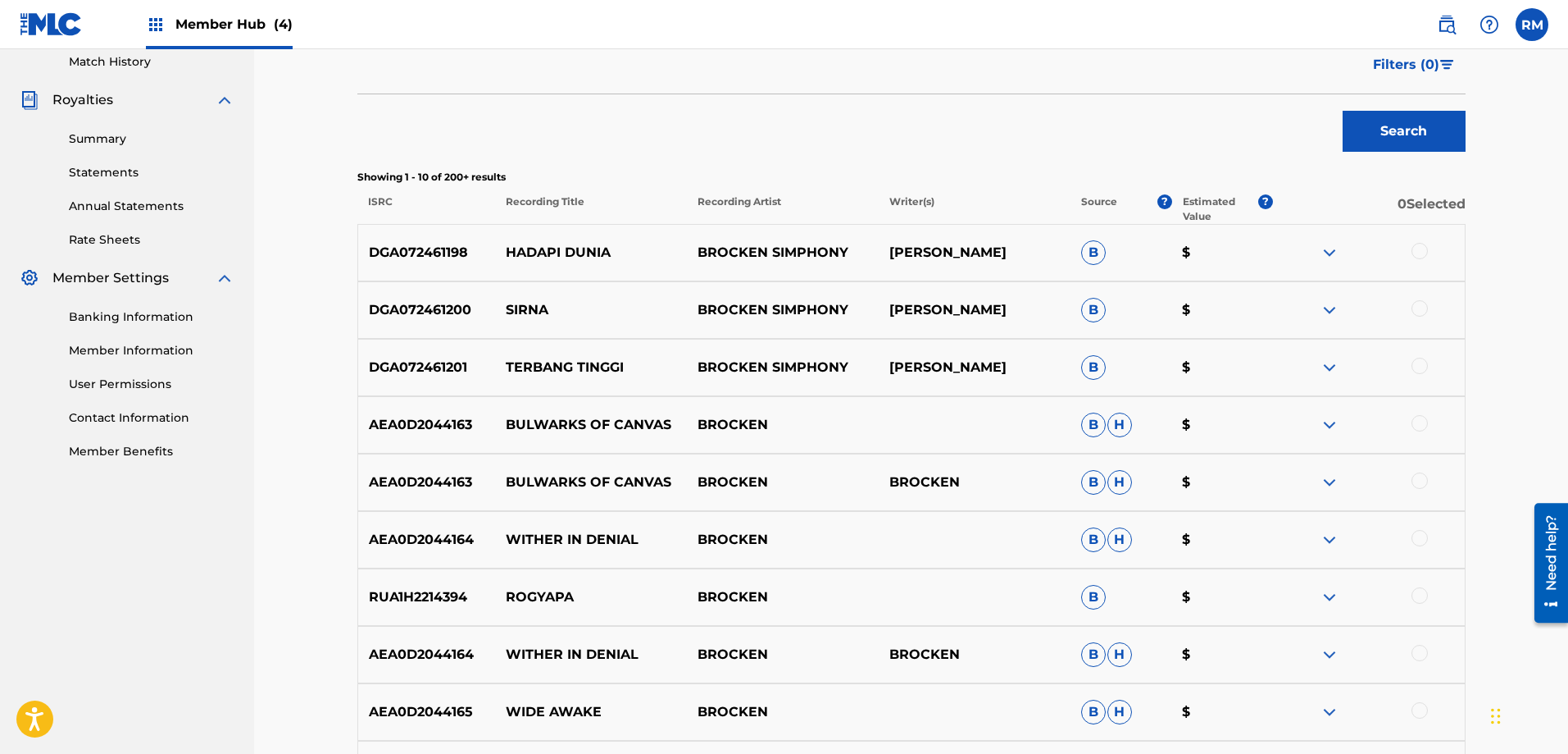
click at [368, 252] on p "DGA072461198" at bounding box center [427, 252] width 138 height 20
drag, startPoint x: 370, startPoint y: 252, endPoint x: 468, endPoint y: 251, distance: 98.0
click at [468, 251] on p "DGA072461198" at bounding box center [427, 252] width 138 height 20
click at [560, 246] on p "HADAPI DUNIA" at bounding box center [591, 252] width 192 height 20
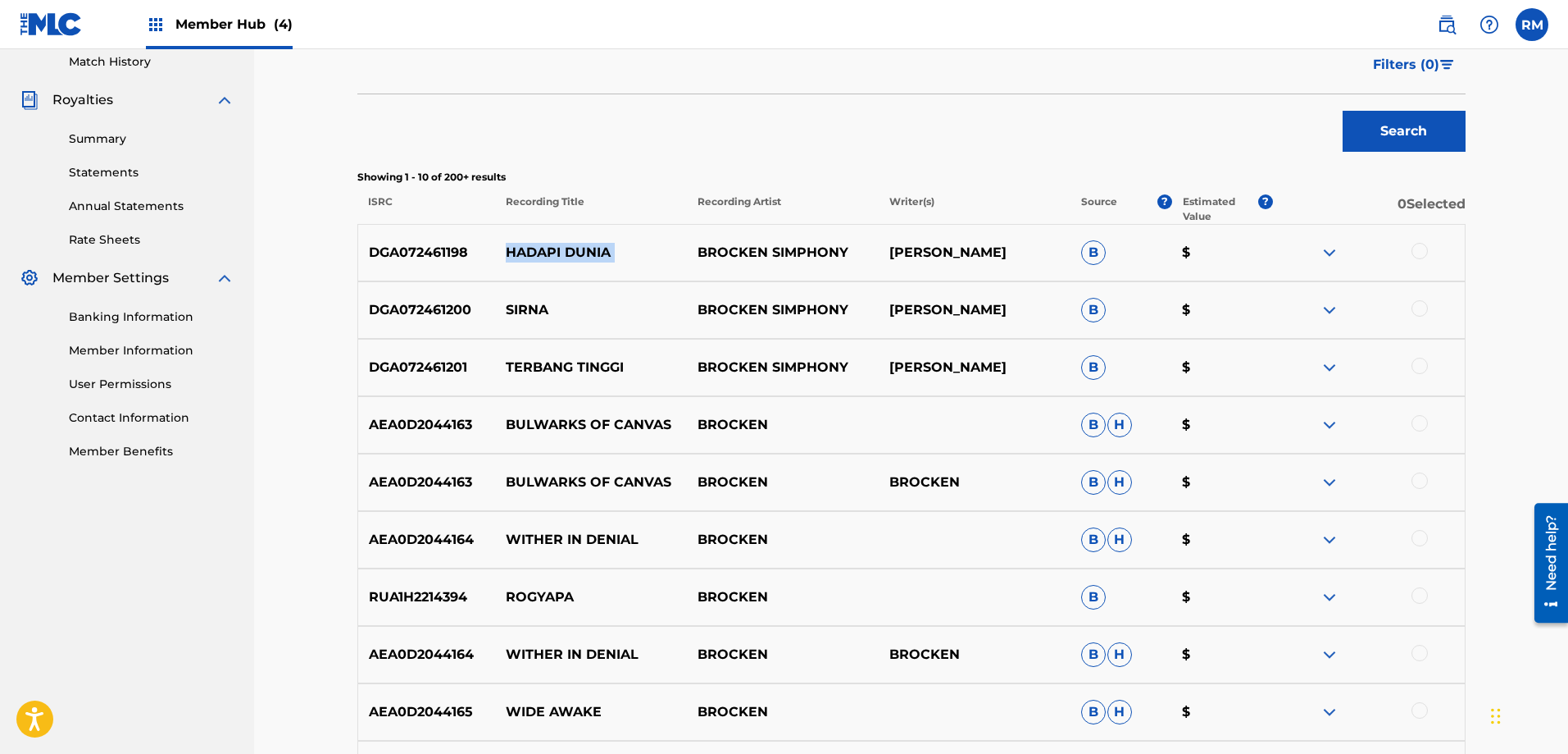
click at [560, 246] on p "HADAPI DUNIA" at bounding box center [591, 252] width 192 height 20
click at [738, 253] on p "BROCKEN SIMPHONY" at bounding box center [783, 252] width 192 height 20
click at [711, 252] on p "BROCKEN SIMPHONY" at bounding box center [783, 252] width 192 height 20
drag, startPoint x: 701, startPoint y: 250, endPoint x: 842, endPoint y: 254, distance: 141.1
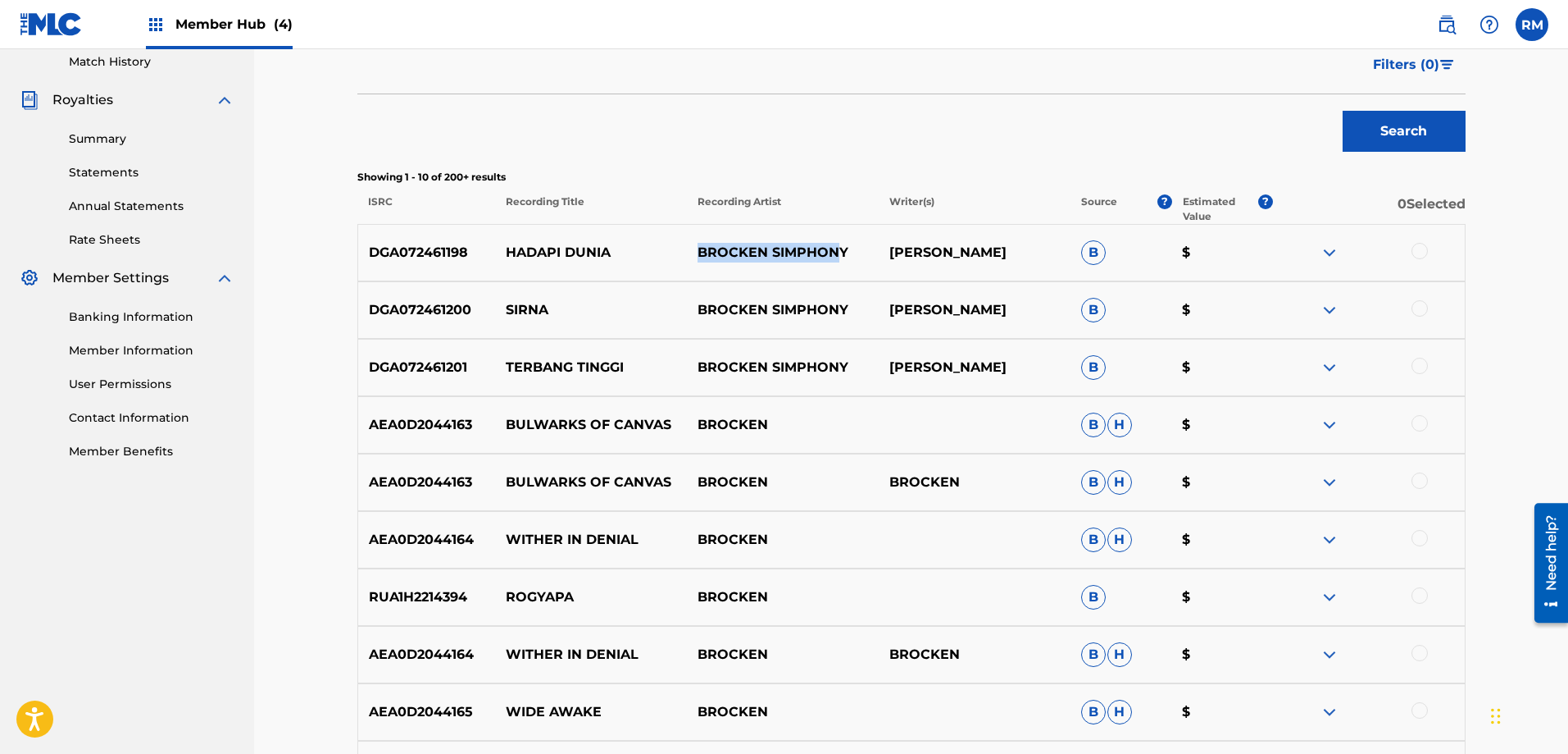
click at [841, 254] on p "BROCKEN SIMPHONY" at bounding box center [783, 252] width 192 height 20
click at [842, 254] on p "BROCKEN SIMPHONY" at bounding box center [783, 252] width 192 height 20
click at [845, 253] on p "BROCKEN SIMPHONY" at bounding box center [783, 252] width 192 height 20
drag, startPoint x: 700, startPoint y: 249, endPoint x: 848, endPoint y: 252, distance: 148.0
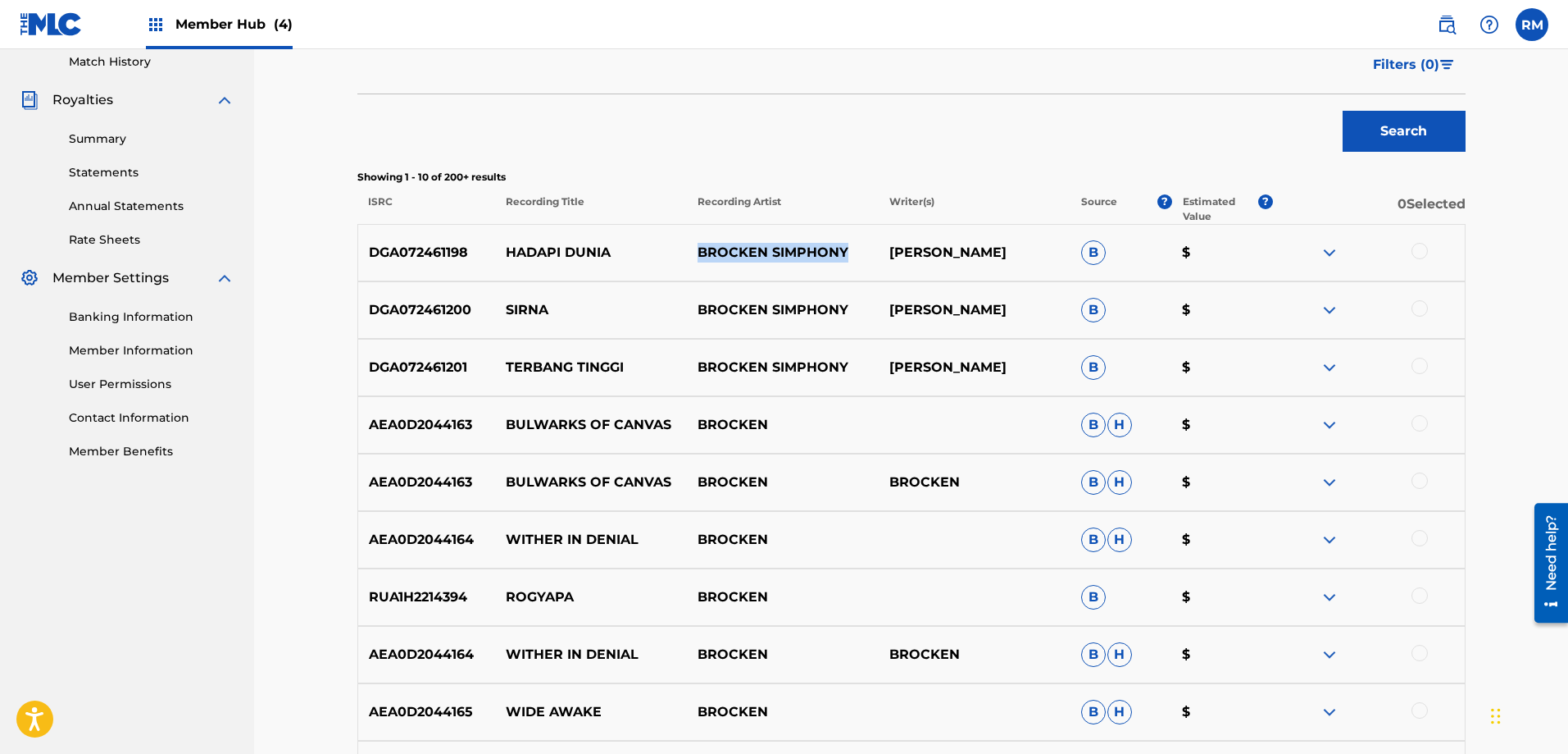
click at [848, 252] on p "BROCKEN SIMPHONY" at bounding box center [783, 252] width 192 height 20
drag, startPoint x: 922, startPoint y: 252, endPoint x: 1029, endPoint y: 252, distance: 107.0
click at [1029, 252] on p "[PERSON_NAME]" at bounding box center [975, 252] width 192 height 20
drag, startPoint x: 753, startPoint y: 313, endPoint x: 663, endPoint y: 314, distance: 90.0
click at [753, 313] on p "BROCKEN SIMPHONY" at bounding box center [783, 310] width 192 height 20
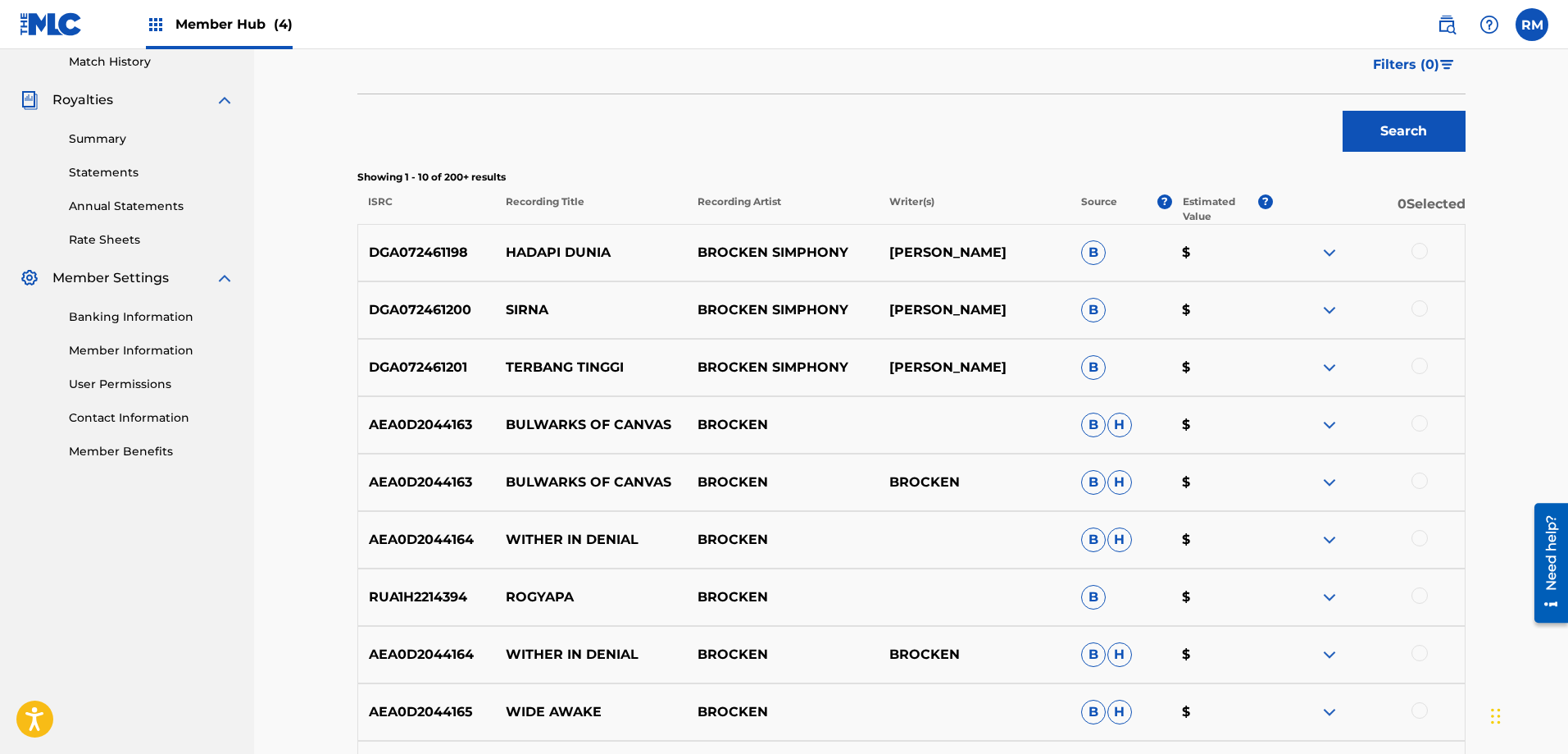
click at [533, 309] on p "SIRNA" at bounding box center [591, 310] width 192 height 20
click at [397, 312] on p "DGA072461200" at bounding box center [427, 310] width 138 height 20
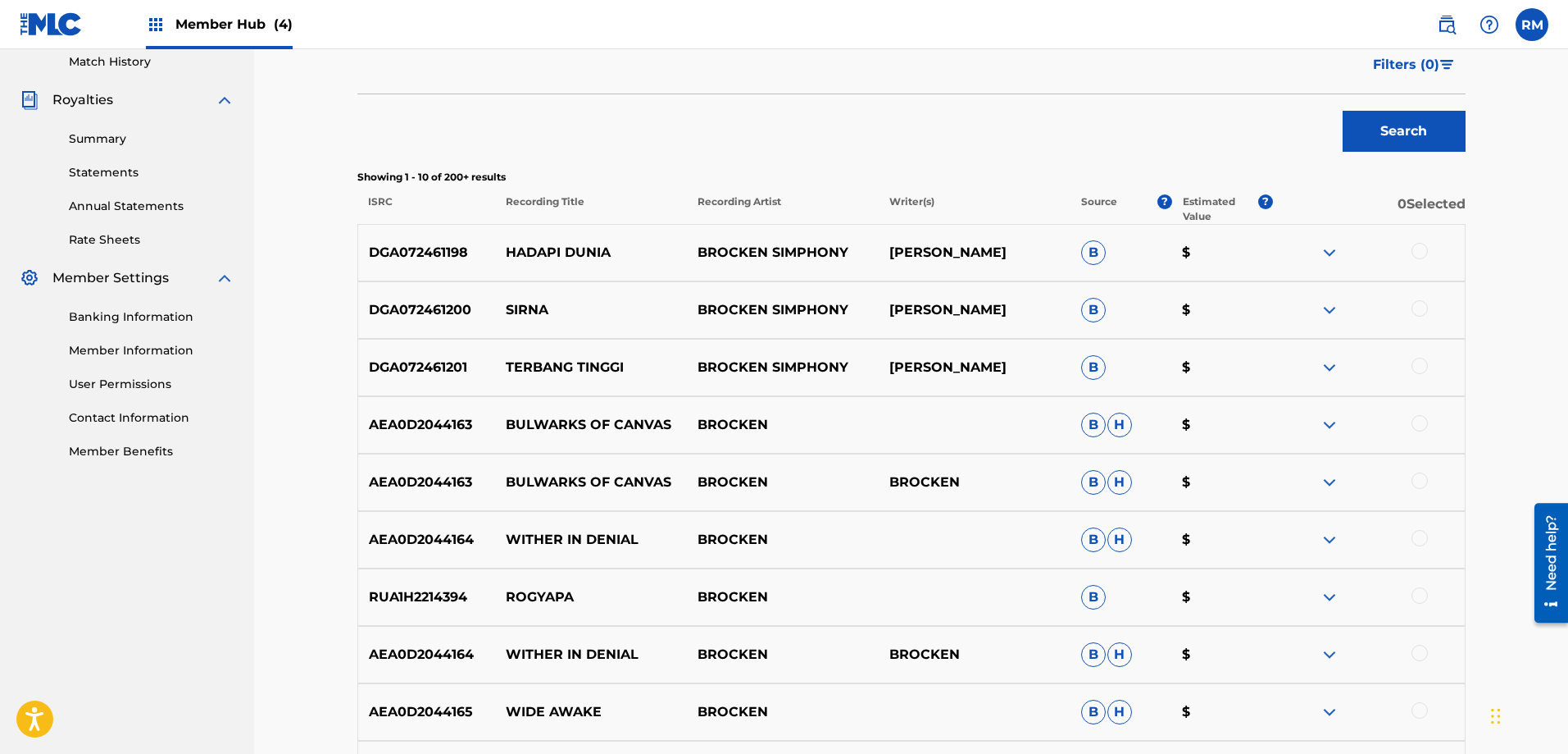
click at [442, 364] on p "DGA072461201" at bounding box center [427, 367] width 138 height 20
click at [535, 363] on p "TERBANG TINGGI" at bounding box center [591, 367] width 192 height 20
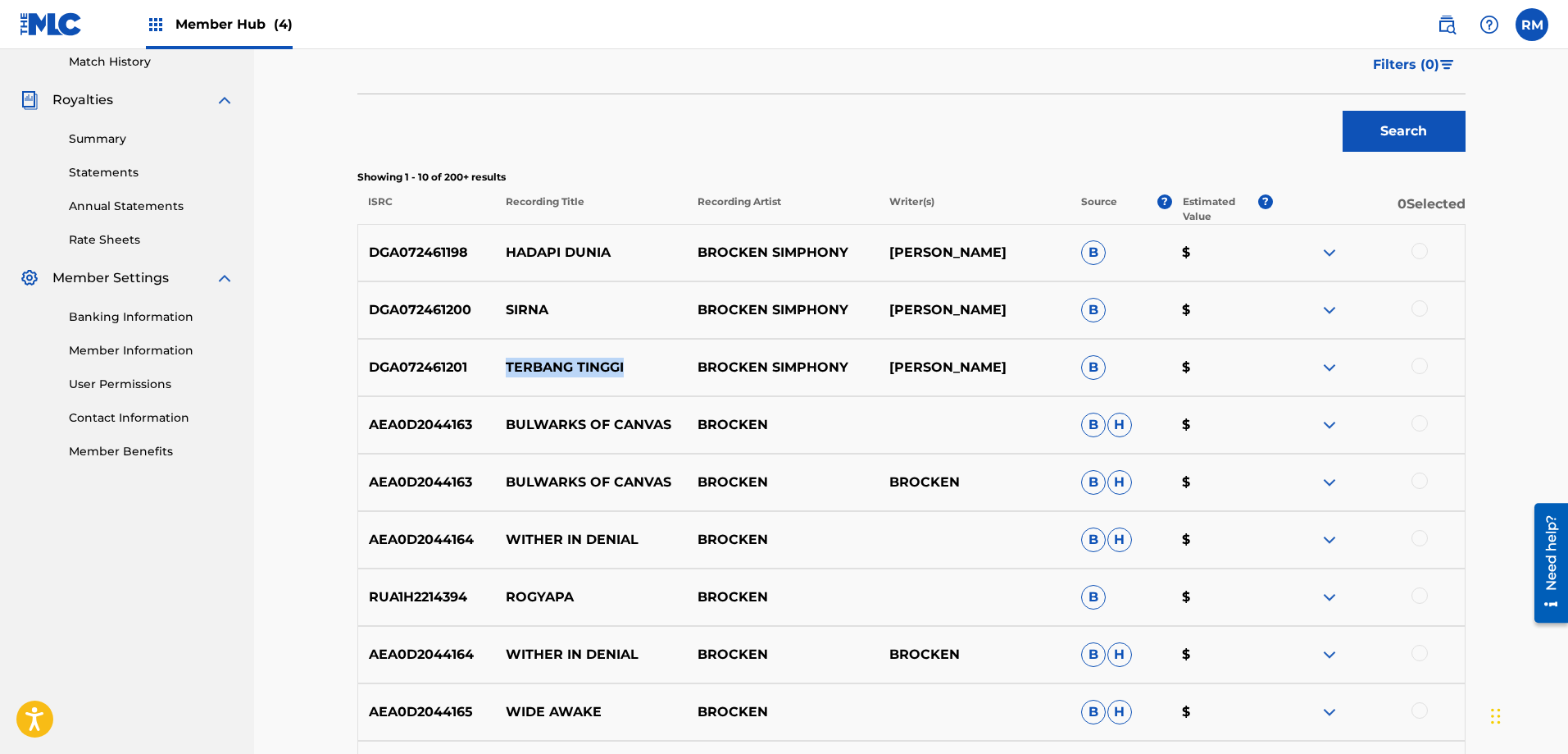
click at [1328, 249] on img at bounding box center [1329, 252] width 20 height 20
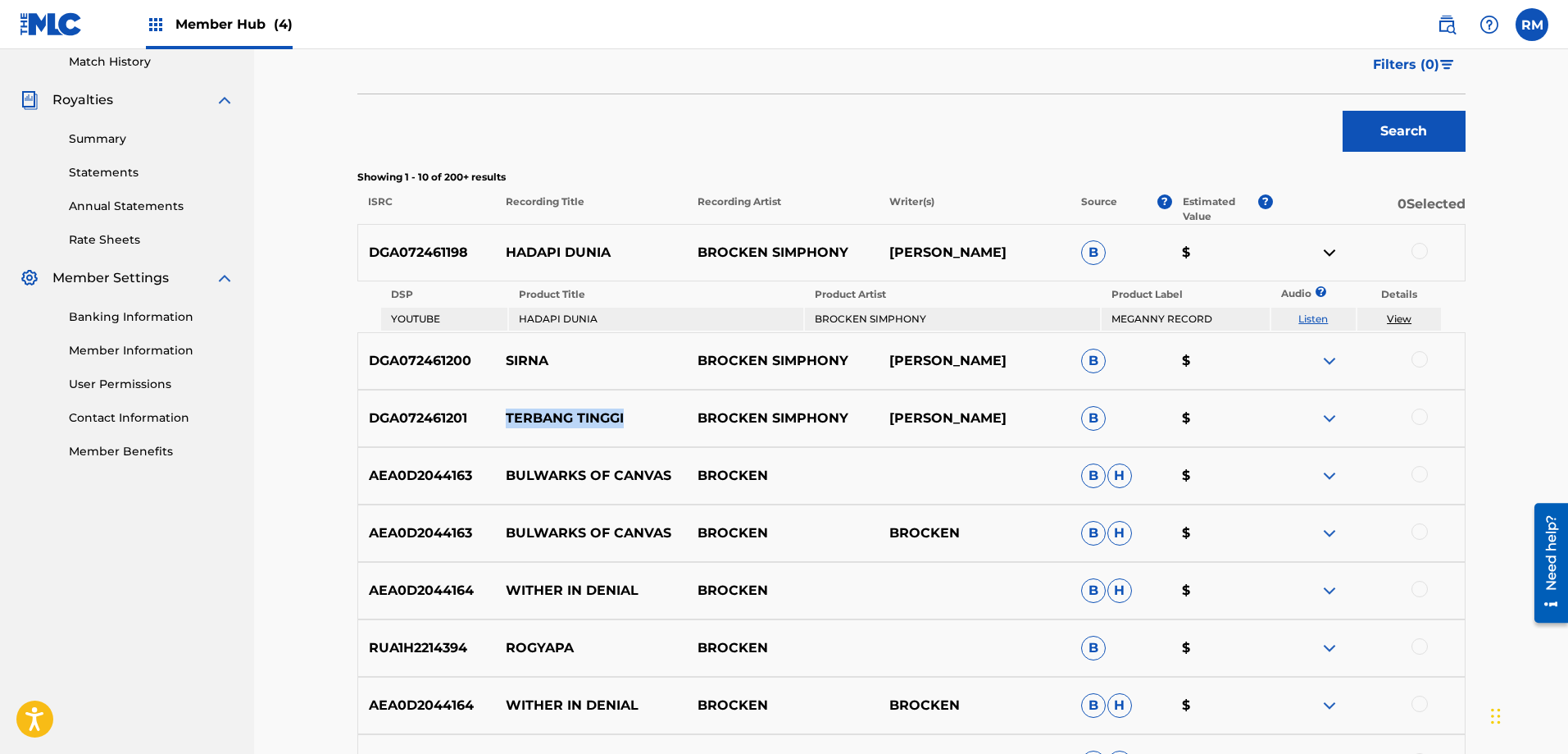
click at [1402, 320] on link "View" at bounding box center [1399, 318] width 25 height 12
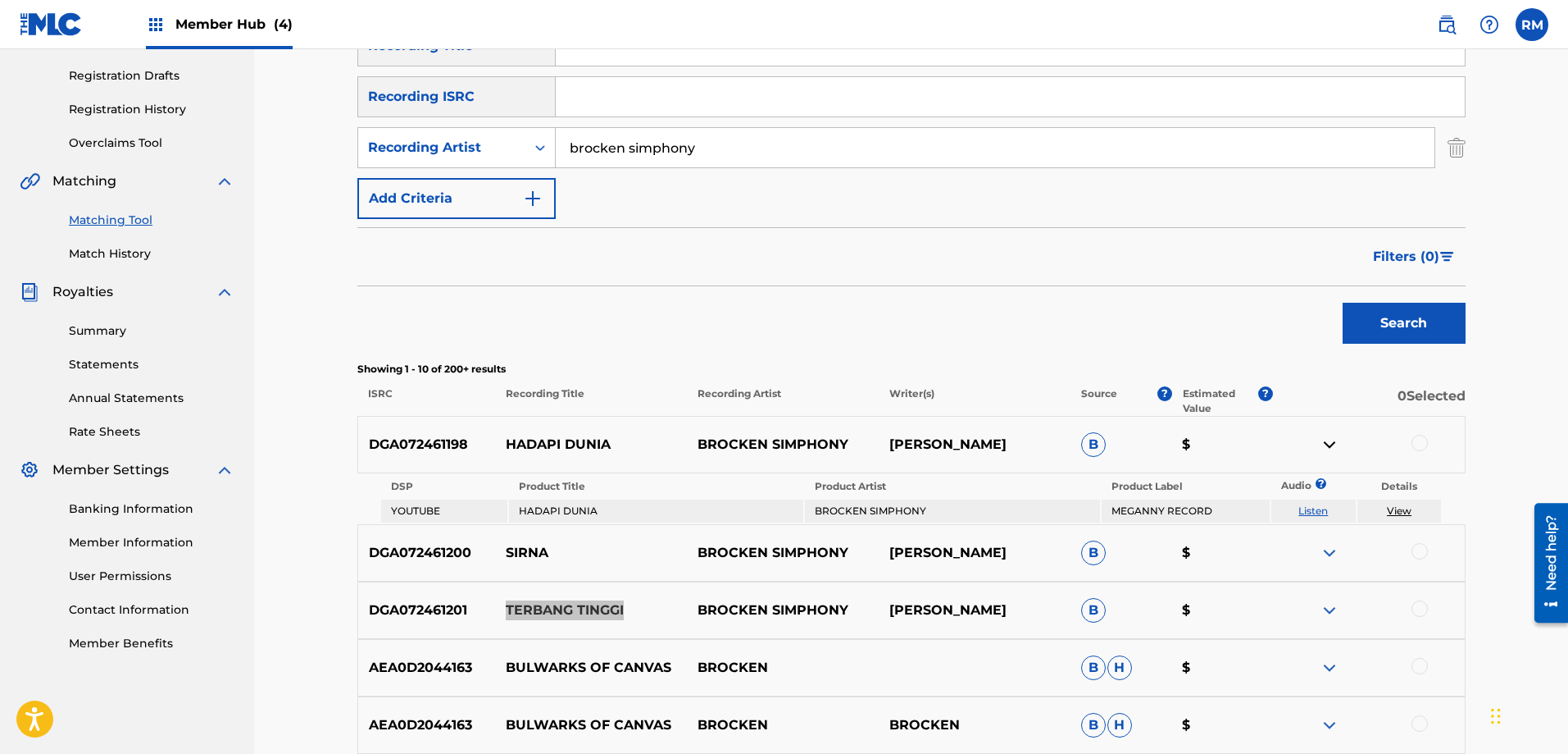
scroll to position [49, 0]
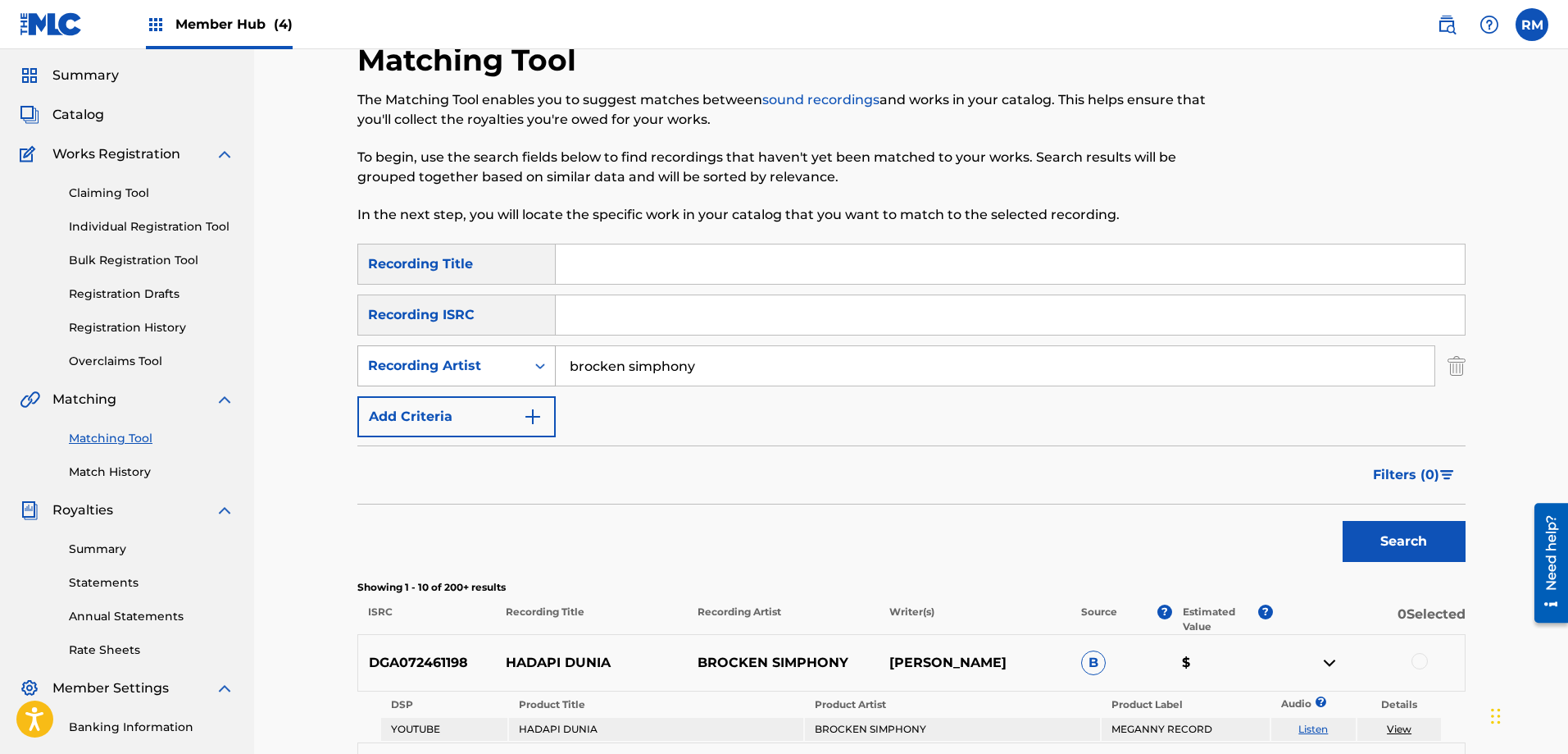
drag, startPoint x: 579, startPoint y: 365, endPoint x: 529, endPoint y: 365, distance: 50.0
click at [529, 365] on div "SearchWithCriteria495e88a2-bb86-4e01-84aa-a31299a8f695 Recording Artist brocken…" at bounding box center [911, 366] width 1108 height 41
paste input "JENIFER KEY"
click at [1414, 540] on button "Search" at bounding box center [1404, 541] width 123 height 41
click at [1414, 540] on div "Search" at bounding box center [1400, 536] width 131 height 66
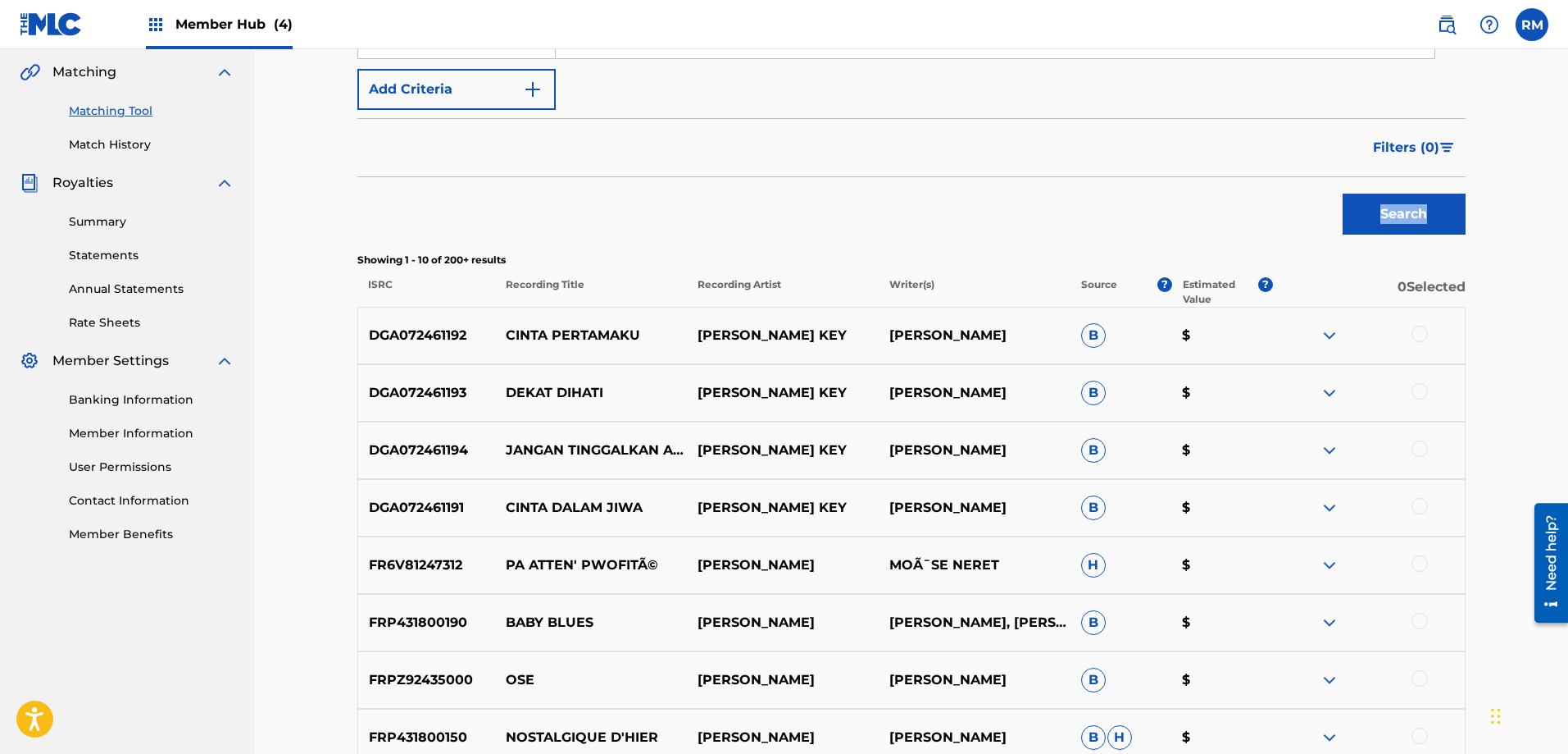
scroll to position [376, 0]
drag, startPoint x: 890, startPoint y: 333, endPoint x: 998, endPoint y: 332, distance: 108.0
click at [998, 332] on p "JENIFER KEYRA" at bounding box center [975, 334] width 192 height 20
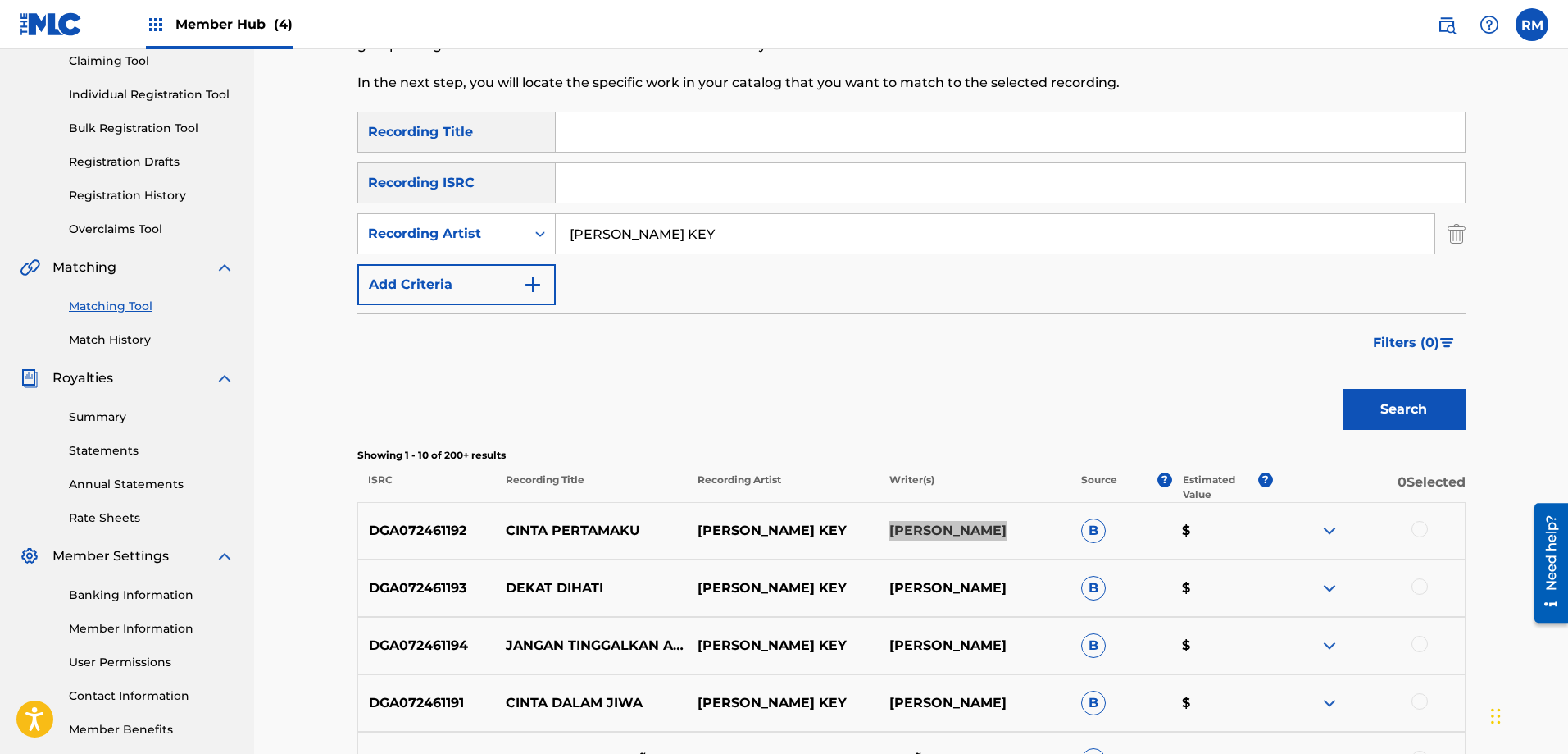
scroll to position [49, 0]
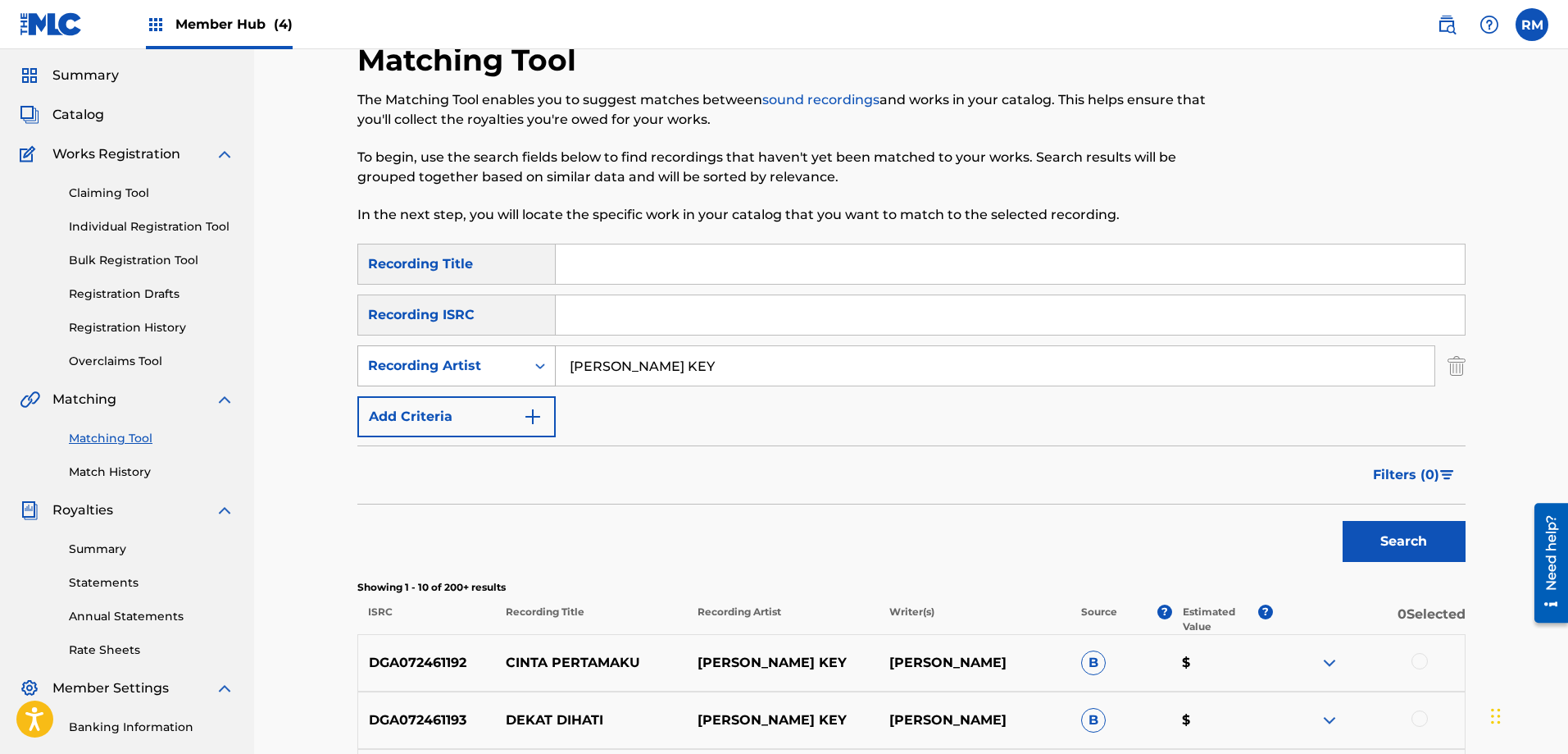
drag, startPoint x: 675, startPoint y: 360, endPoint x: 535, endPoint y: 360, distance: 140.0
click at [520, 360] on div "SearchWithCriteria495e88a2-bb86-4e01-84aa-a31299a8f695 Recording Artist JENIFER…" at bounding box center [911, 366] width 1108 height 41
paste input "ELMIRA SAGITHA"
type input "ELMIRA SAGITHA"
click at [1424, 538] on button "Search" at bounding box center [1404, 541] width 123 height 41
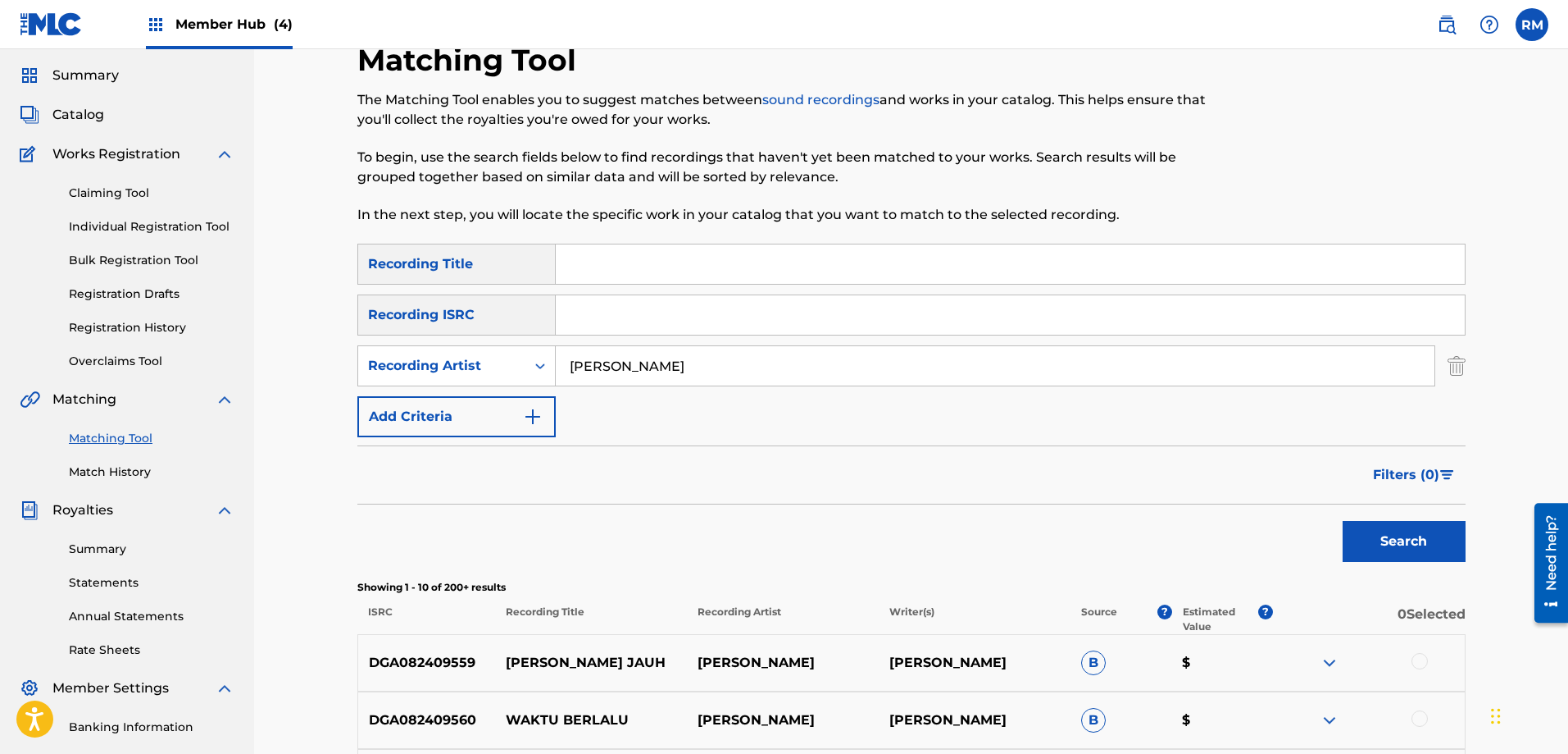
scroll to position [212, 0]
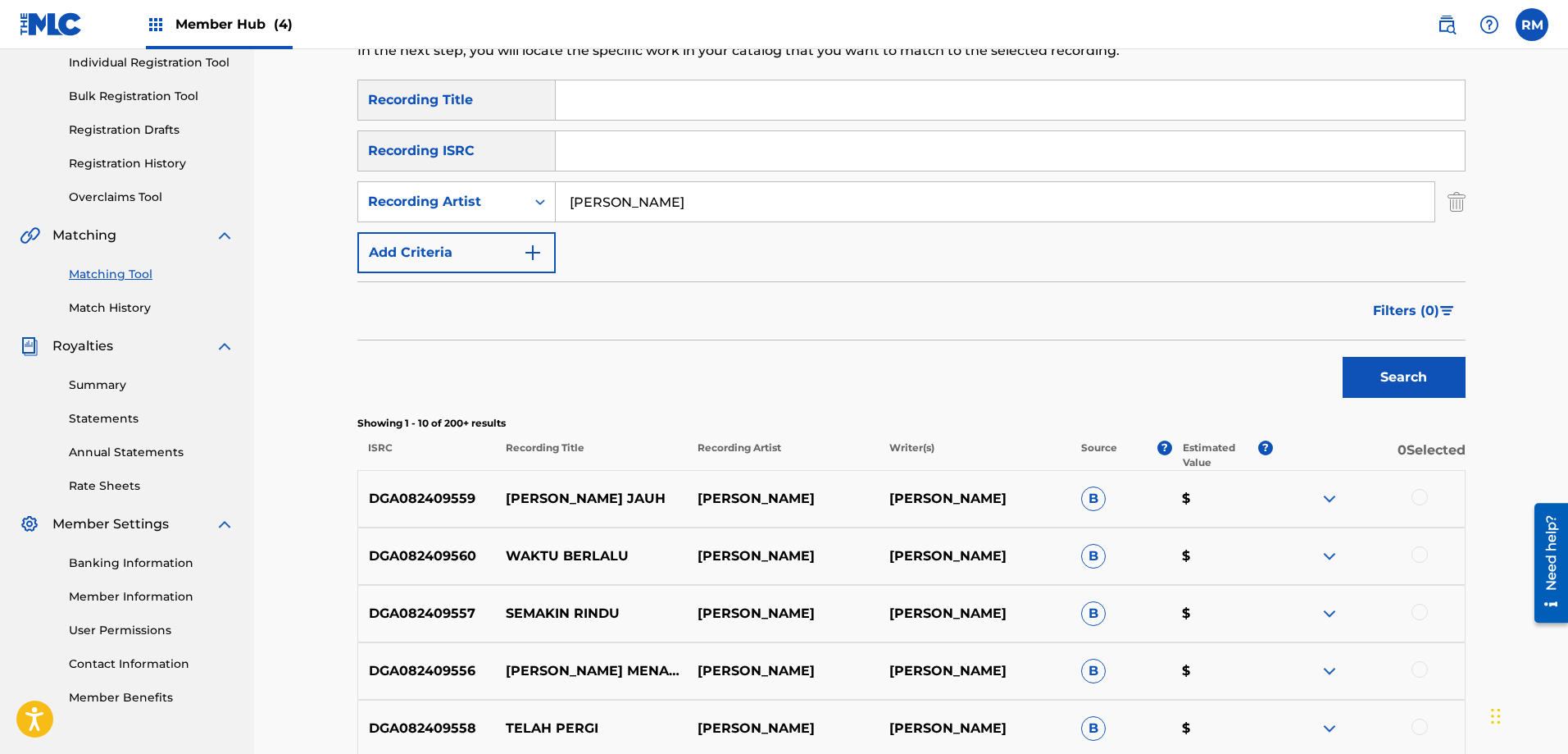
drag, startPoint x: 889, startPoint y: 497, endPoint x: 1004, endPoint y: 497, distance: 115.0
click at [1004, 497] on p "ELMIRA SAGITHA" at bounding box center [975, 498] width 192 height 20
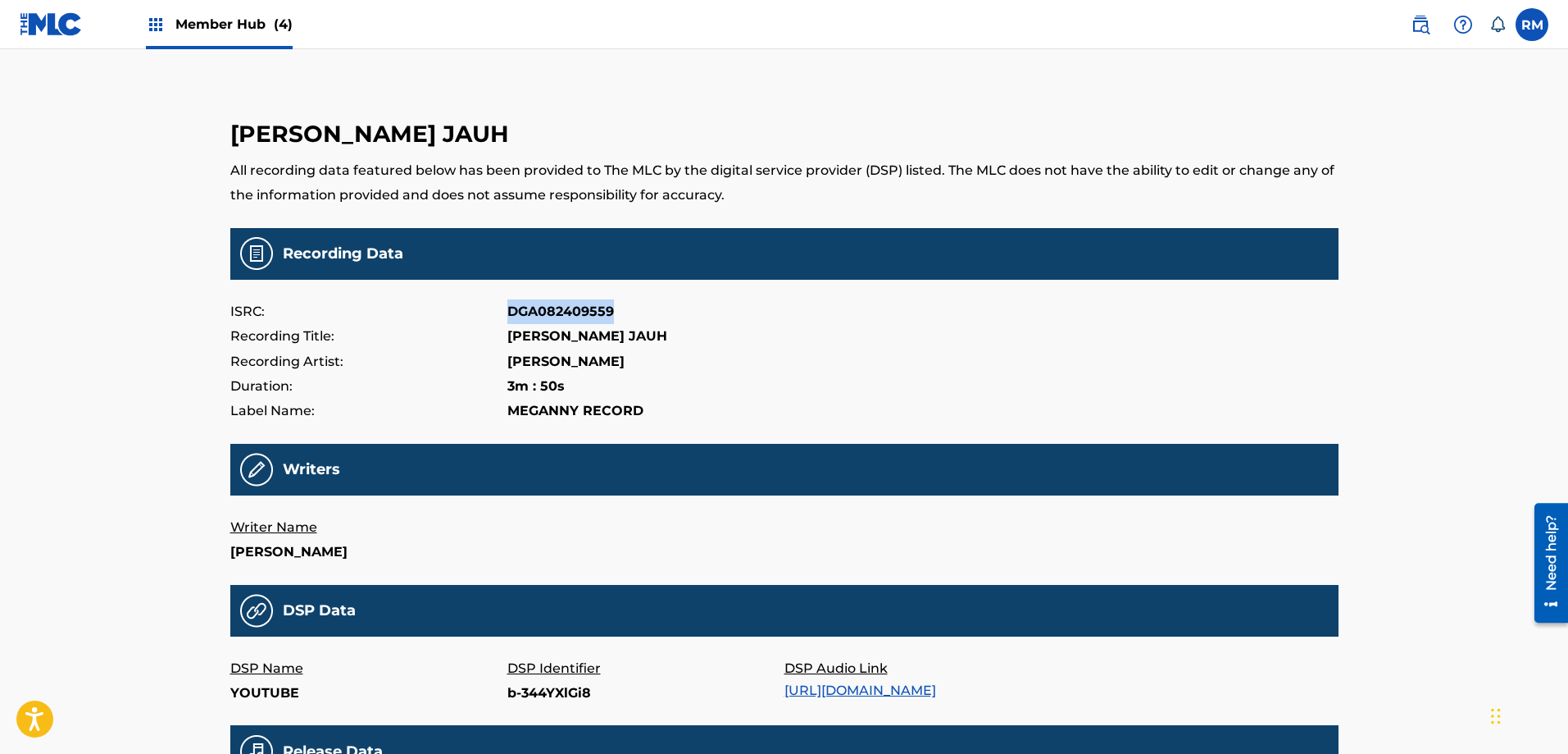
drag, startPoint x: 510, startPoint y: 310, endPoint x: 610, endPoint y: 310, distance: 100.0
click at [610, 310] on p "DGA082409559" at bounding box center [560, 311] width 107 height 25
copy p "DGA082409559"
drag, startPoint x: 508, startPoint y: 336, endPoint x: 605, endPoint y: 338, distance: 97.0
click at [605, 338] on div "Recording Title: [PERSON_NAME] JAUH" at bounding box center [784, 336] width 1108 height 25
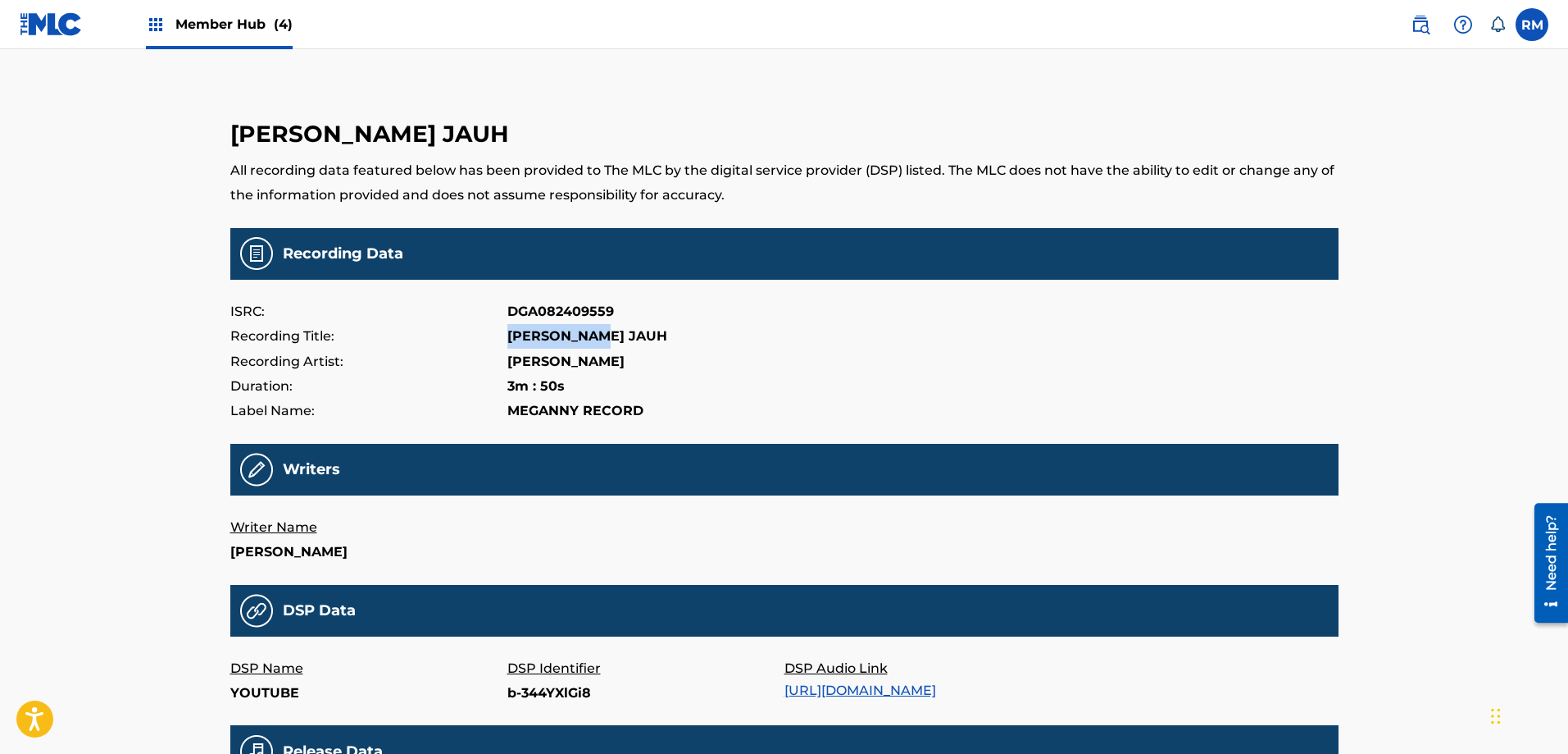
copy p "[PERSON_NAME] JAUH"
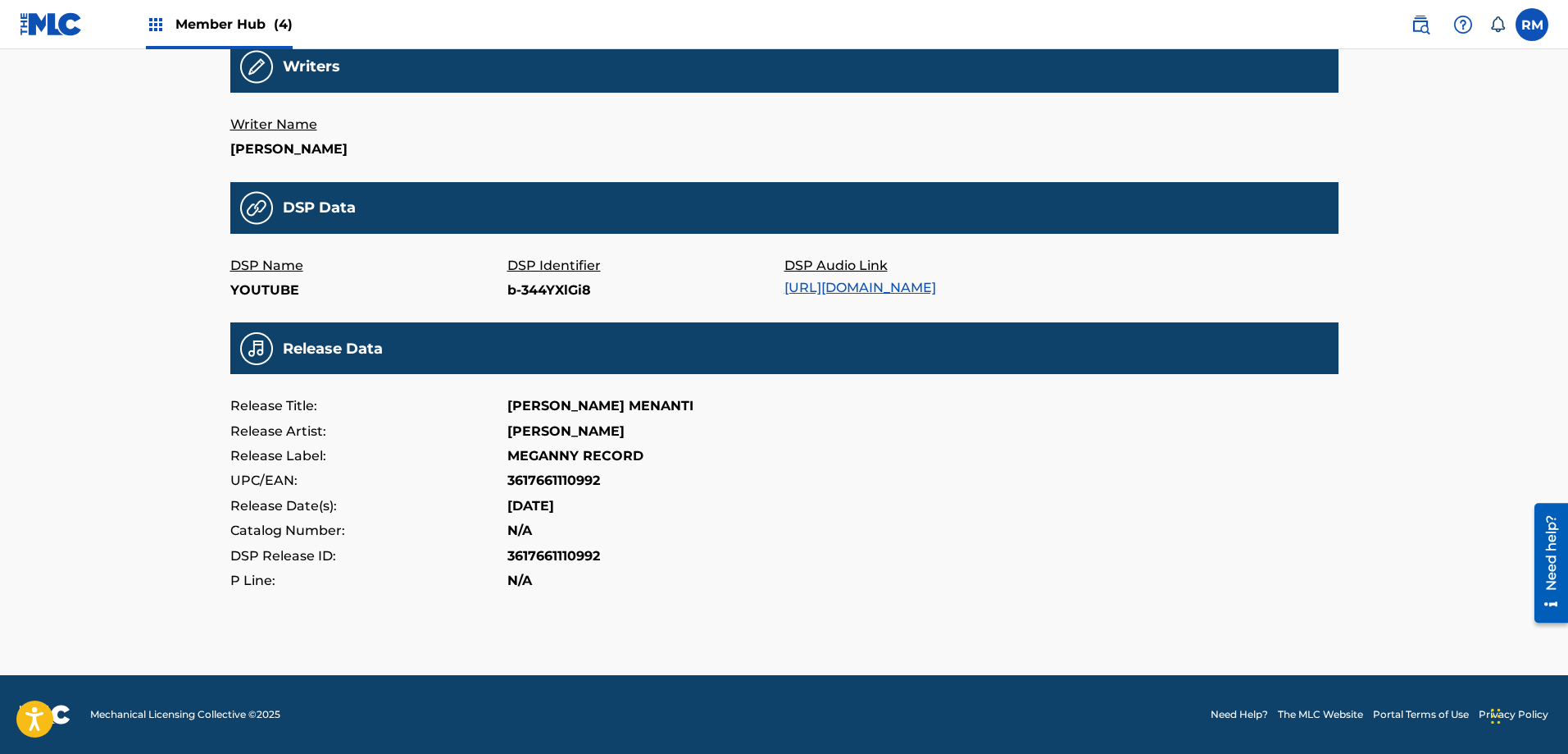
scroll to position [410, 0]
drag, startPoint x: 504, startPoint y: 486, endPoint x: 584, endPoint y: 485, distance: 80.0
click at [614, 484] on div "UPC/EAN: 3617661110992" at bounding box center [784, 480] width 1108 height 25
copy div "3617661110992"
drag, startPoint x: 509, startPoint y: 512, endPoint x: 584, endPoint y: 514, distance: 75.0
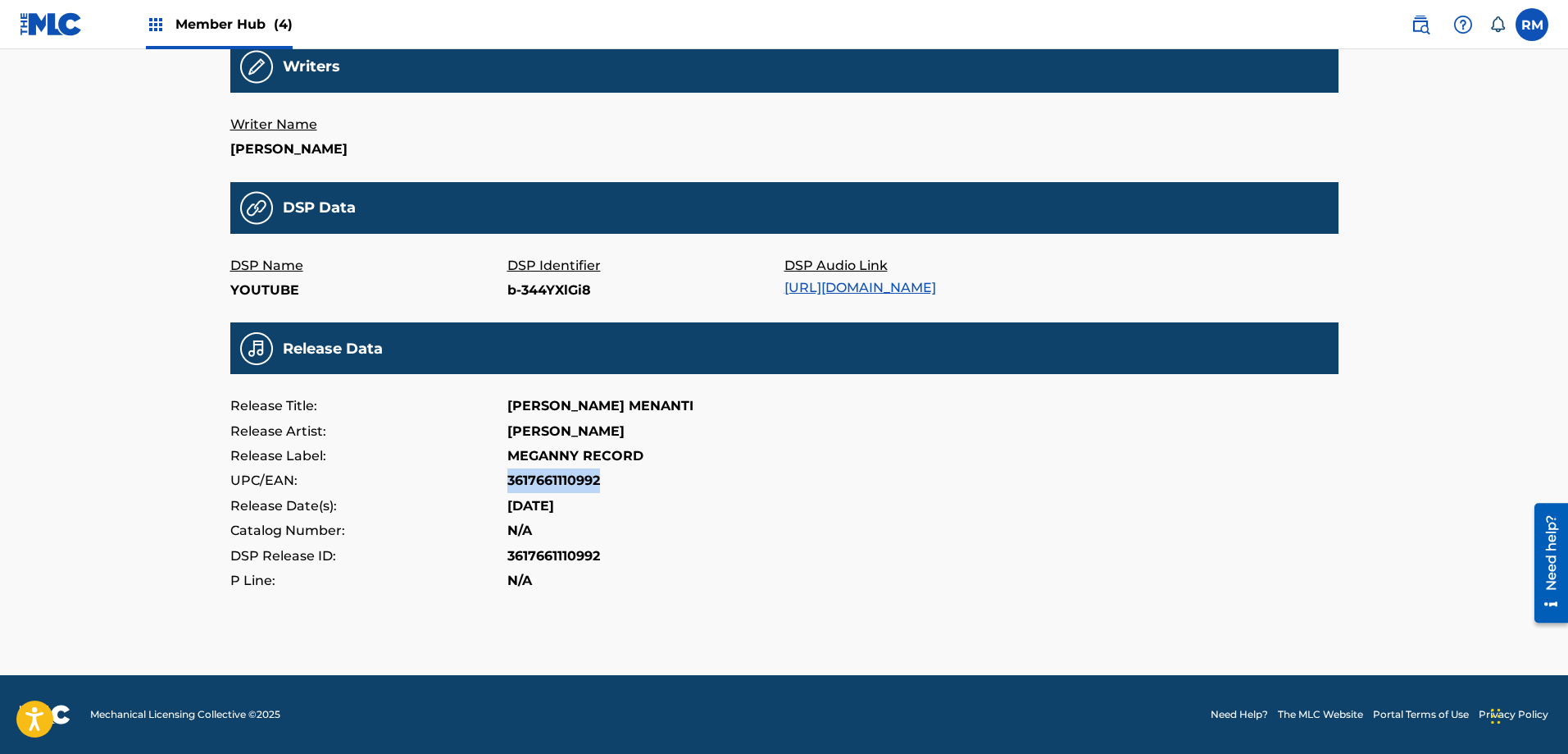
click at [584, 514] on div "Release Date(s): 2024-07-25" at bounding box center [784, 506] width 1108 height 25
copy p "2024-07-25"
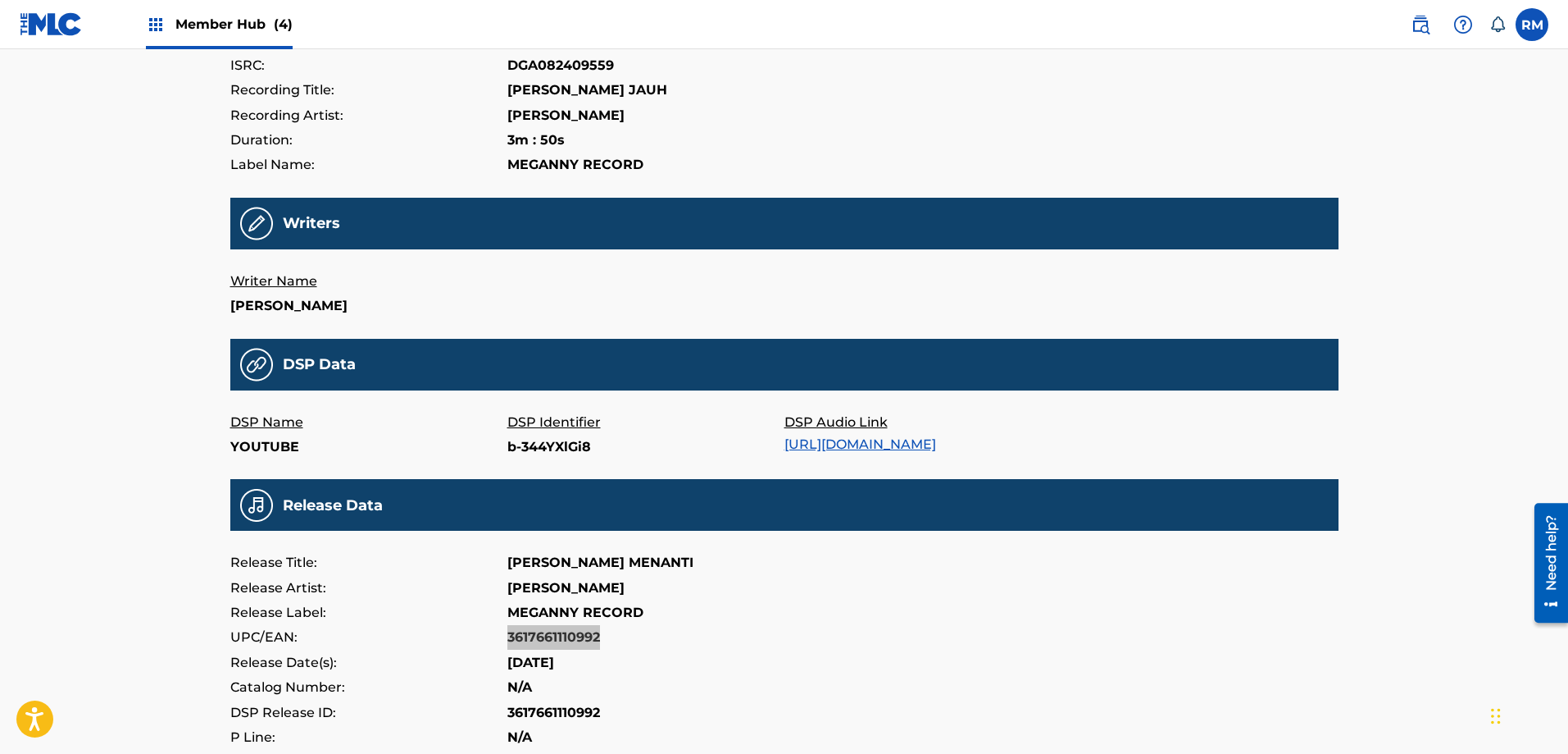
scroll to position [328, 0]
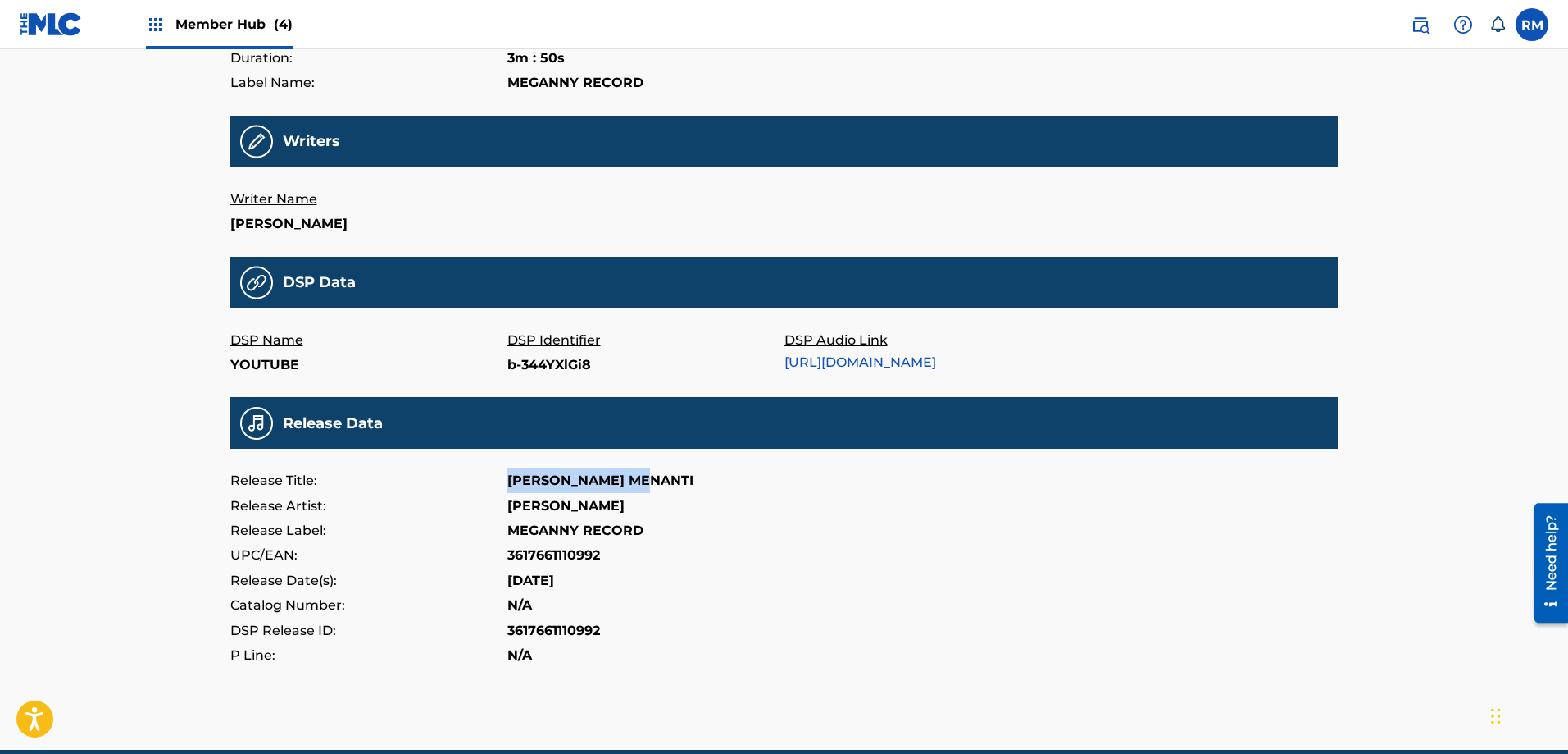
drag, startPoint x: 507, startPoint y: 492, endPoint x: 644, endPoint y: 499, distance: 137.2
click at [644, 493] on p "LELAH KU MENANTI" at bounding box center [600, 480] width 186 height 25
copy p "LELAH KU MENANTI"
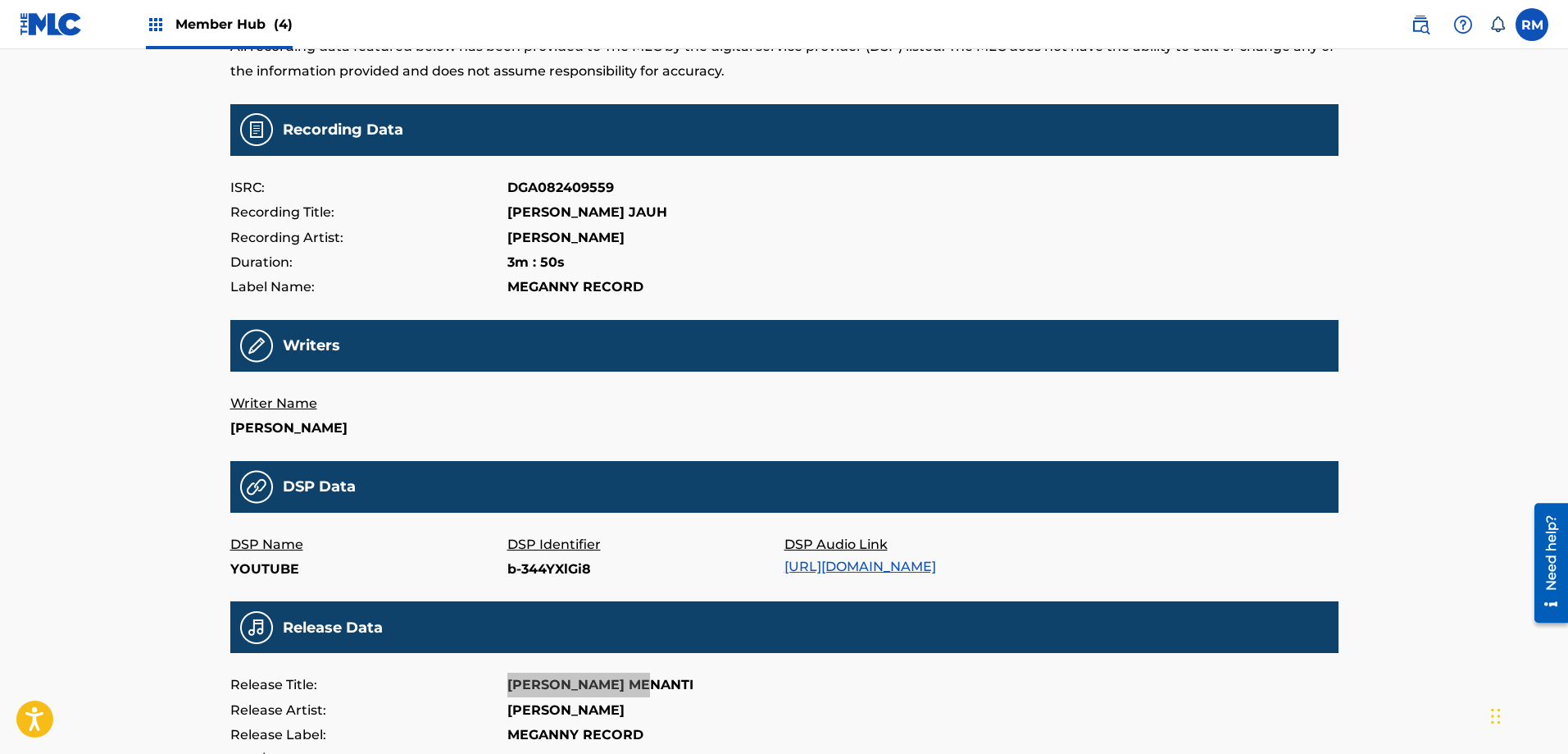
scroll to position [0, 0]
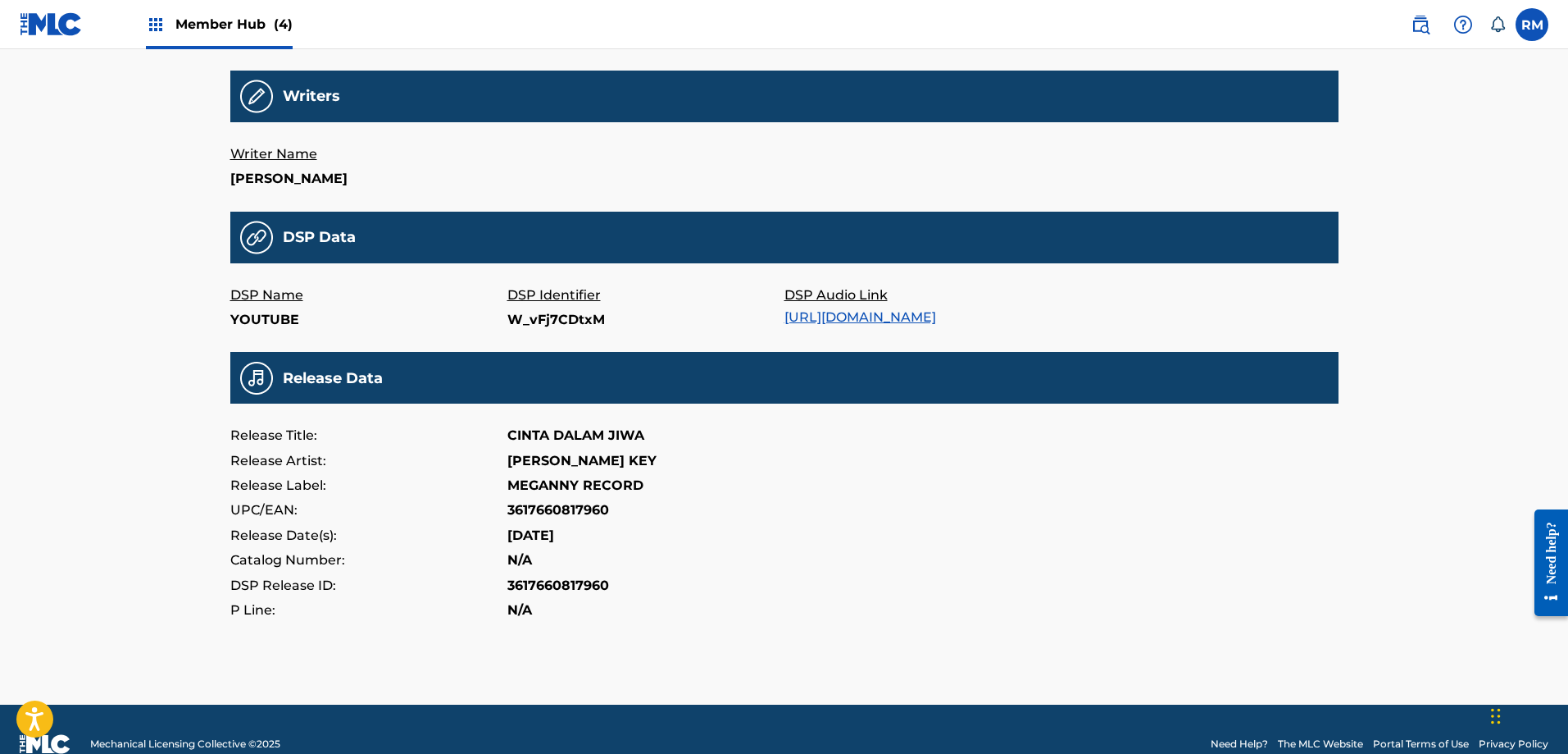
scroll to position [417, 0]
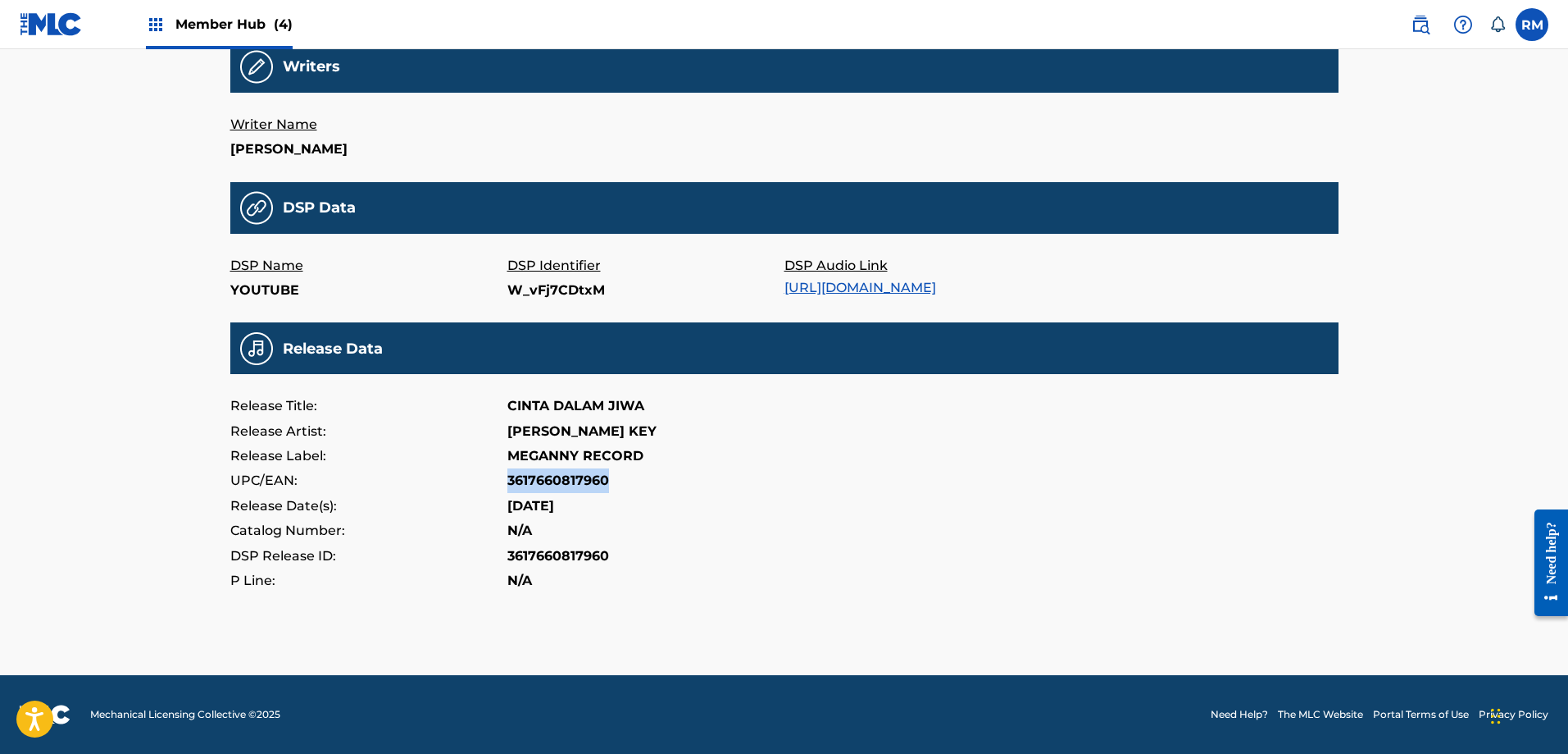
drag, startPoint x: 509, startPoint y: 478, endPoint x: 581, endPoint y: 478, distance: 72.0
click at [606, 478] on p "3617660817960" at bounding box center [558, 480] width 101 height 25
copy p "3617660817960"
click at [528, 508] on p "2024-07-20" at bounding box center [530, 506] width 47 height 25
drag, startPoint x: 507, startPoint y: 503, endPoint x: 581, endPoint y: 503, distance: 74.0
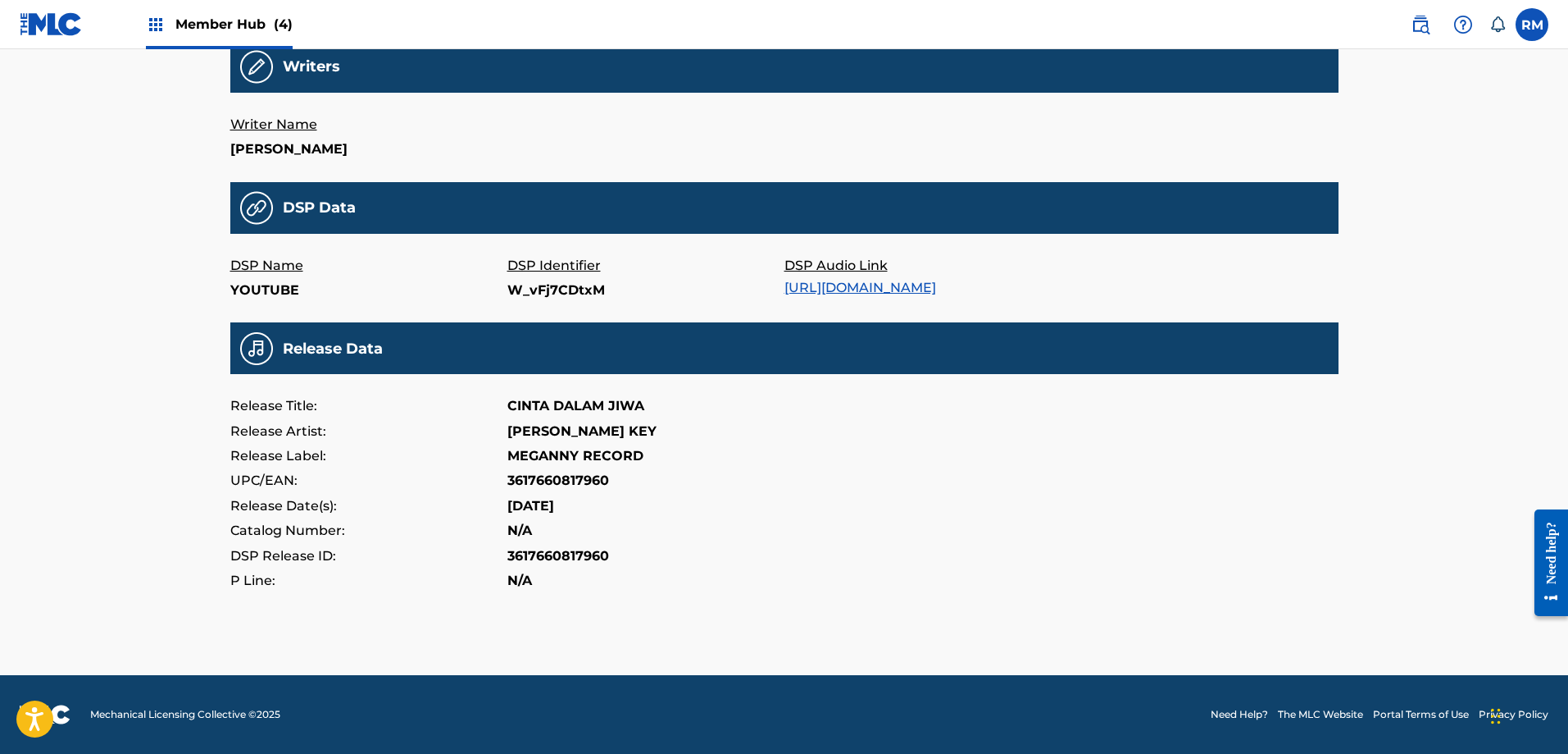
click at [554, 503] on p "2024-07-20" at bounding box center [530, 506] width 47 height 25
copy p "2024-07-20"
drag, startPoint x: 506, startPoint y: 427, endPoint x: 596, endPoint y: 437, distance: 90.6
click at [596, 437] on div "Release Artist: JENIFER KEY" at bounding box center [784, 431] width 1108 height 25
copy div "JENIFER KEY"
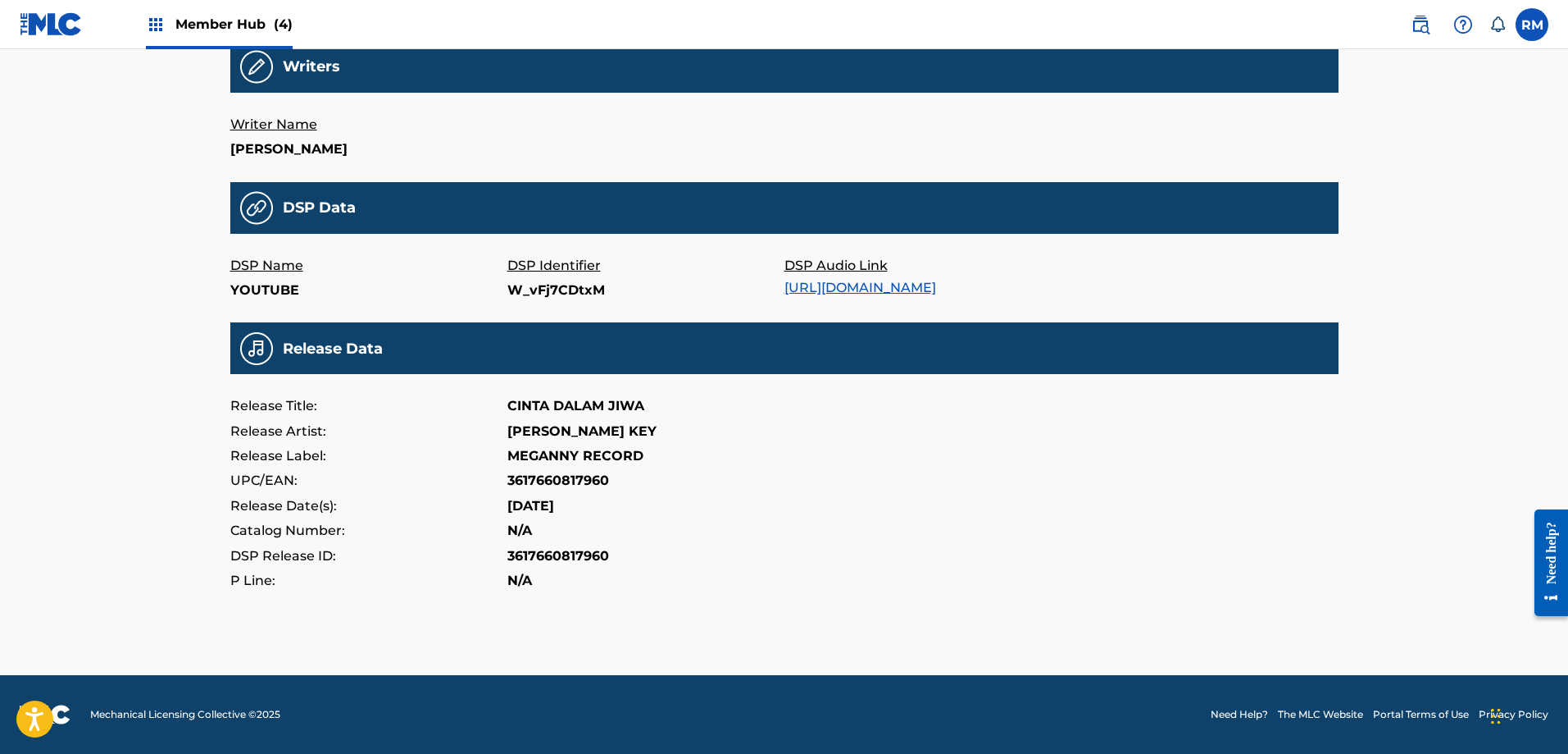
click at [842, 503] on div "Release Date(s): 2024-07-20" at bounding box center [784, 506] width 1108 height 25
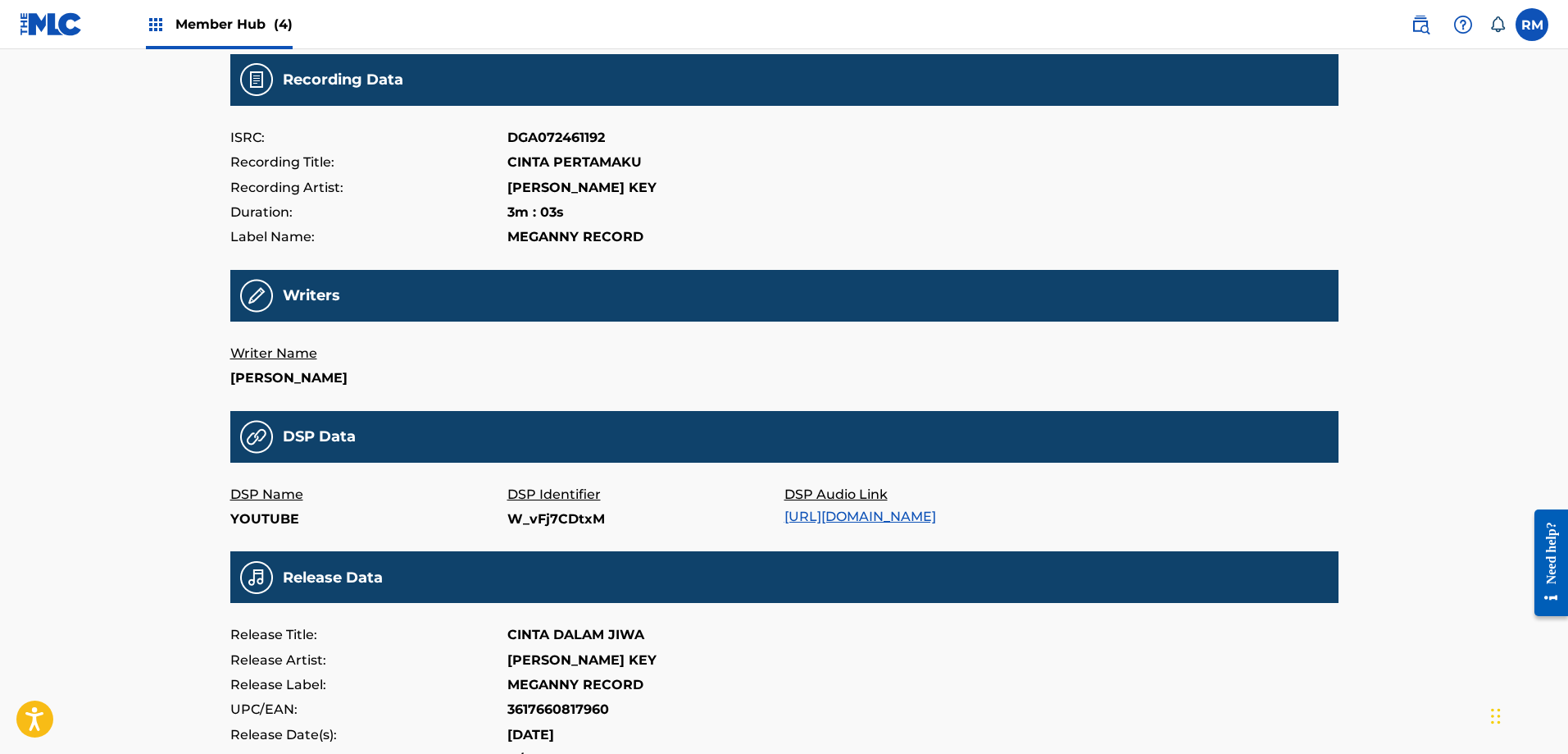
scroll to position [0, 0]
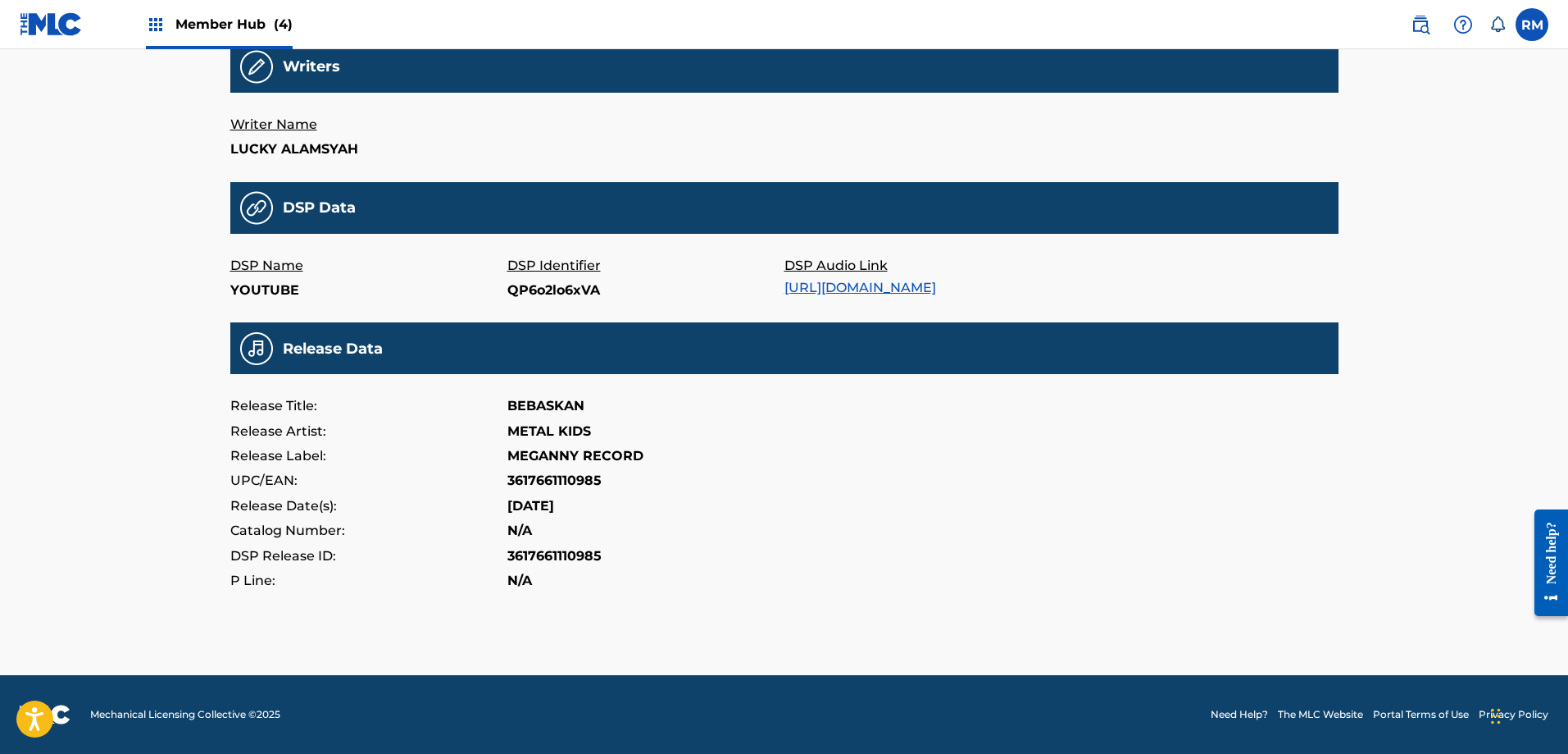
scroll to position [417, 0]
drag, startPoint x: 506, startPoint y: 478, endPoint x: 599, endPoint y: 478, distance: 93.0
click at [599, 478] on p "3617661110985" at bounding box center [554, 480] width 95 height 25
copy p "3617661110985"
drag, startPoint x: 511, startPoint y: 508, endPoint x: 581, endPoint y: 508, distance: 70.0
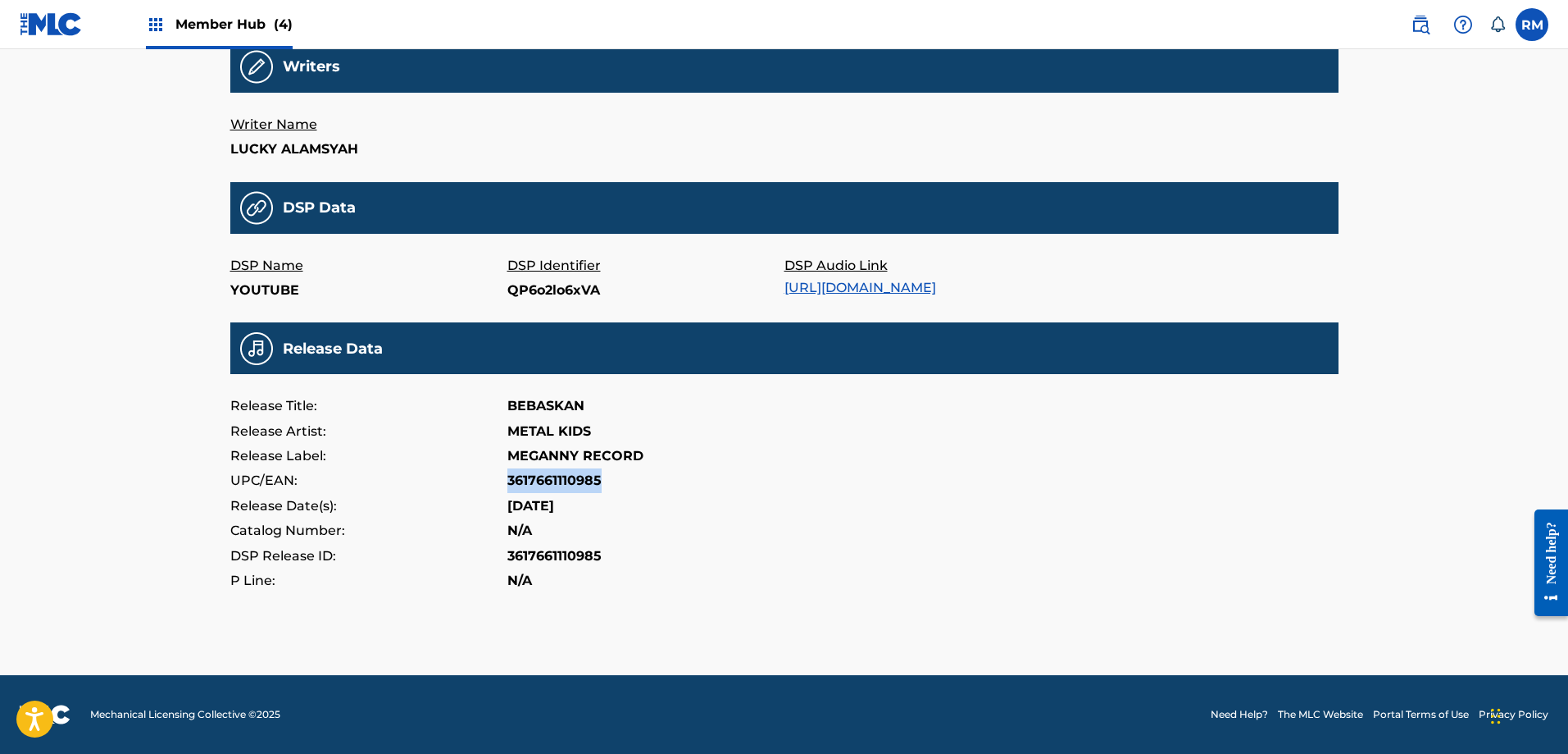
click at [554, 508] on p "[DATE]" at bounding box center [530, 506] width 47 height 25
copy p "[DATE]"
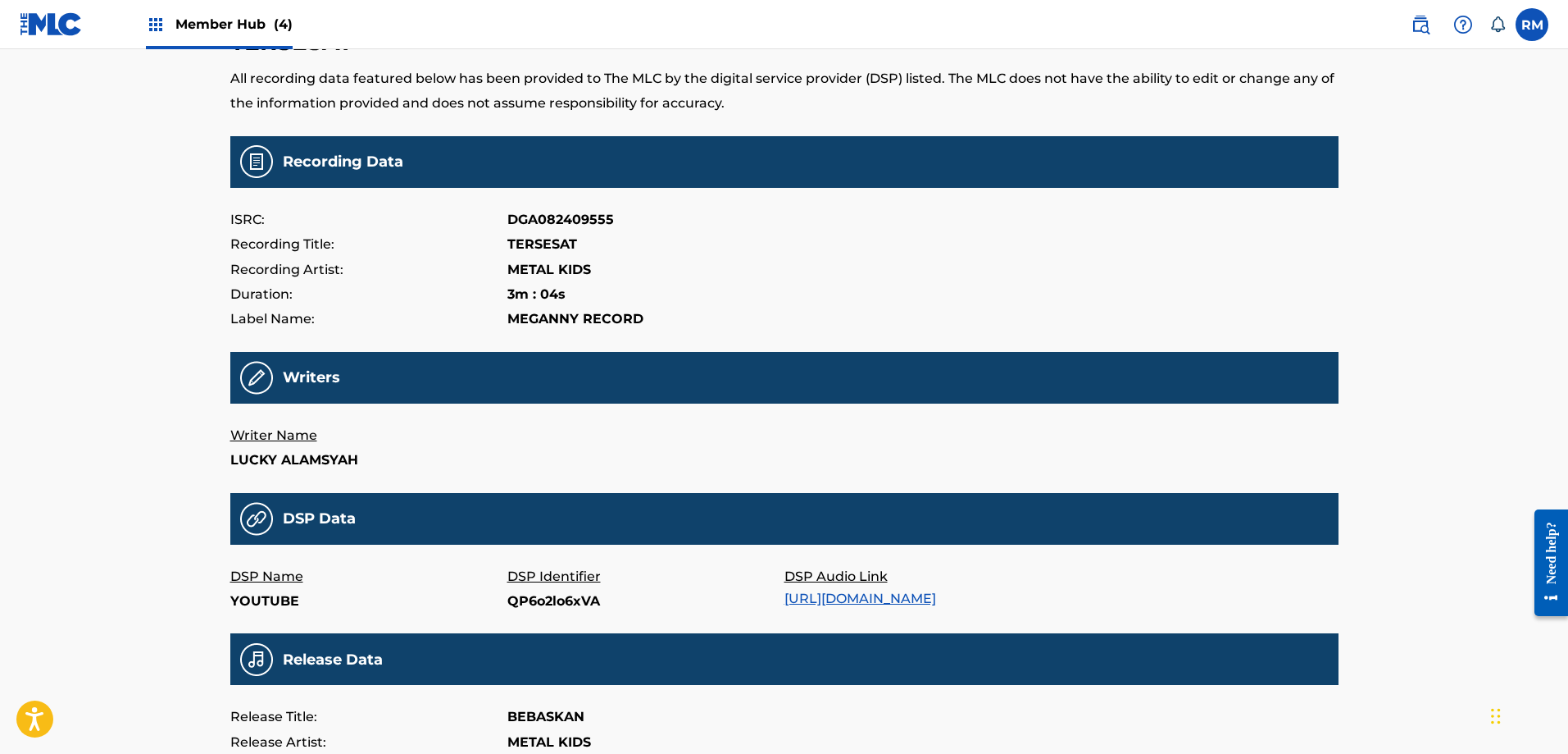
scroll to position [0, 0]
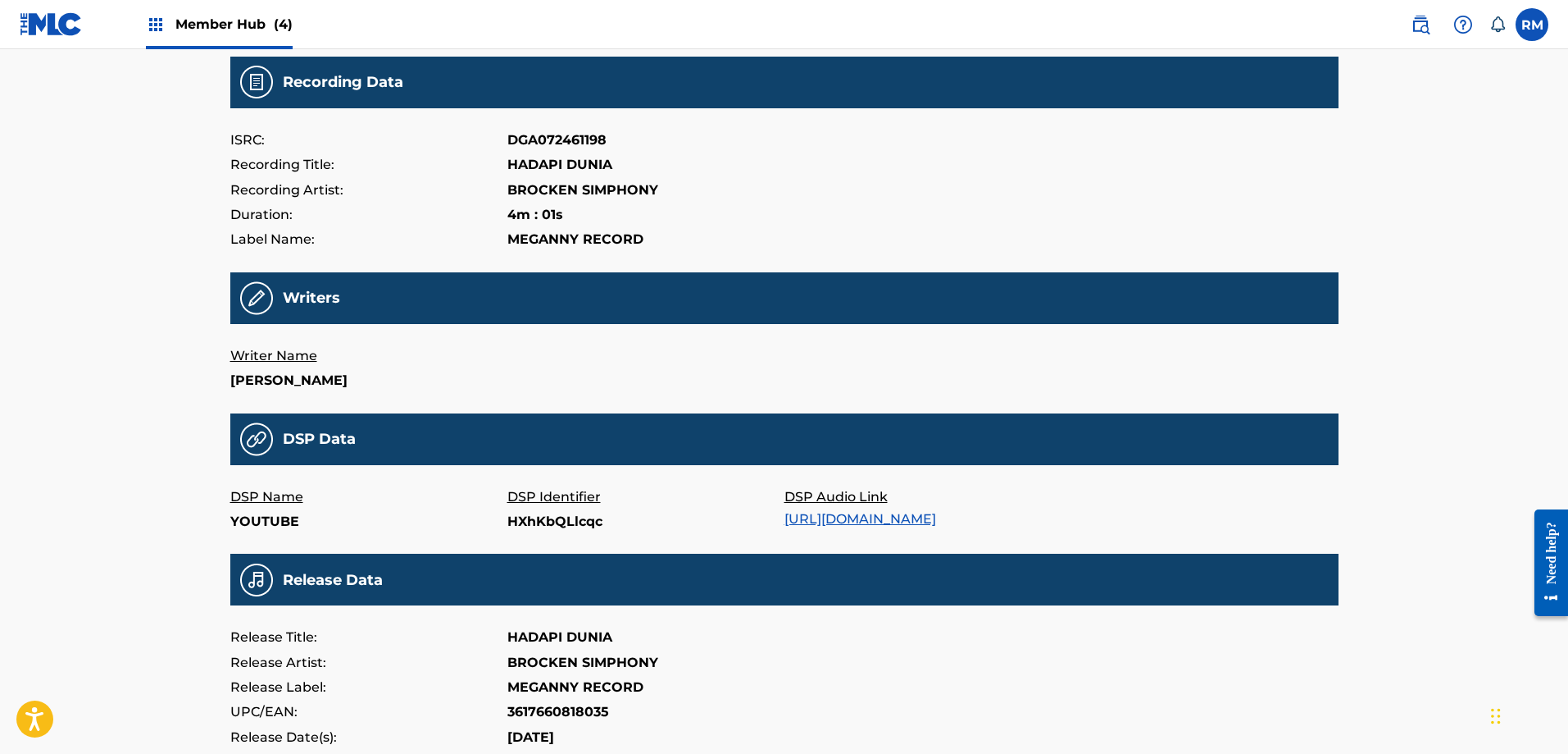
scroll to position [417, 0]
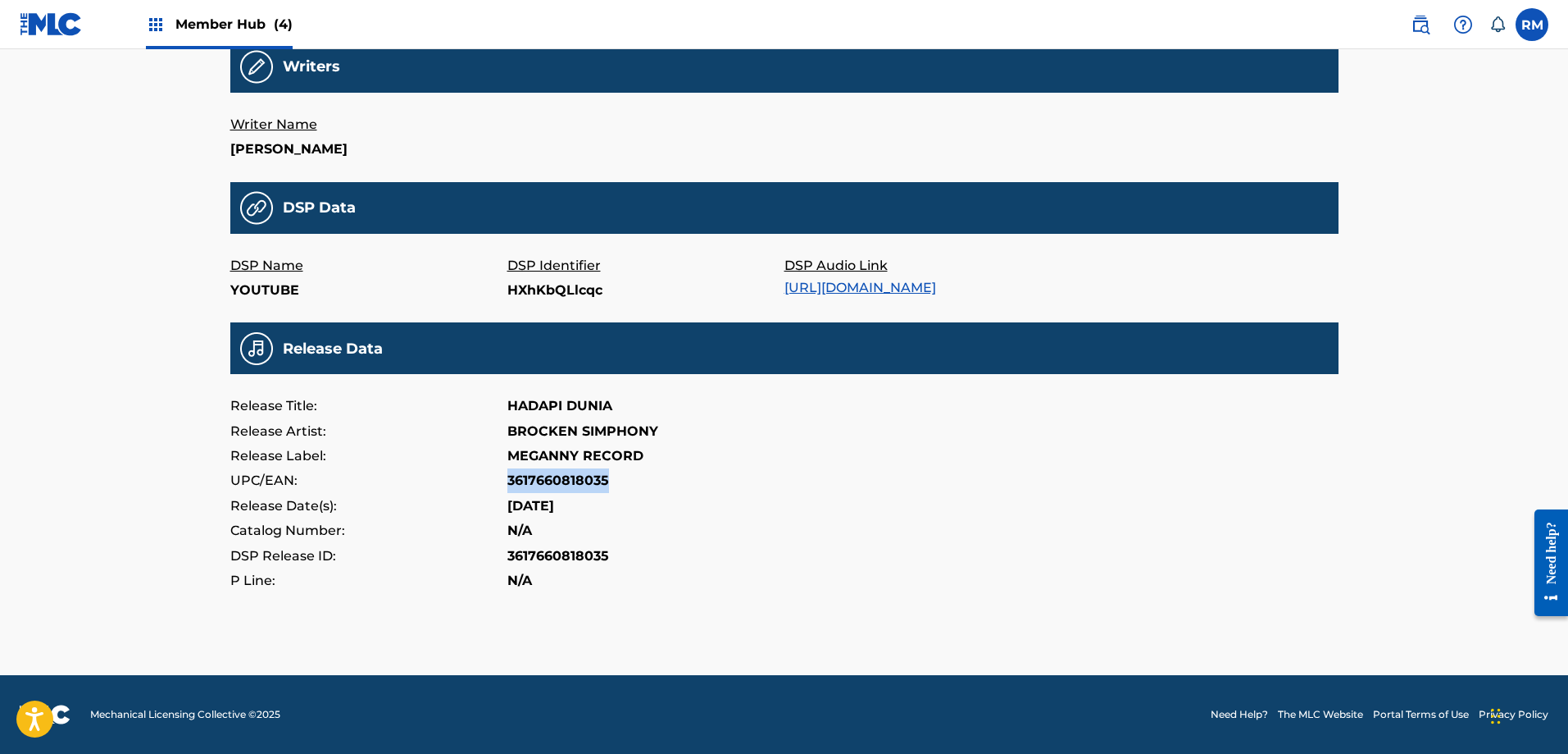
drag, startPoint x: 507, startPoint y: 478, endPoint x: 608, endPoint y: 479, distance: 101.0
click at [608, 479] on p "3617660818035" at bounding box center [558, 480] width 101 height 25
copy p "3617660818035"
drag, startPoint x: 507, startPoint y: 502, endPoint x: 579, endPoint y: 502, distance: 72.0
click at [554, 502] on p "[DATE]" at bounding box center [530, 506] width 47 height 25
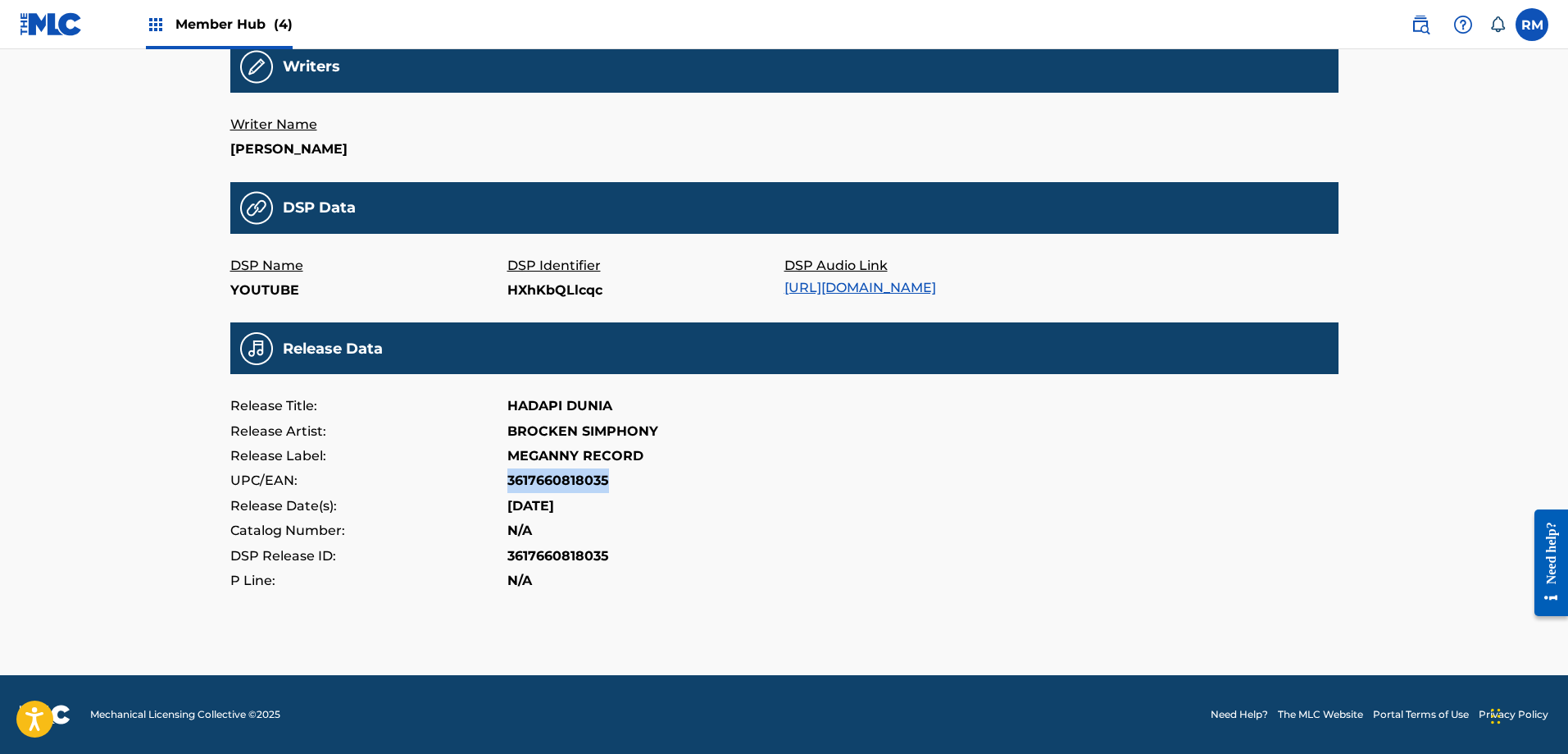
copy p "[DATE]"
click at [716, 450] on div "Release Label: MEGANNY RECORD" at bounding box center [784, 455] width 1108 height 25
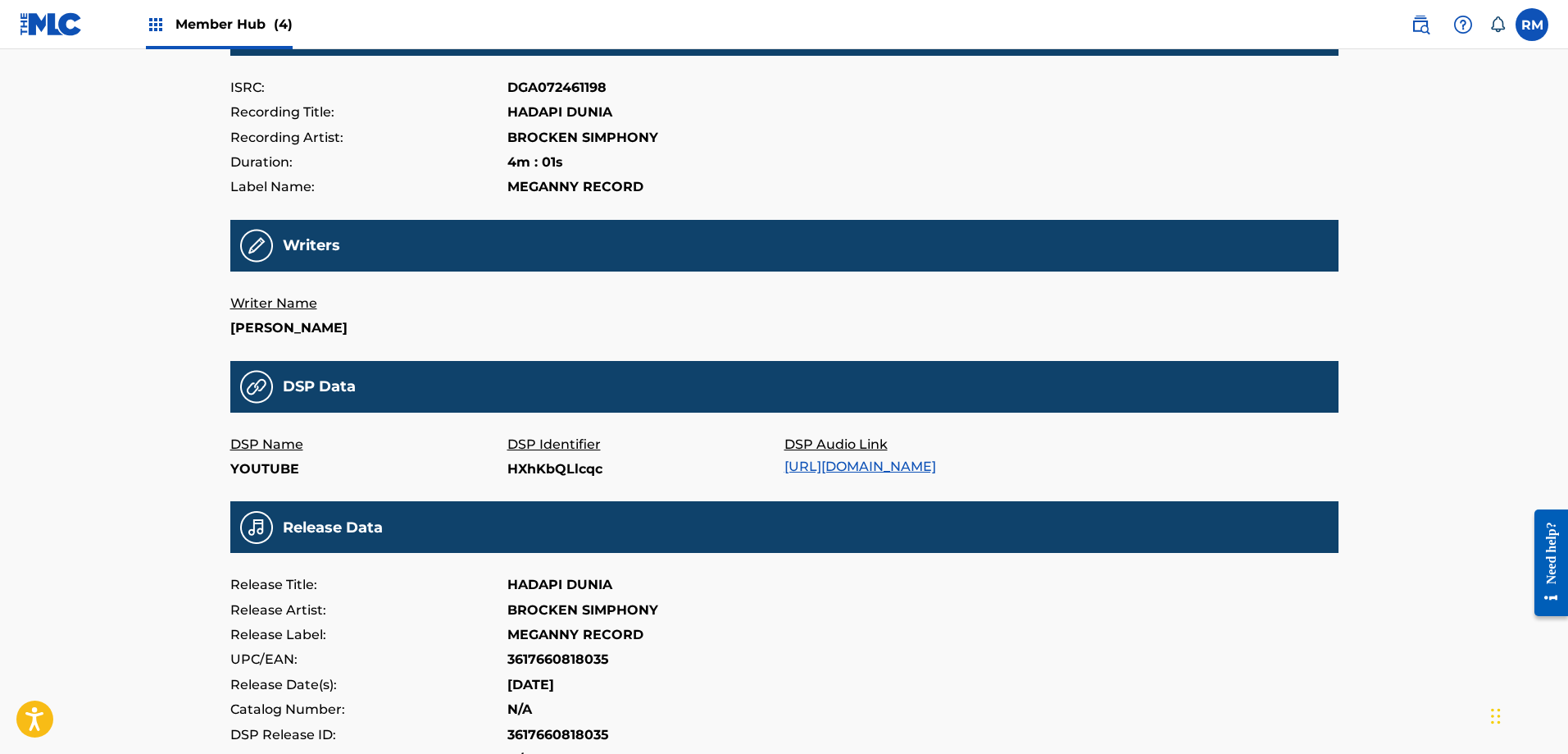
scroll to position [0, 0]
